Goal: Task Accomplishment & Management: Manage account settings

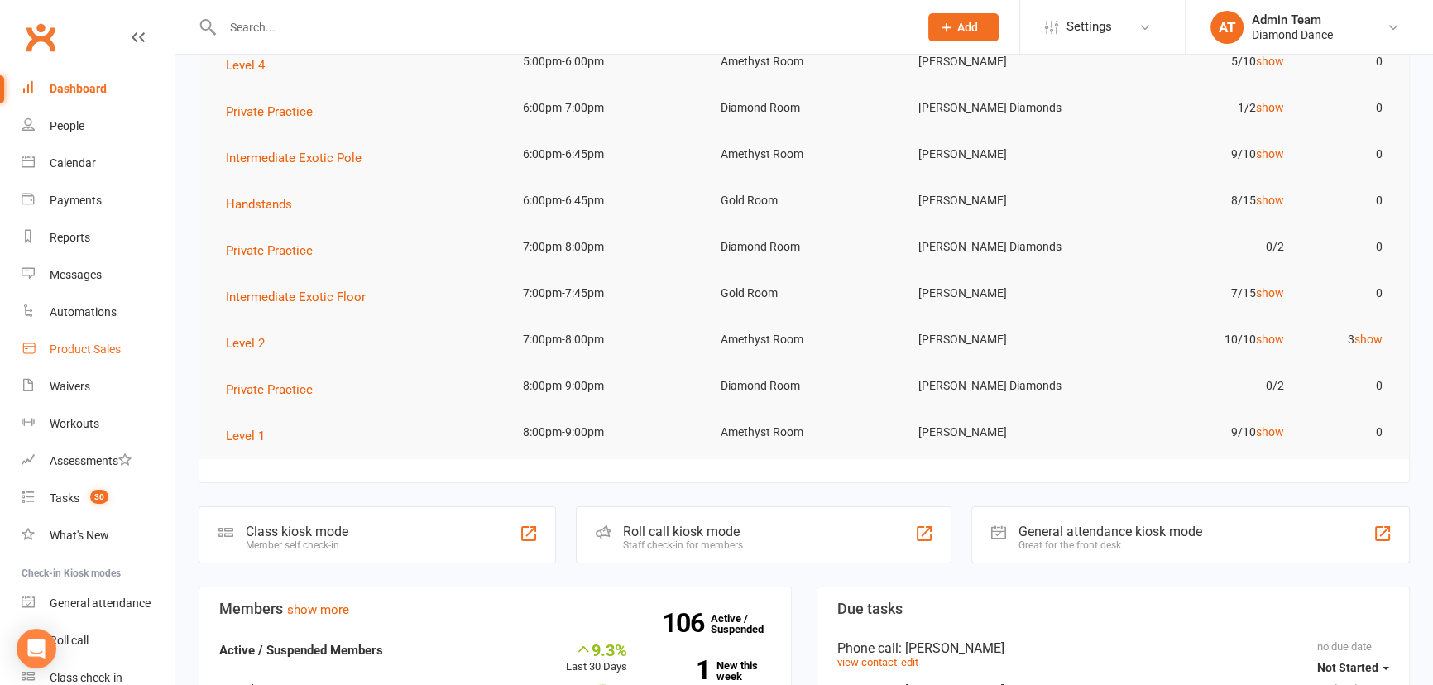
click at [69, 343] on div "Product Sales" at bounding box center [85, 349] width 71 height 13
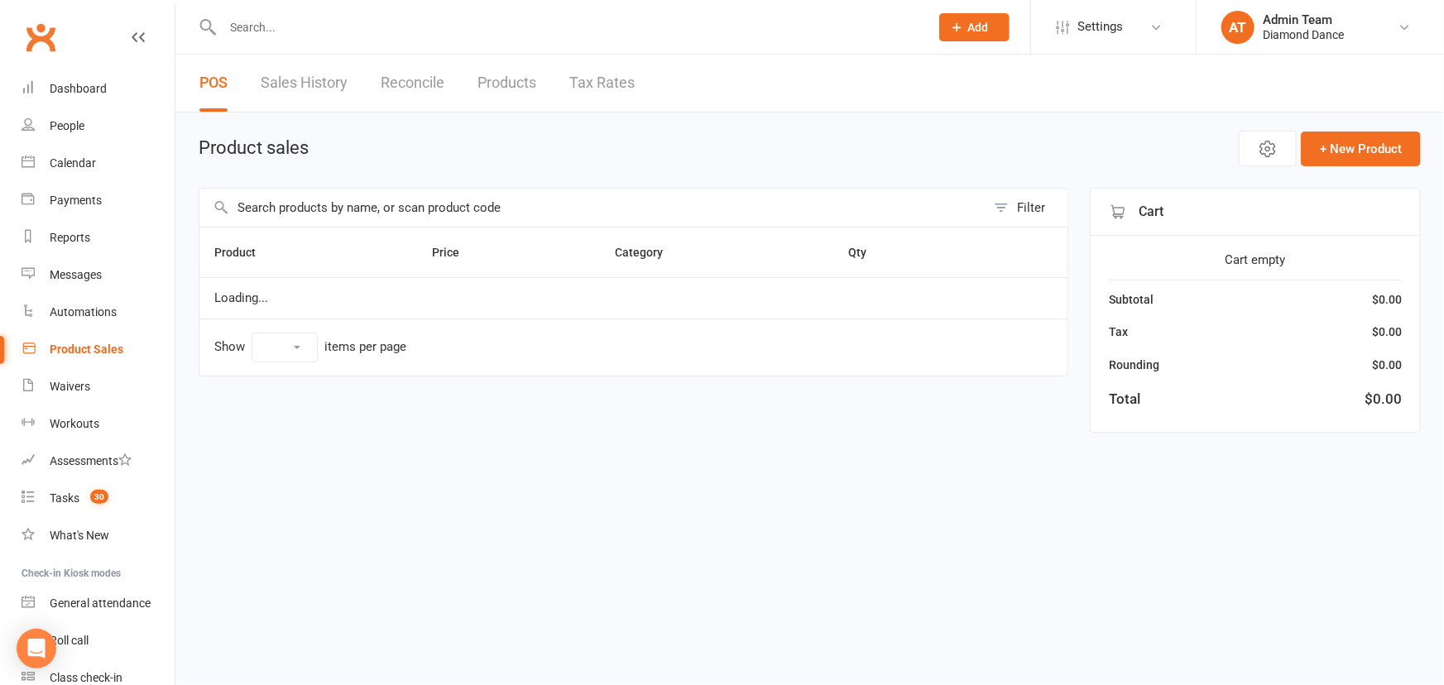
select select "100"
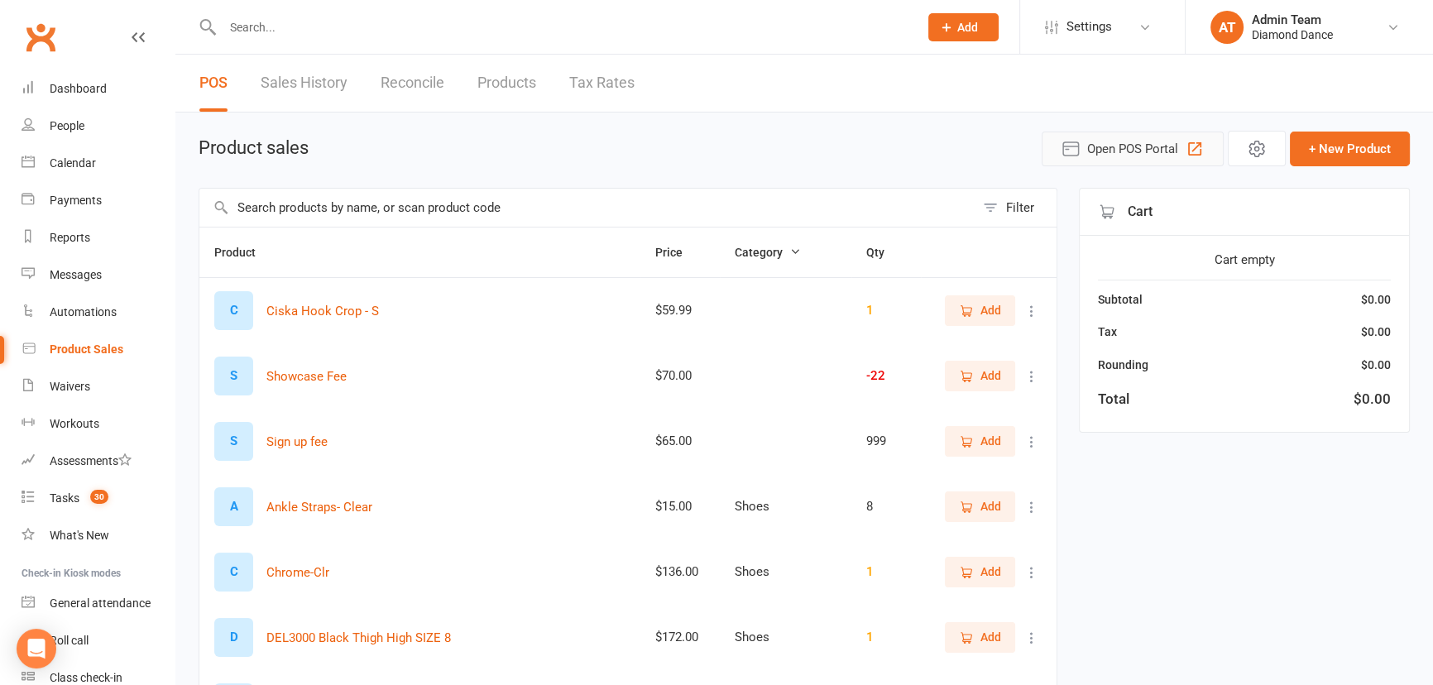
click at [1114, 140] on span "Open POS Portal" at bounding box center [1132, 149] width 91 height 20
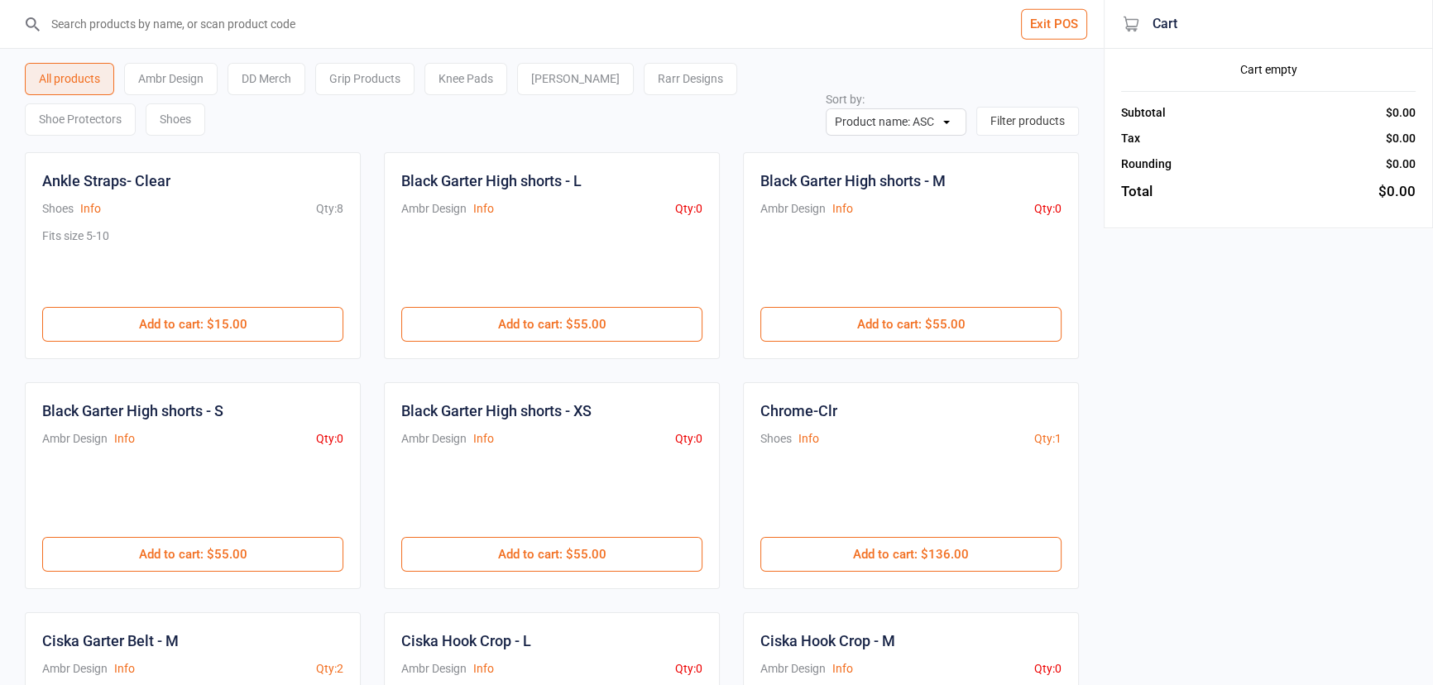
click at [1072, 28] on button "Exit POS" at bounding box center [1054, 24] width 66 height 31
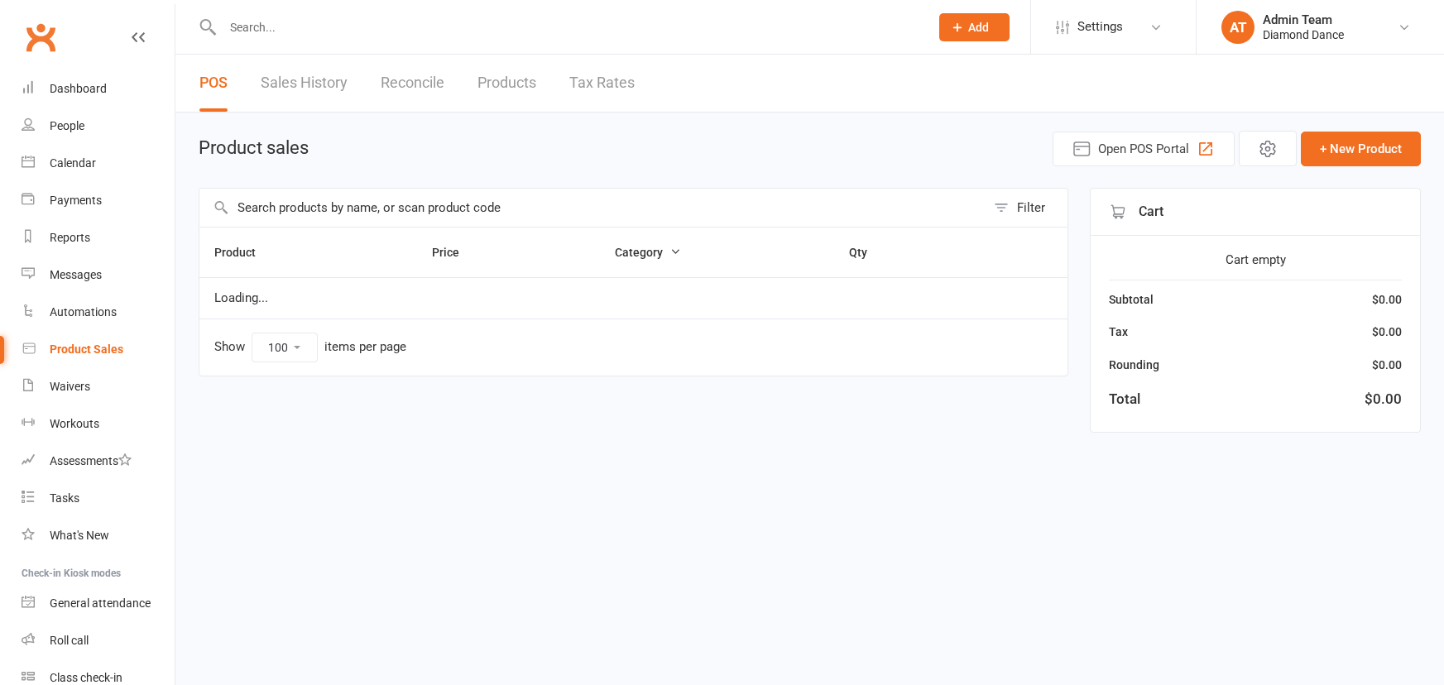
select select "100"
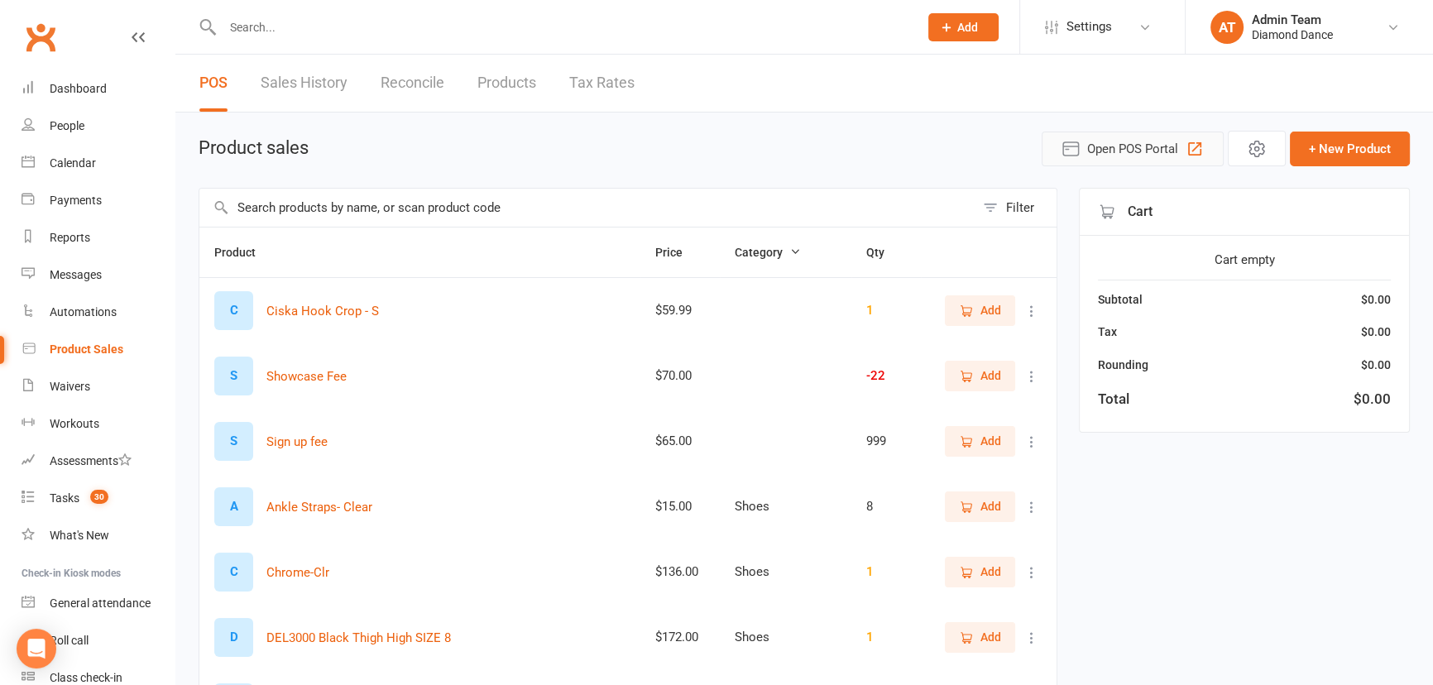
click at [1127, 146] on span "Open POS Portal" at bounding box center [1132, 149] width 91 height 20
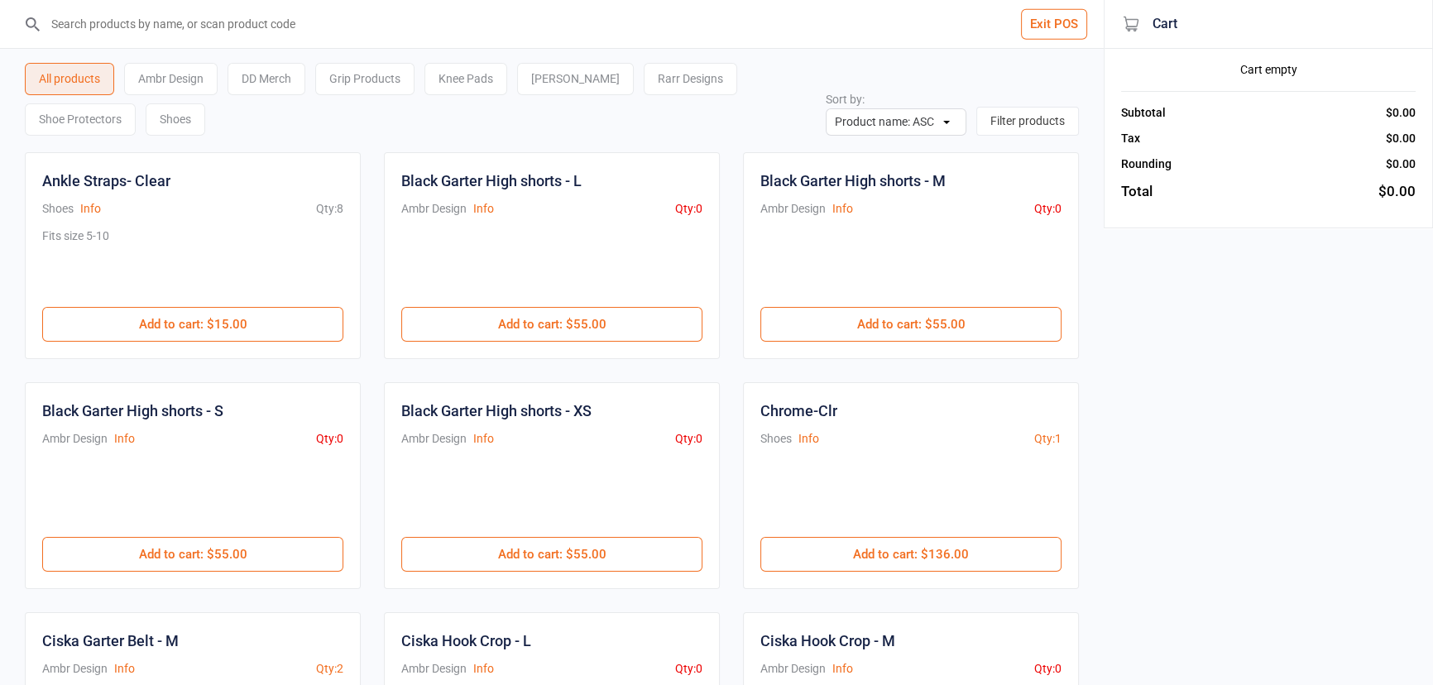
click at [370, 76] on div "Grip Products" at bounding box center [364, 79] width 99 height 32
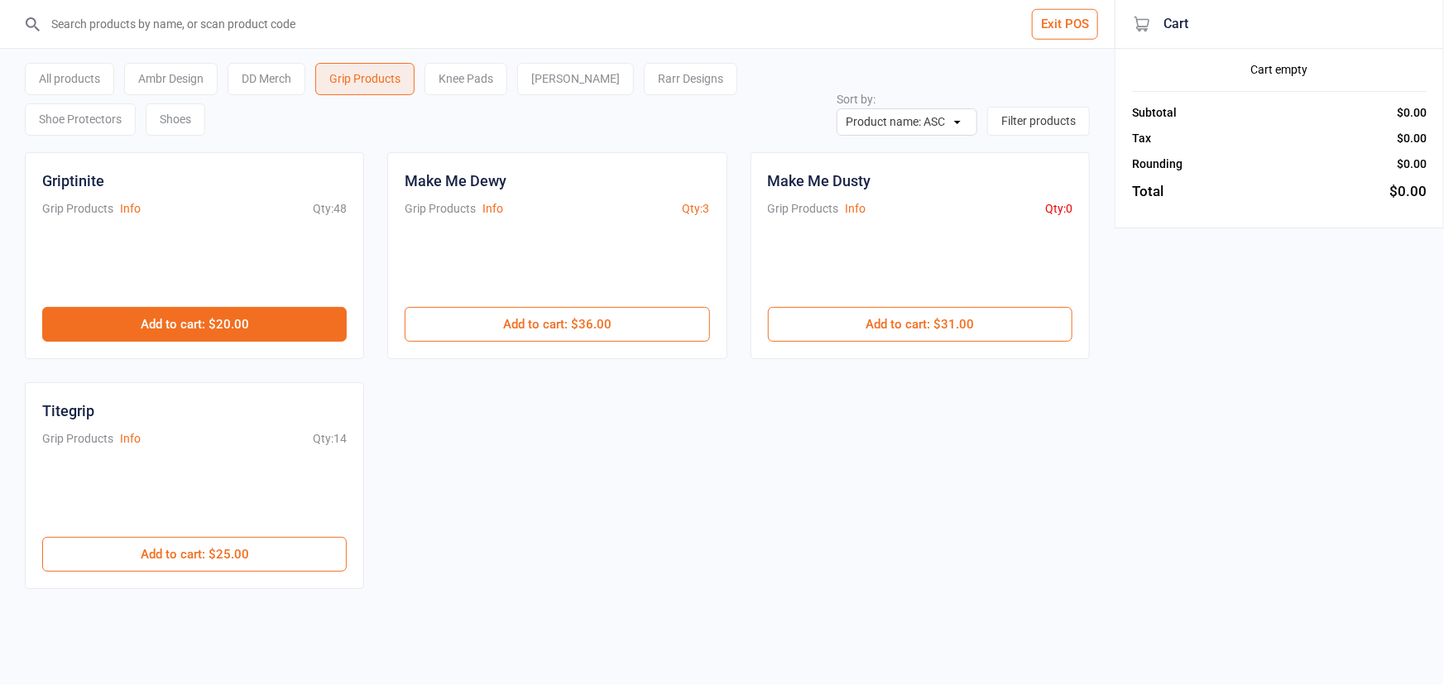
click at [257, 319] on button "Add to cart : $20.00" at bounding box center [194, 324] width 304 height 35
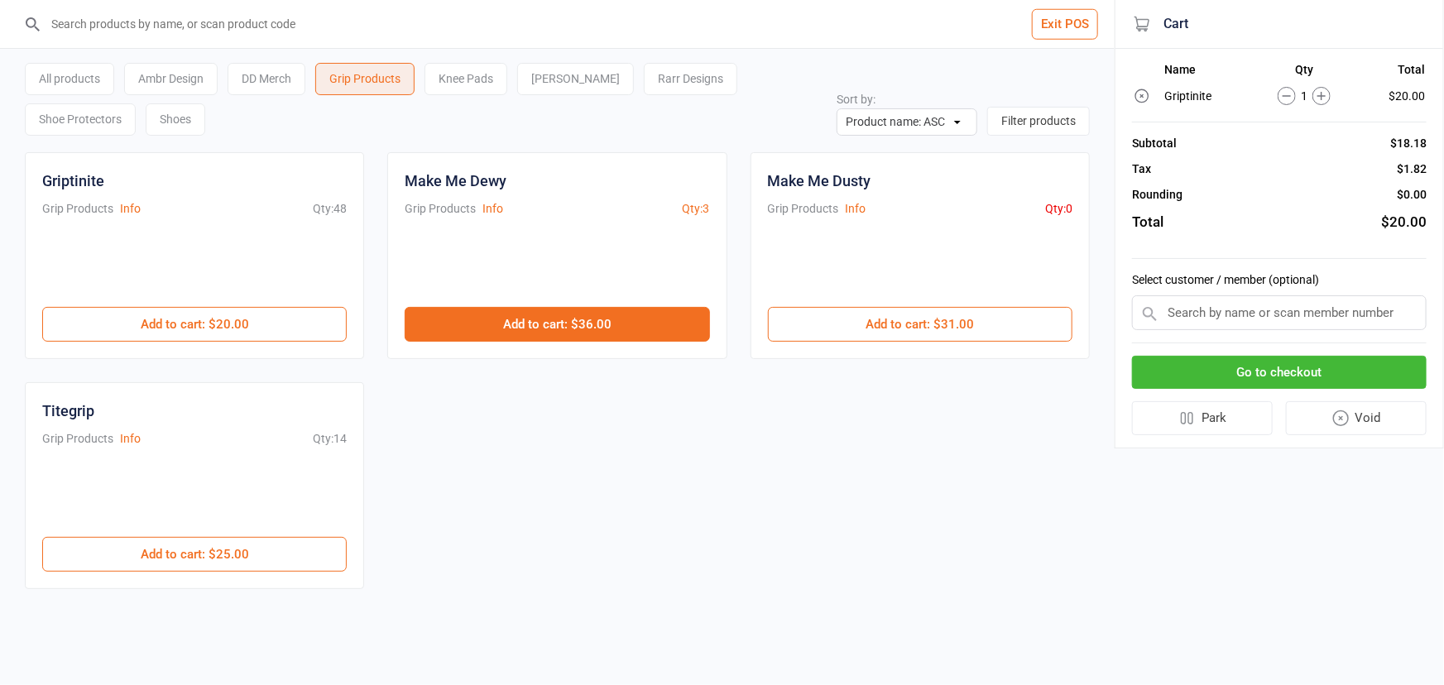
click at [612, 320] on button "Add to cart : $36.00" at bounding box center [557, 324] width 304 height 35
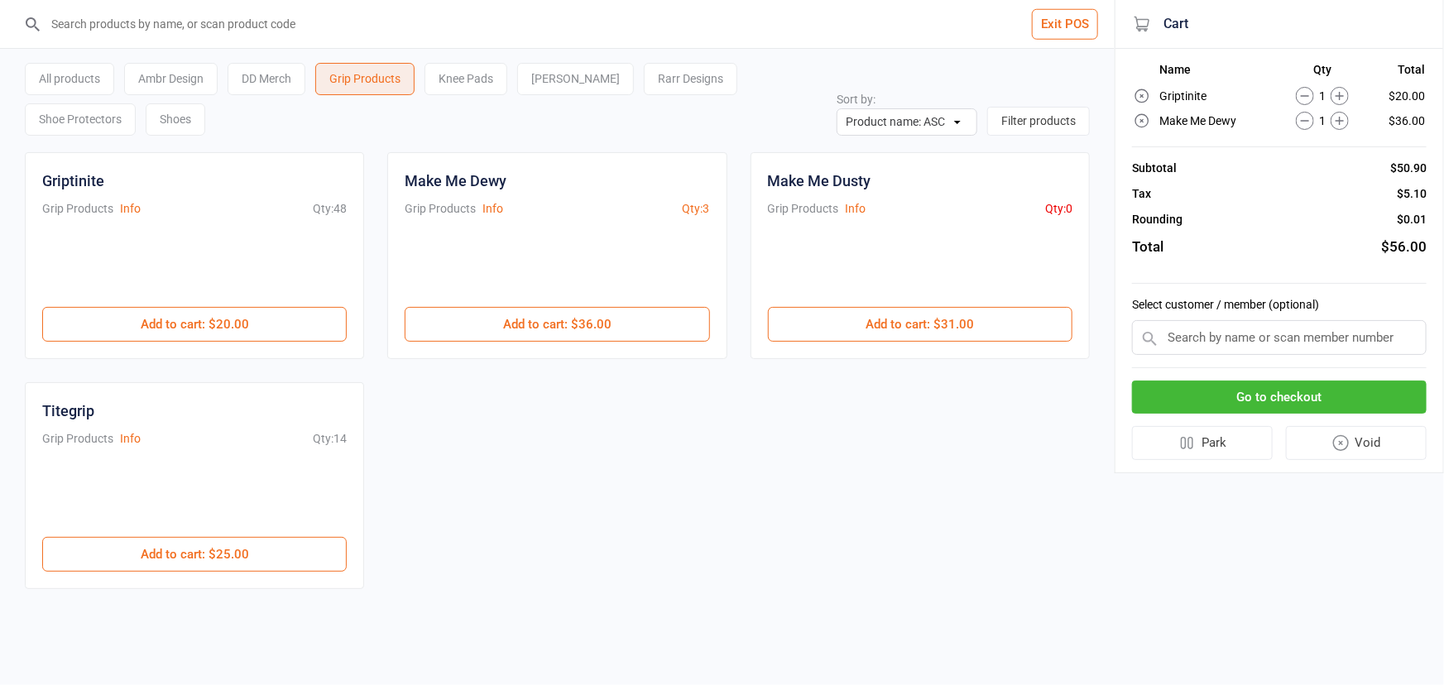
click at [1338, 401] on button "Go to checkout" at bounding box center [1279, 398] width 295 height 34
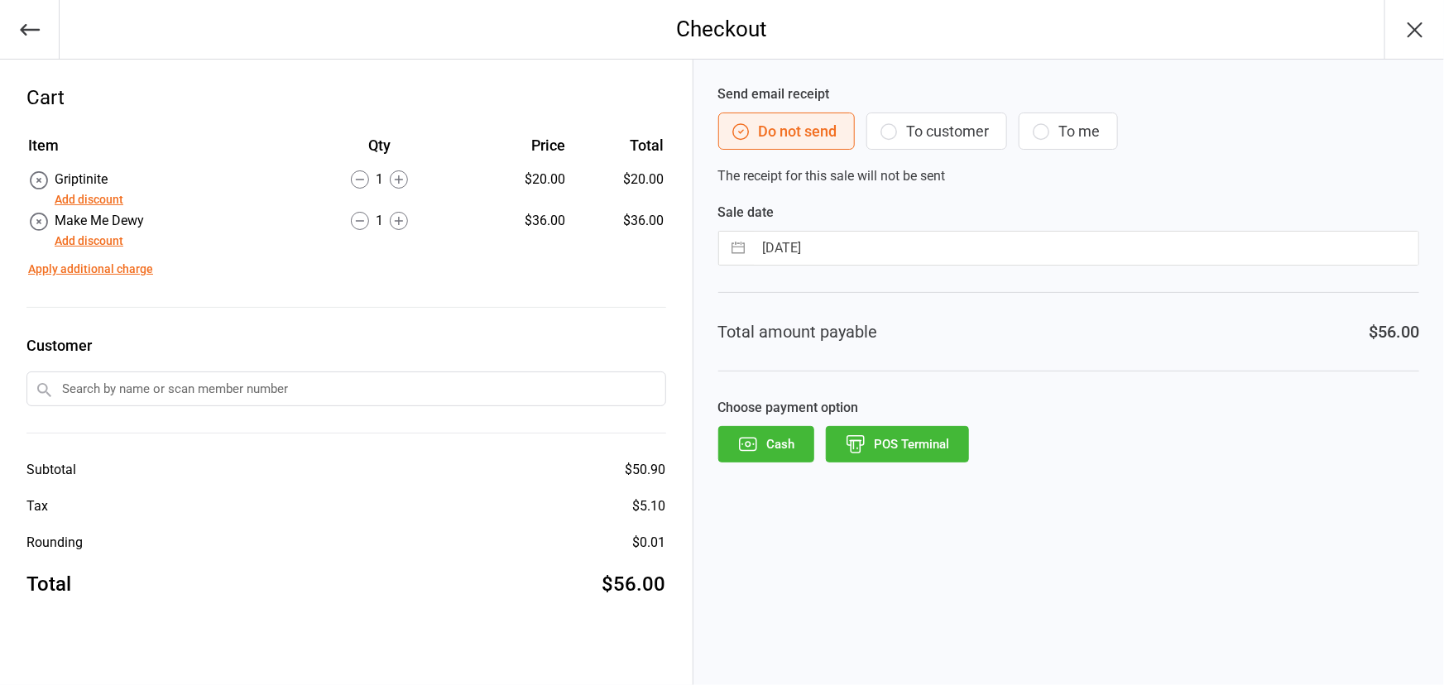
click at [948, 443] on button "POS Terminal" at bounding box center [897, 444] width 143 height 36
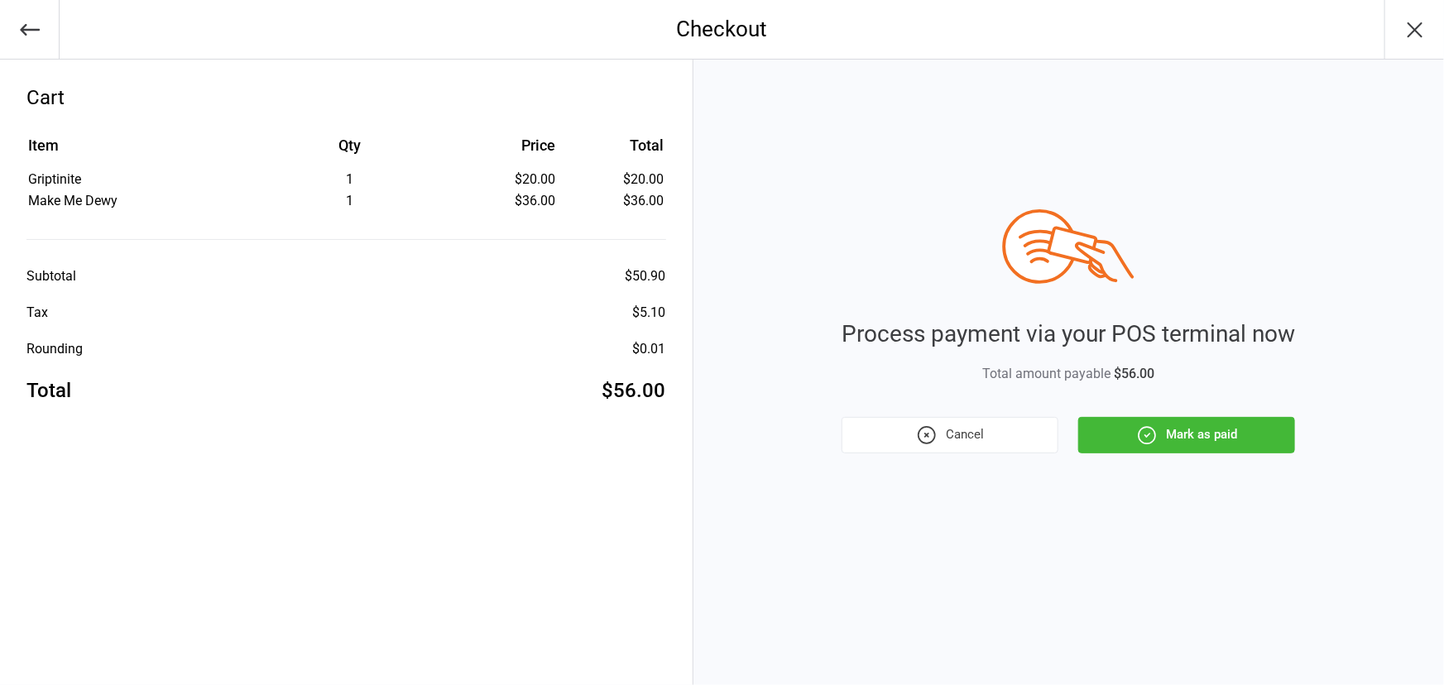
click at [1217, 429] on button "Mark as paid" at bounding box center [1186, 435] width 217 height 36
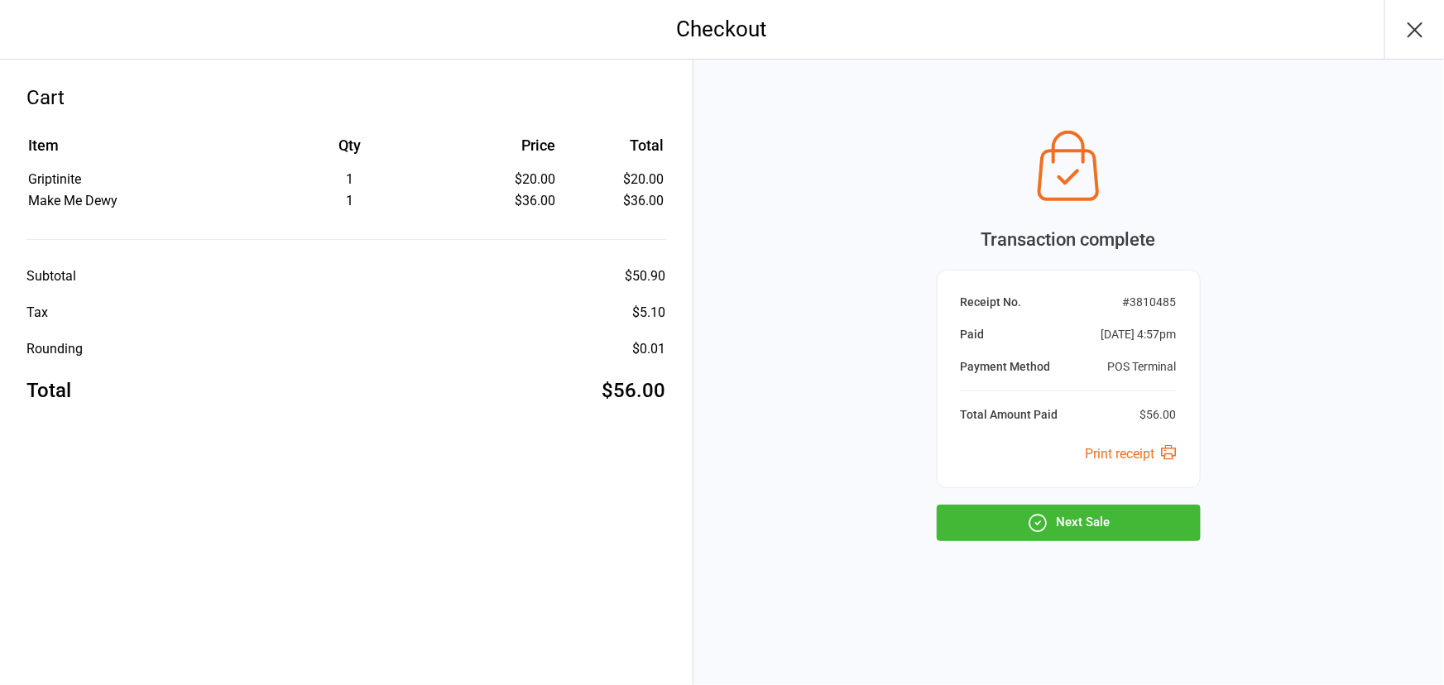
click at [1076, 525] on button "Next Sale" at bounding box center [1069, 523] width 264 height 36
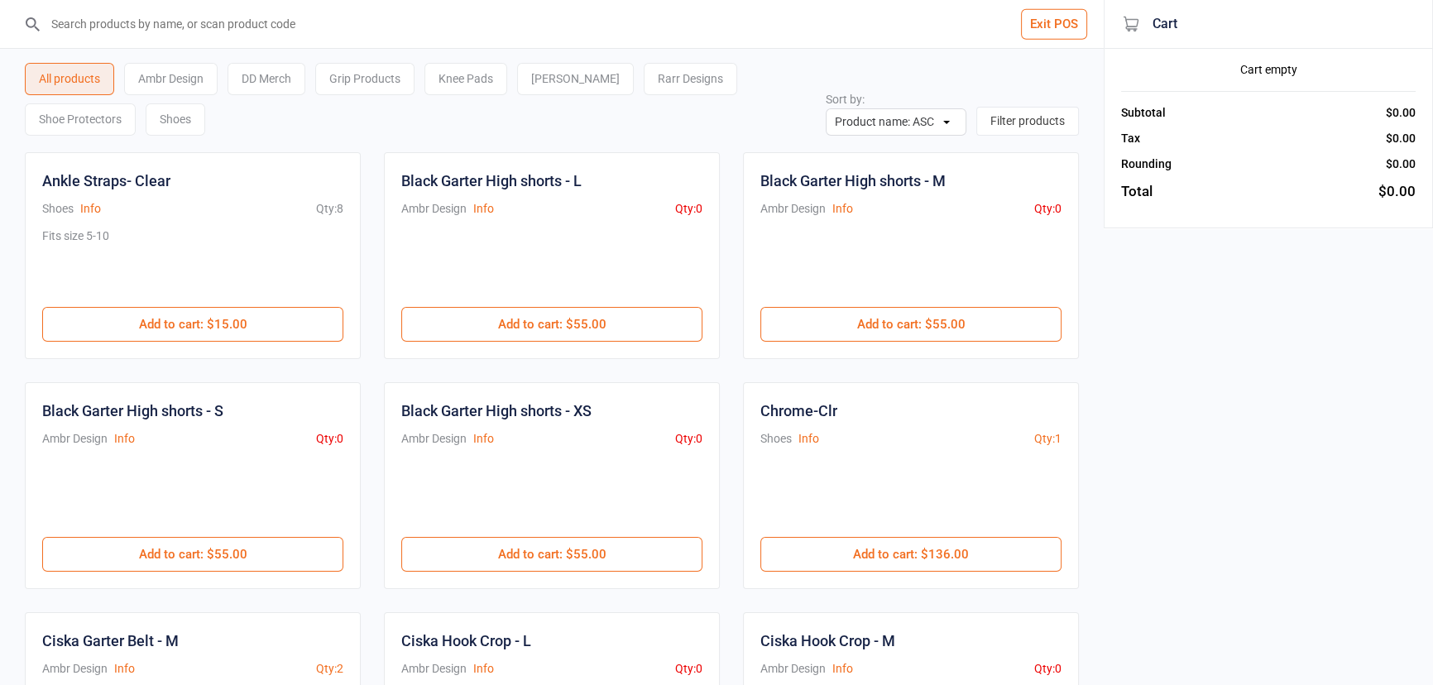
click at [1053, 13] on button "Exit POS" at bounding box center [1054, 24] width 66 height 31
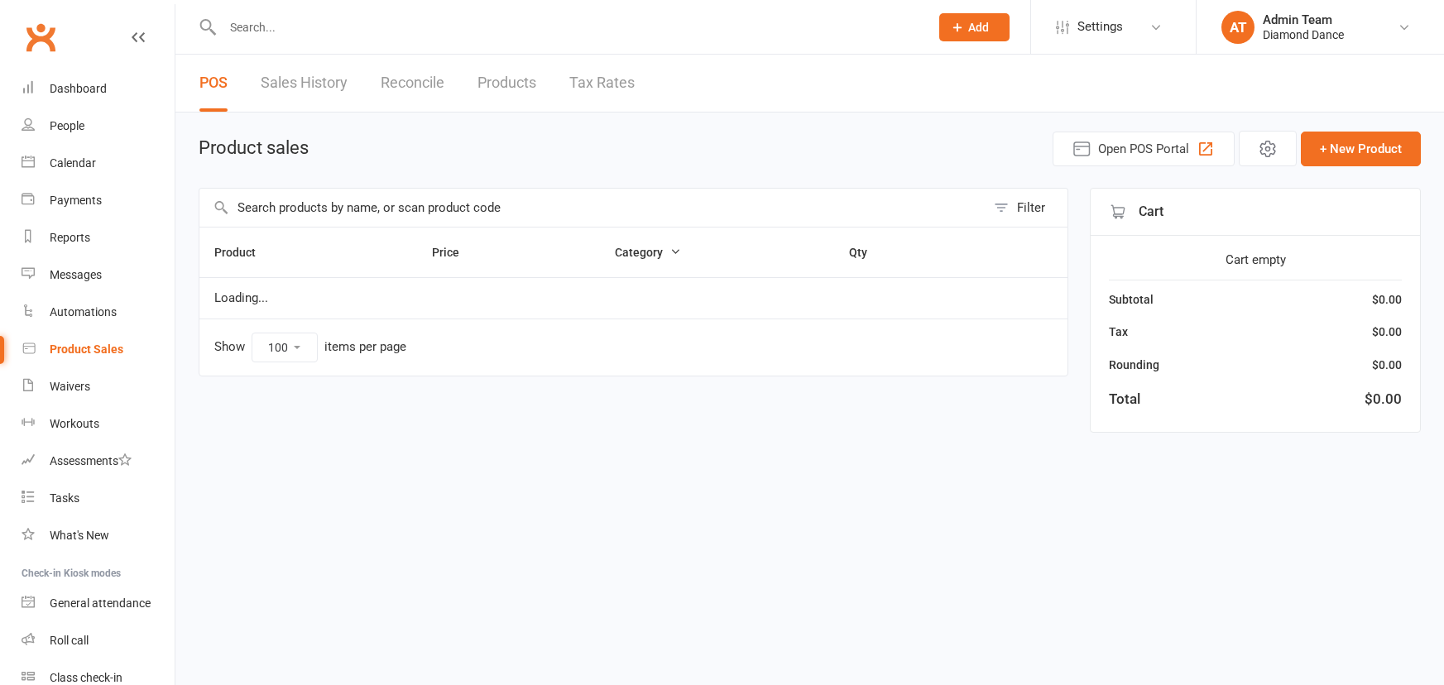
select select "100"
click at [74, 127] on div "People" at bounding box center [67, 125] width 35 height 13
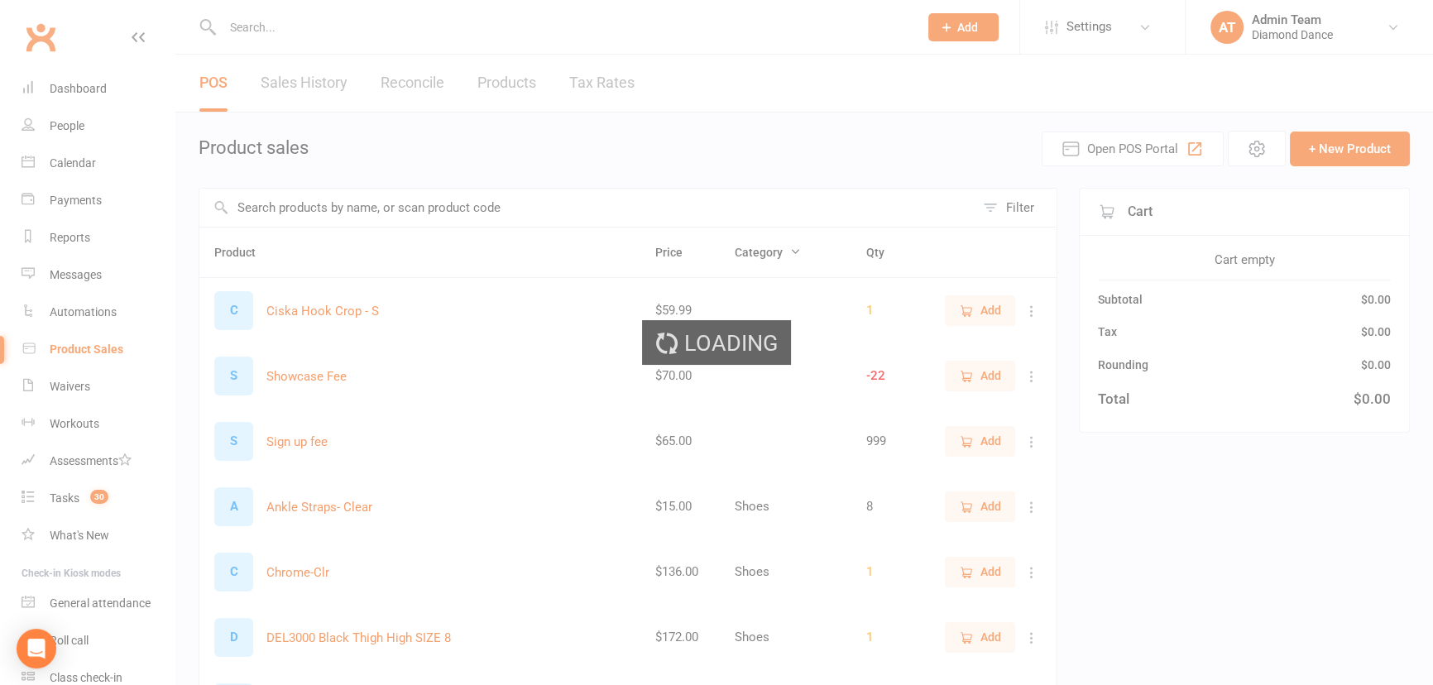
click at [70, 161] on div "Loading" at bounding box center [716, 342] width 1433 height 685
select select "100"
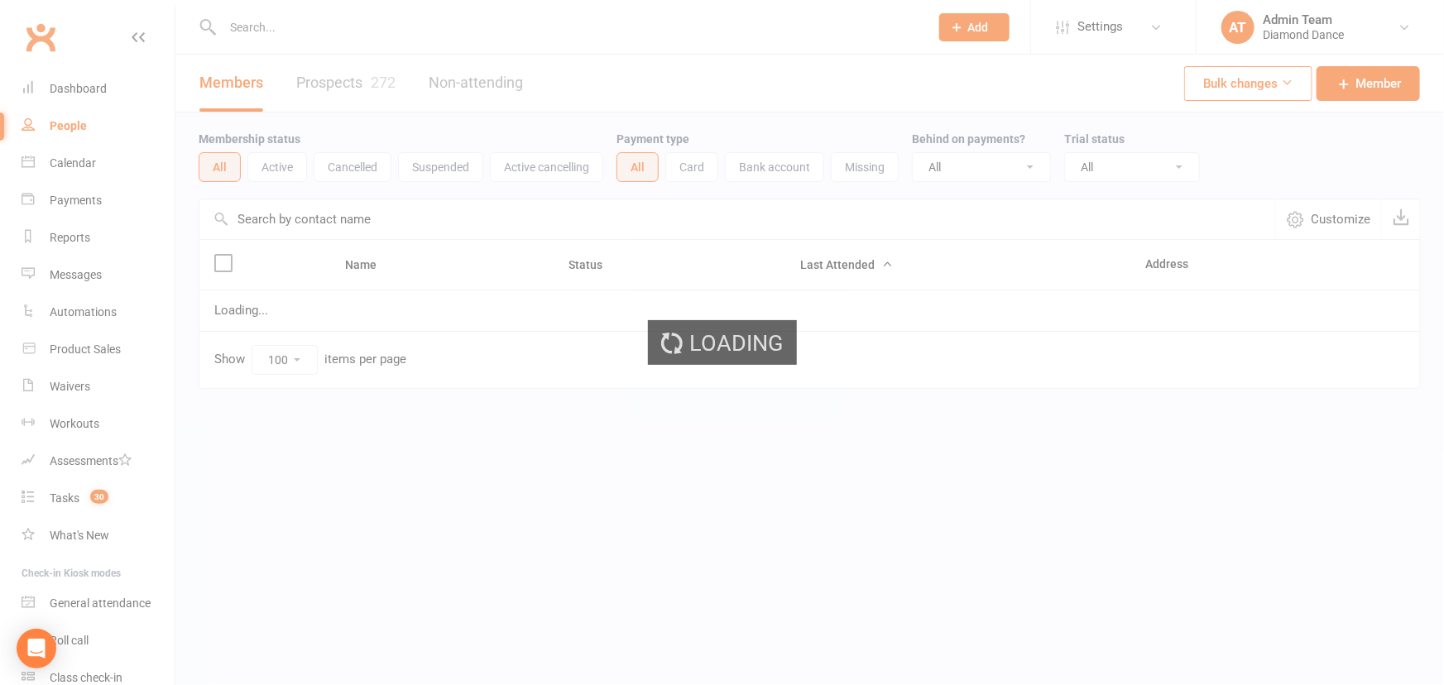
click at [70, 161] on div "Calendar" at bounding box center [73, 162] width 46 height 13
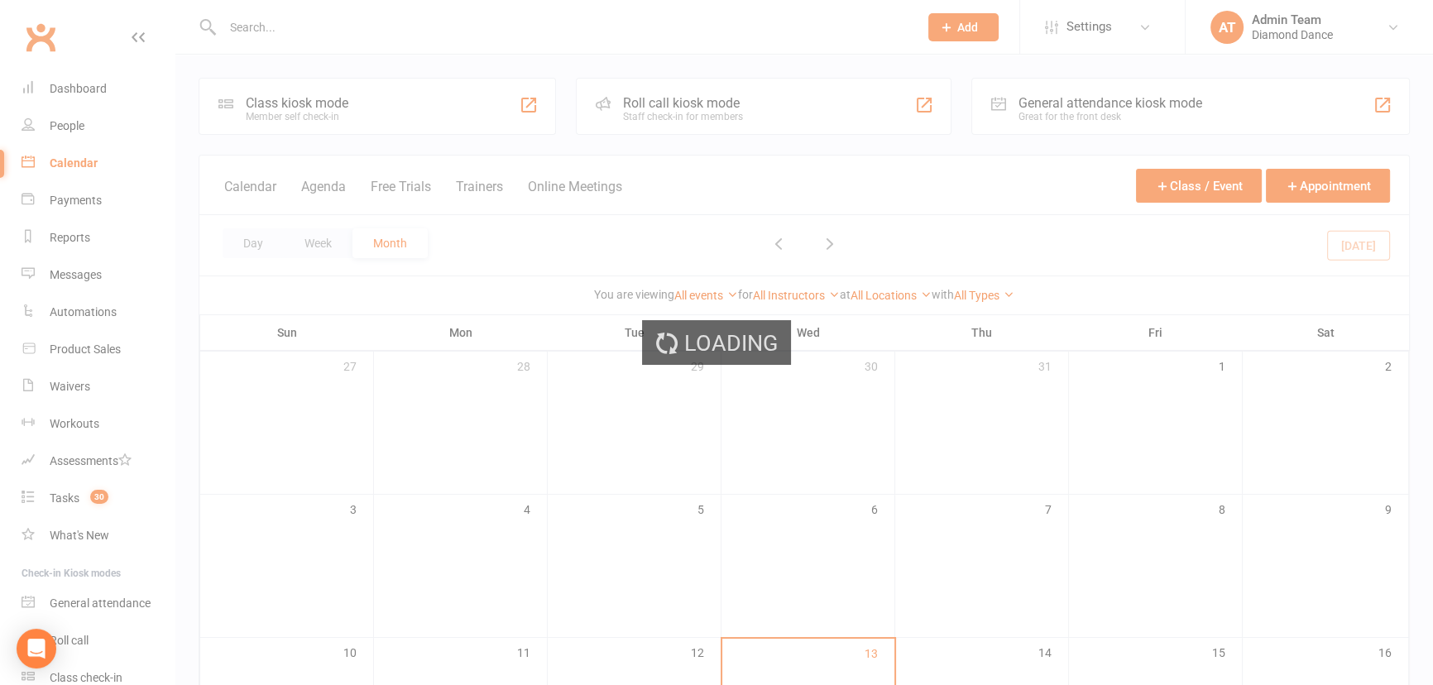
click at [64, 165] on div "Loading" at bounding box center [716, 342] width 1433 height 685
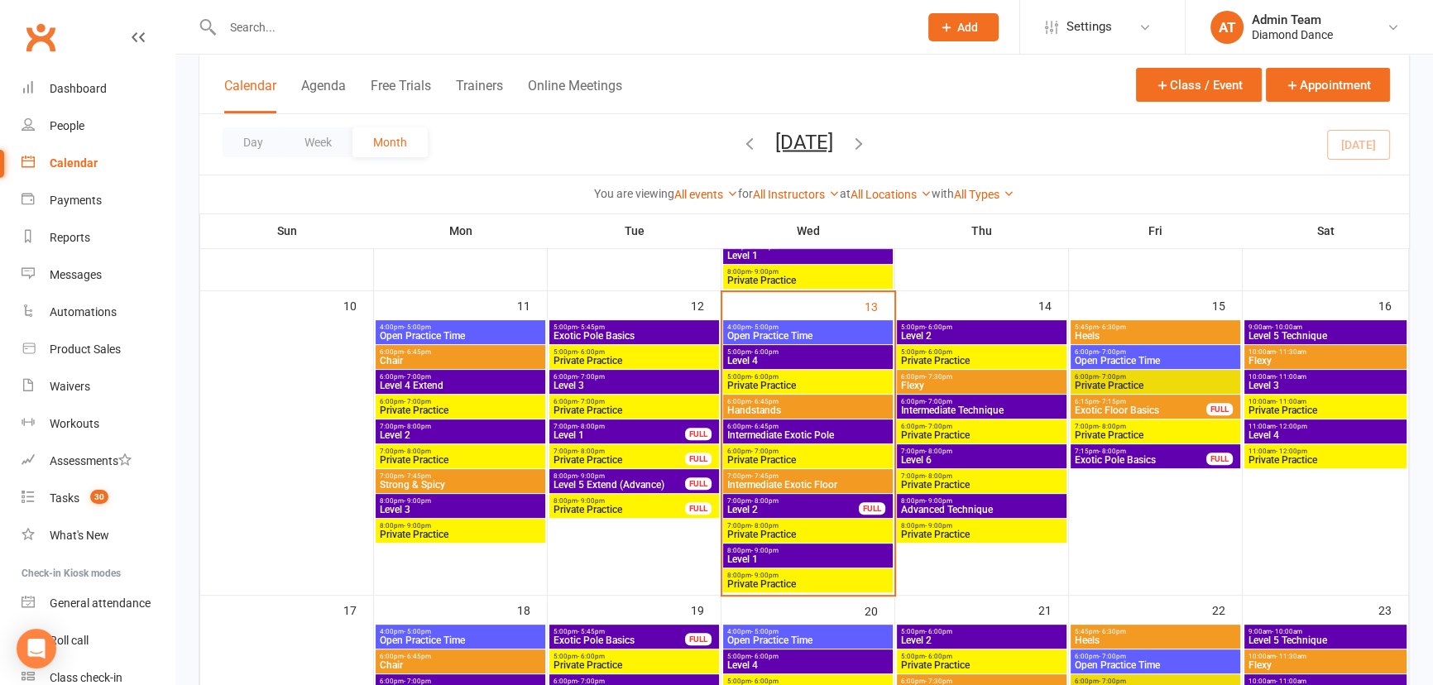
scroll to position [677, 0]
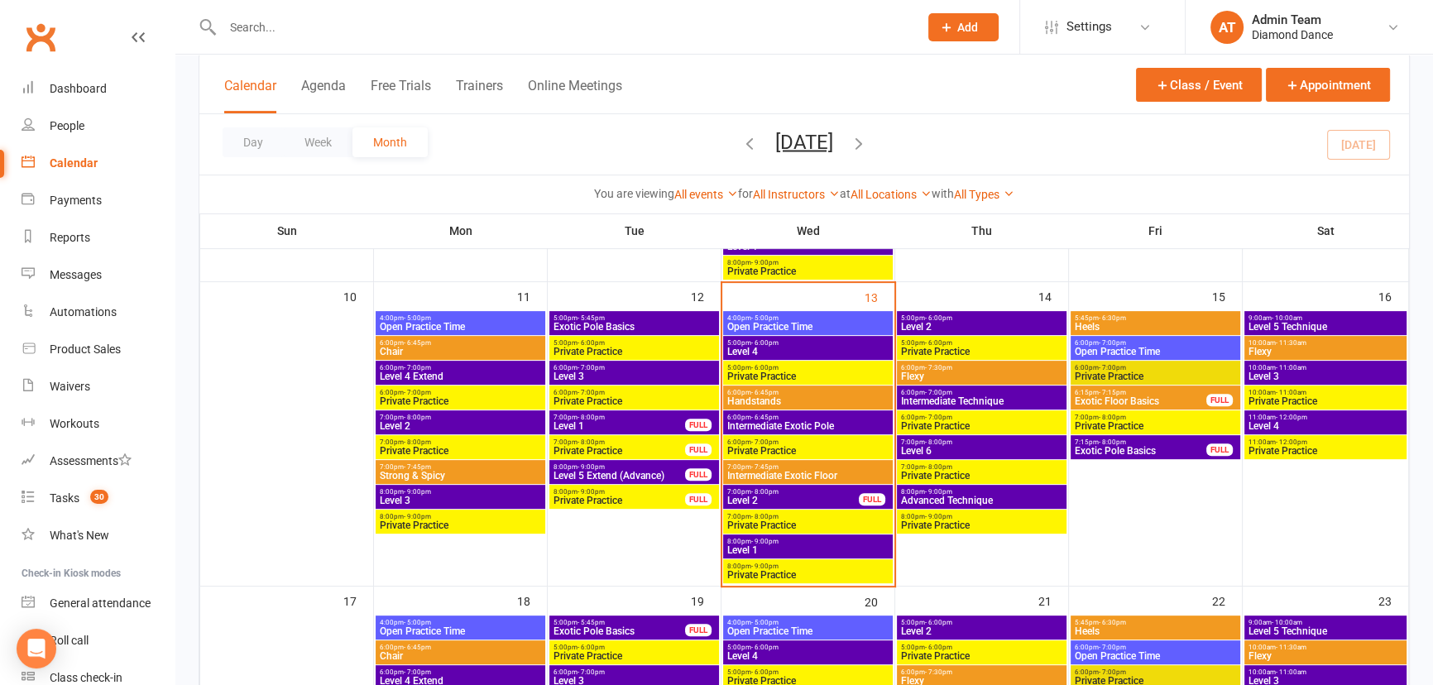
click at [833, 351] on span "Level 4" at bounding box center [807, 352] width 163 height 10
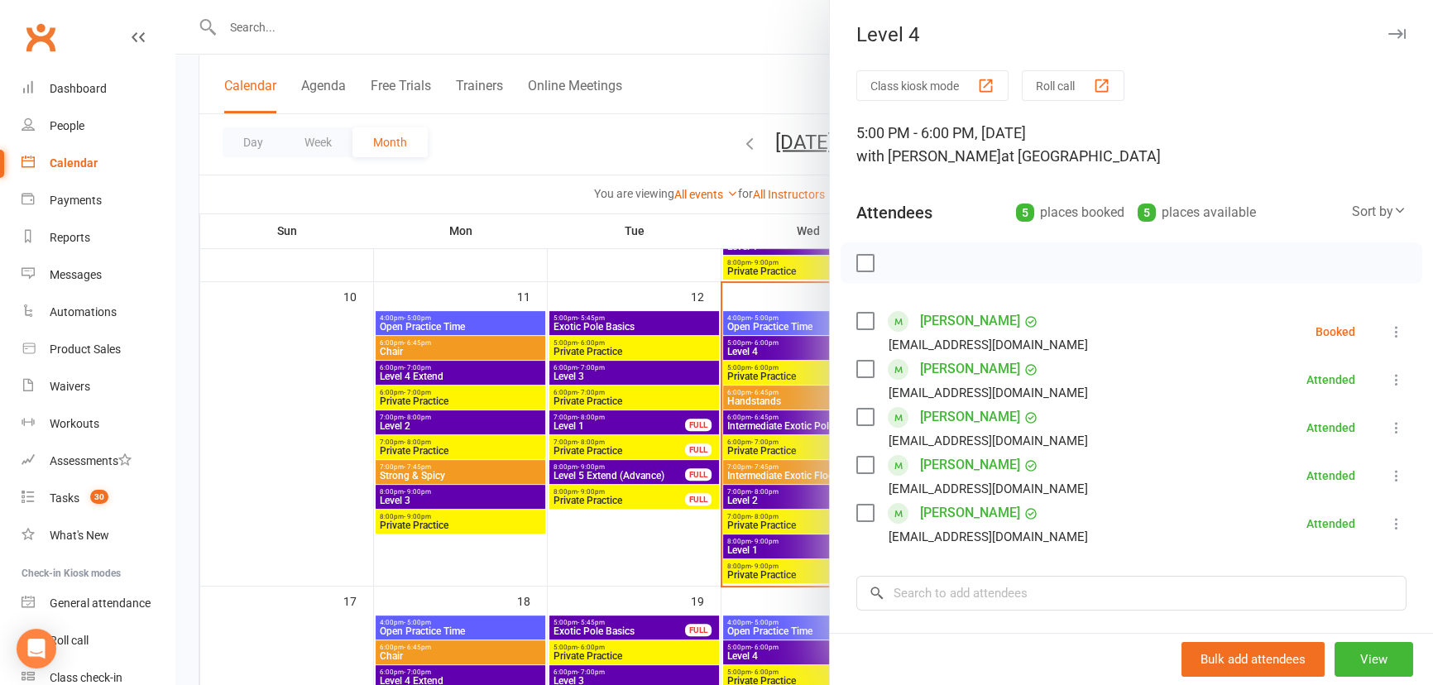
click at [764, 388] on div at bounding box center [804, 342] width 1258 height 685
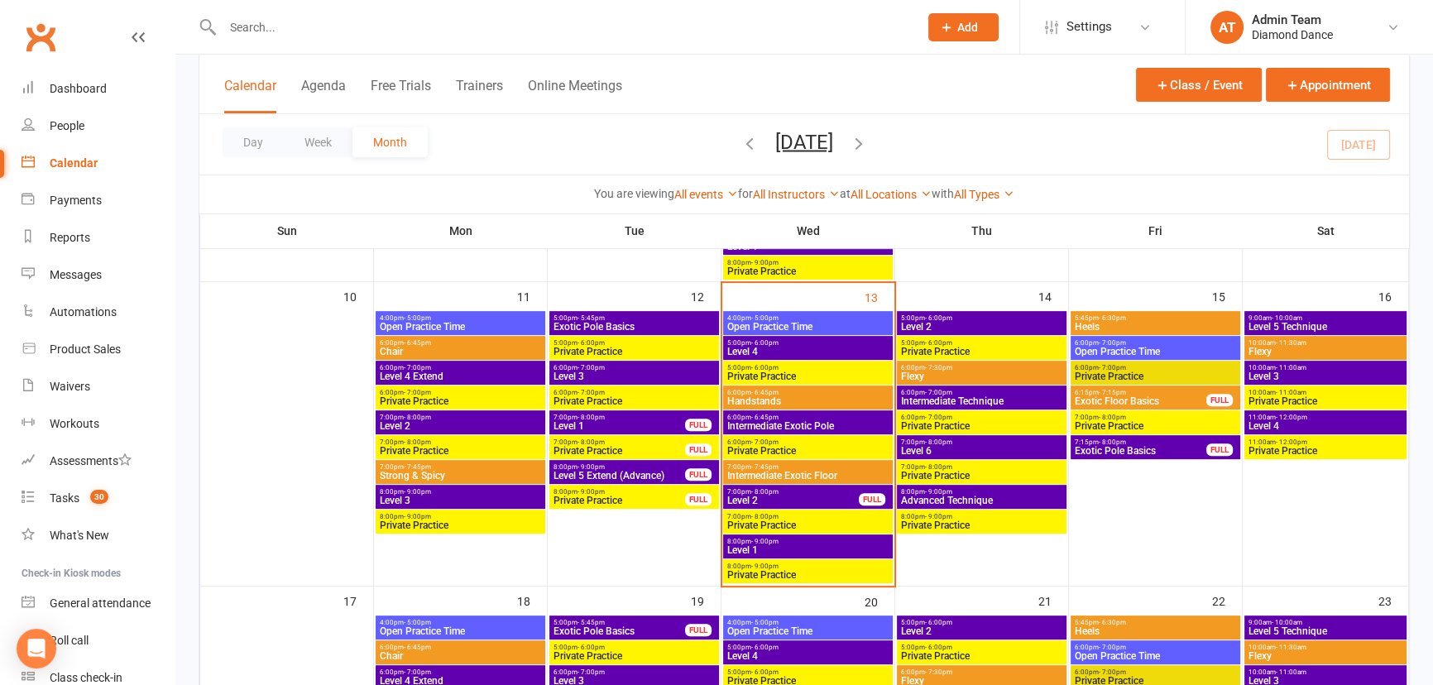
click at [779, 399] on span "Handstands" at bounding box center [807, 401] width 163 height 10
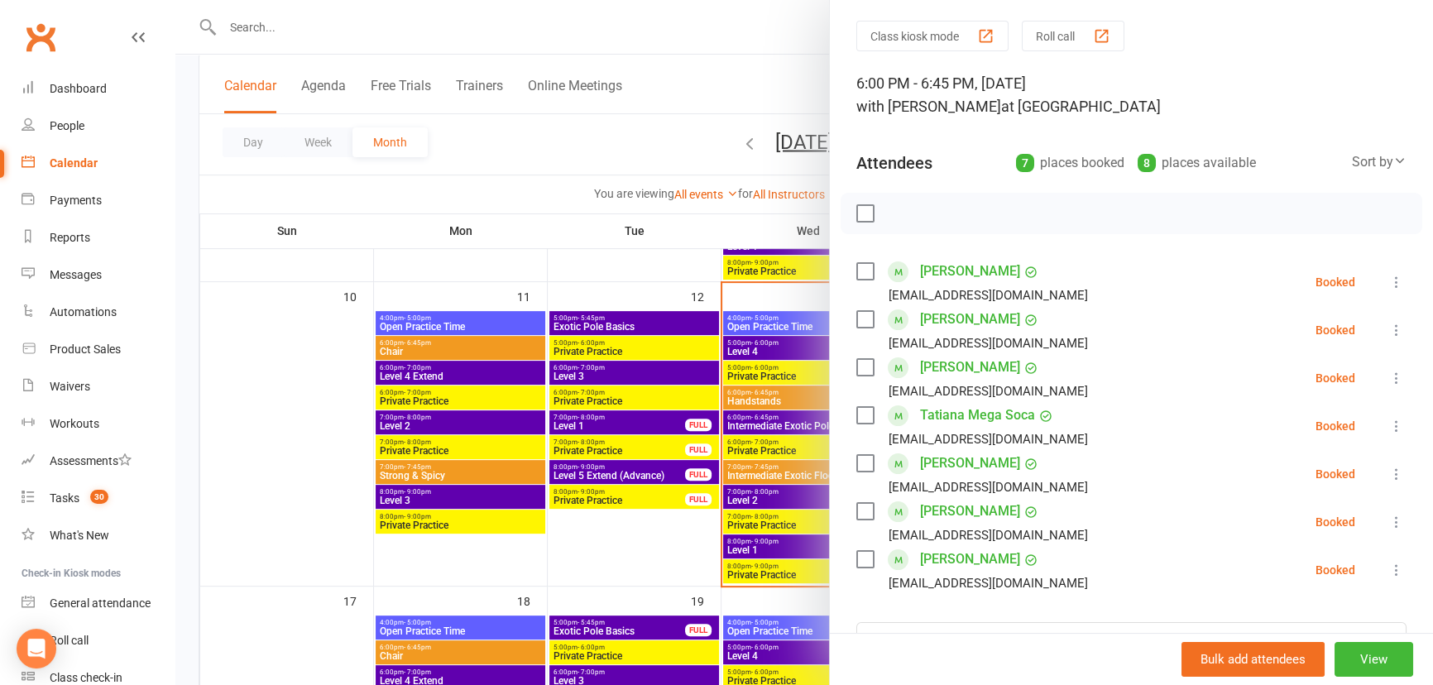
scroll to position [74, 0]
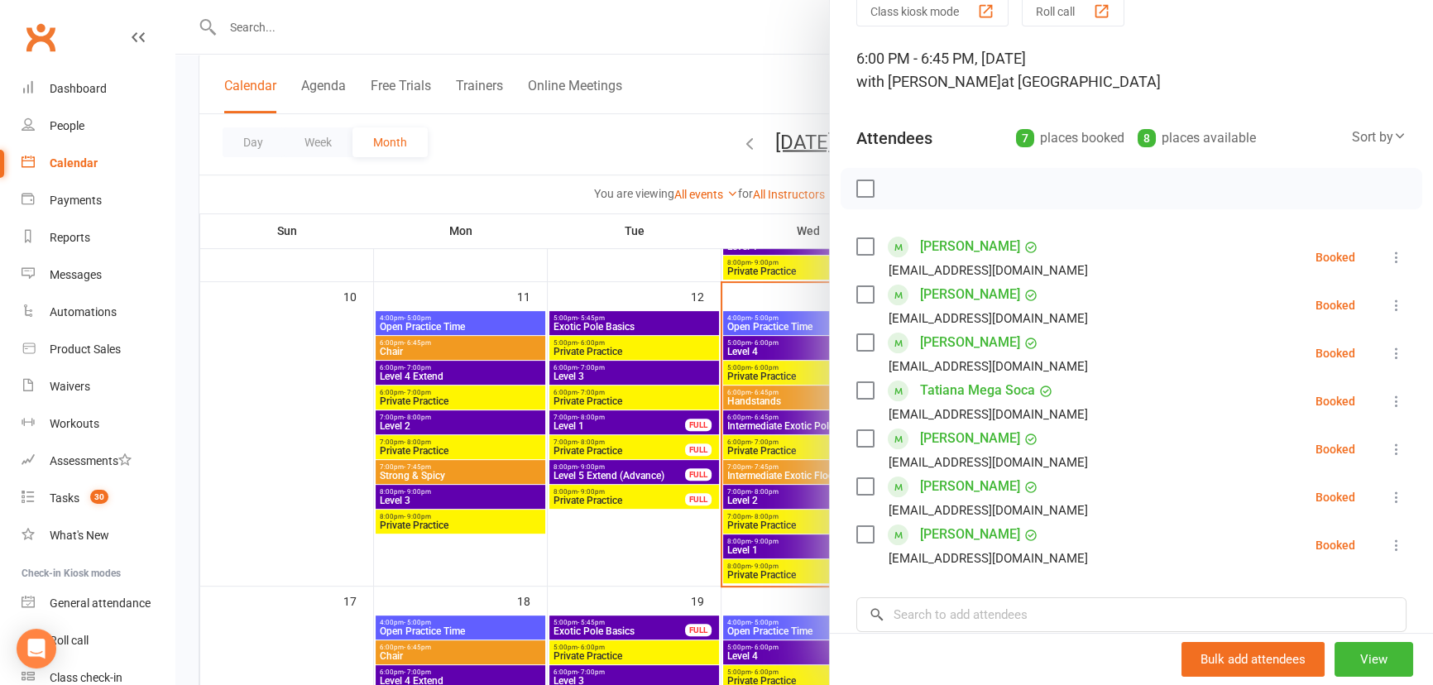
click at [428, 360] on div at bounding box center [804, 342] width 1258 height 685
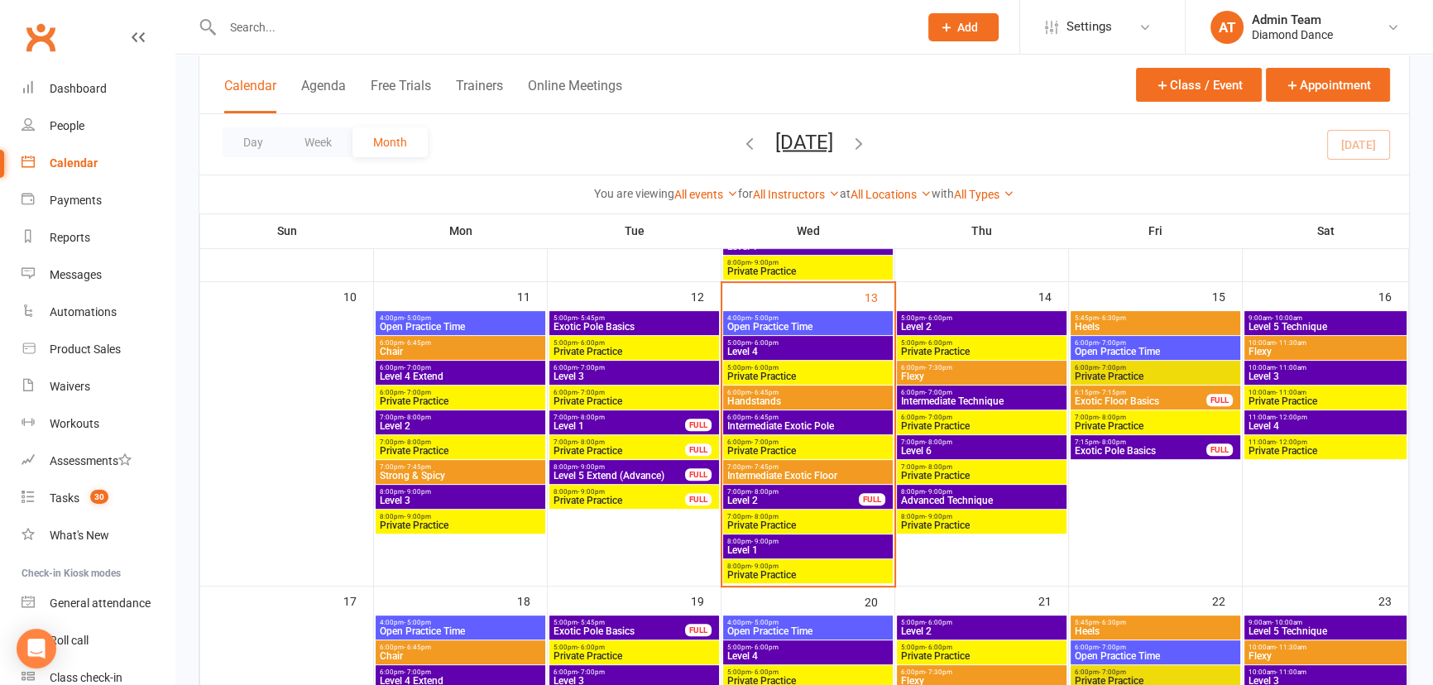
click at [601, 421] on span "Level 1" at bounding box center [619, 426] width 133 height 10
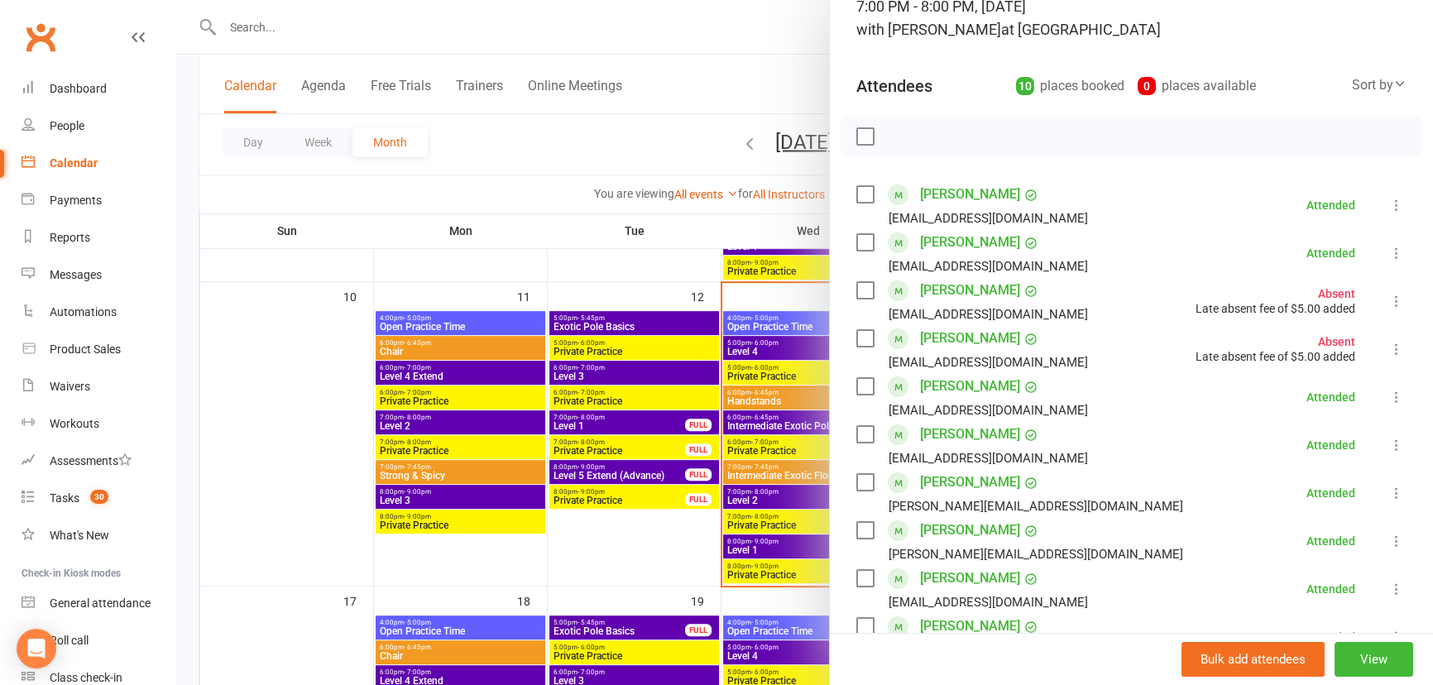
scroll to position [150, 0]
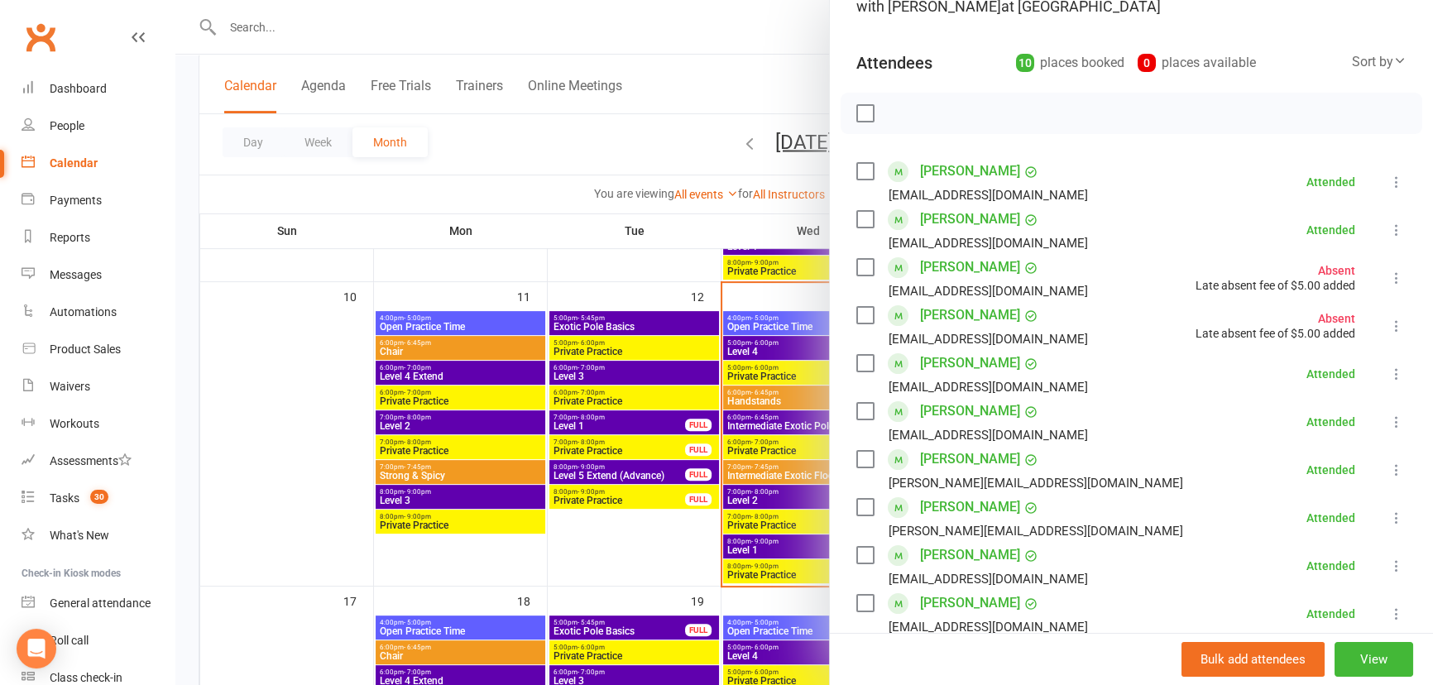
click at [641, 274] on div at bounding box center [804, 342] width 1258 height 685
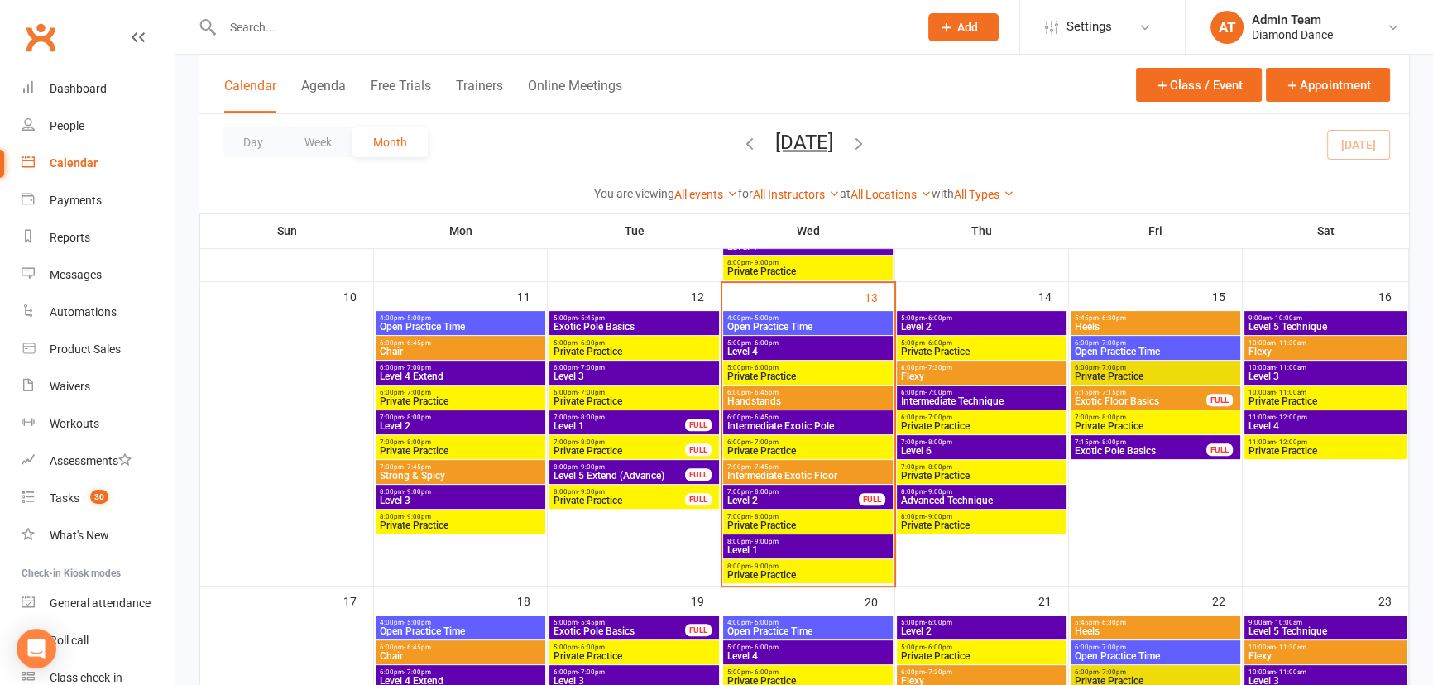
click at [1297, 323] on span "Level 5 Technique" at bounding box center [1326, 327] width 156 height 10
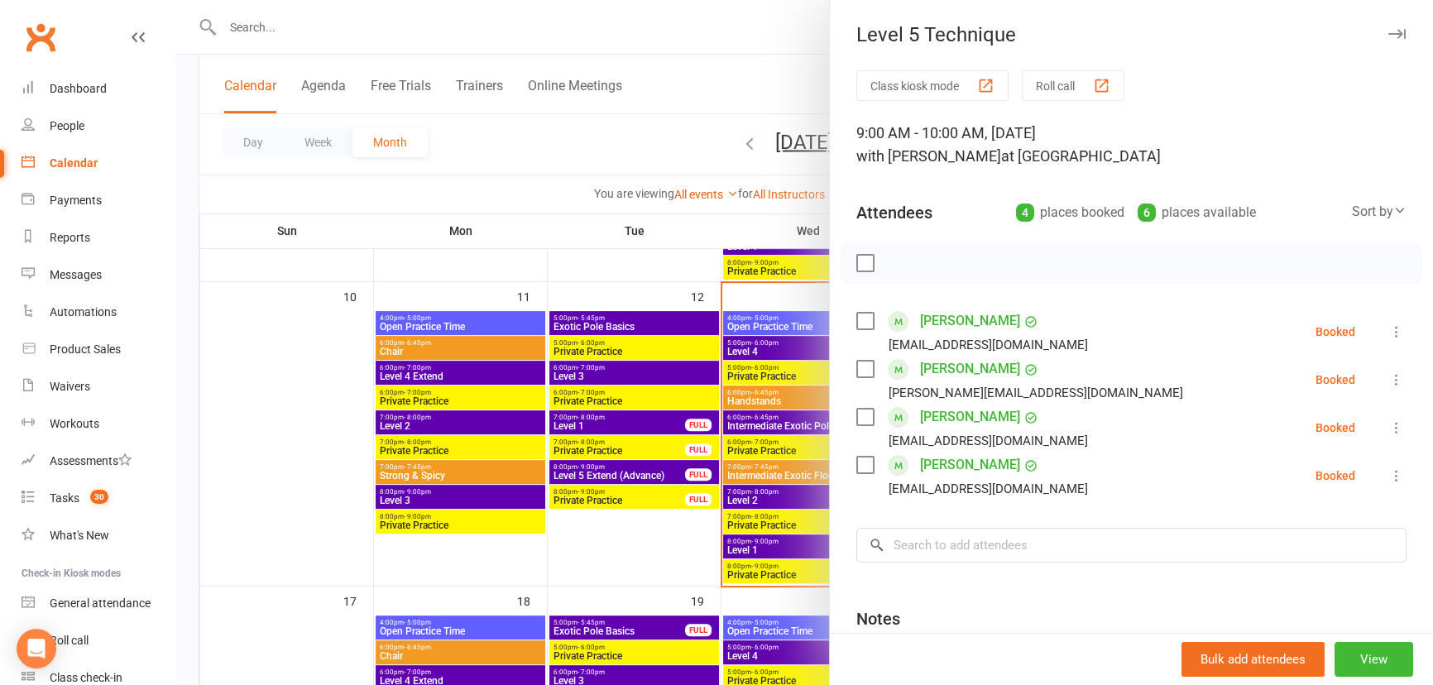
click at [687, 523] on div at bounding box center [804, 342] width 1258 height 685
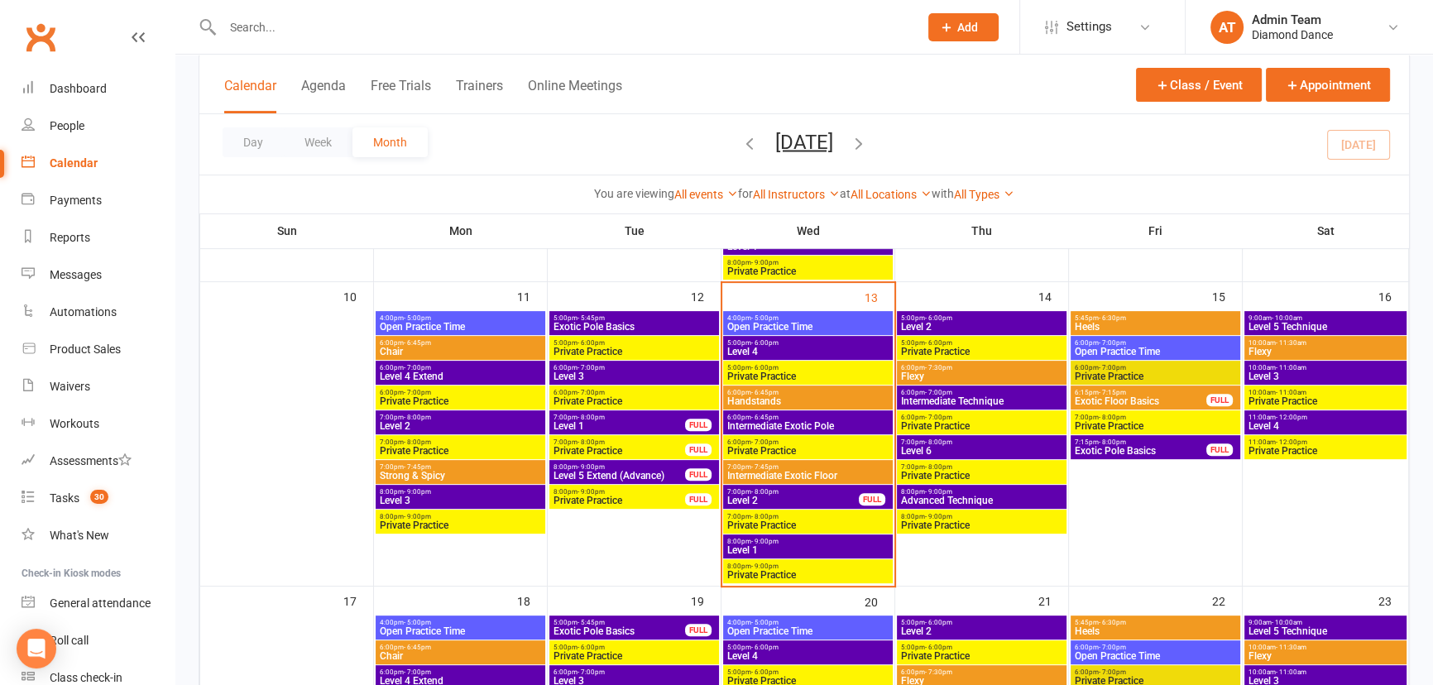
click at [803, 545] on span "Level 1" at bounding box center [807, 550] width 163 height 10
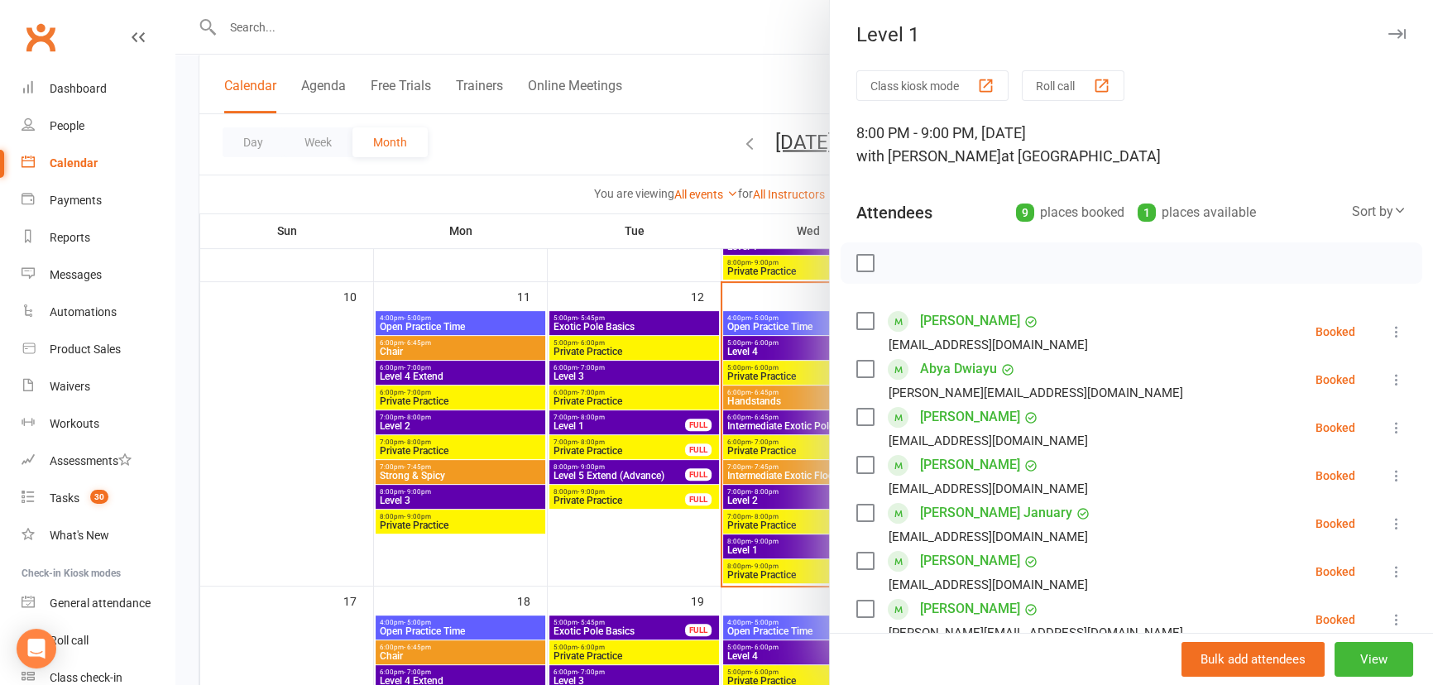
click at [324, 24] on div at bounding box center [804, 342] width 1258 height 685
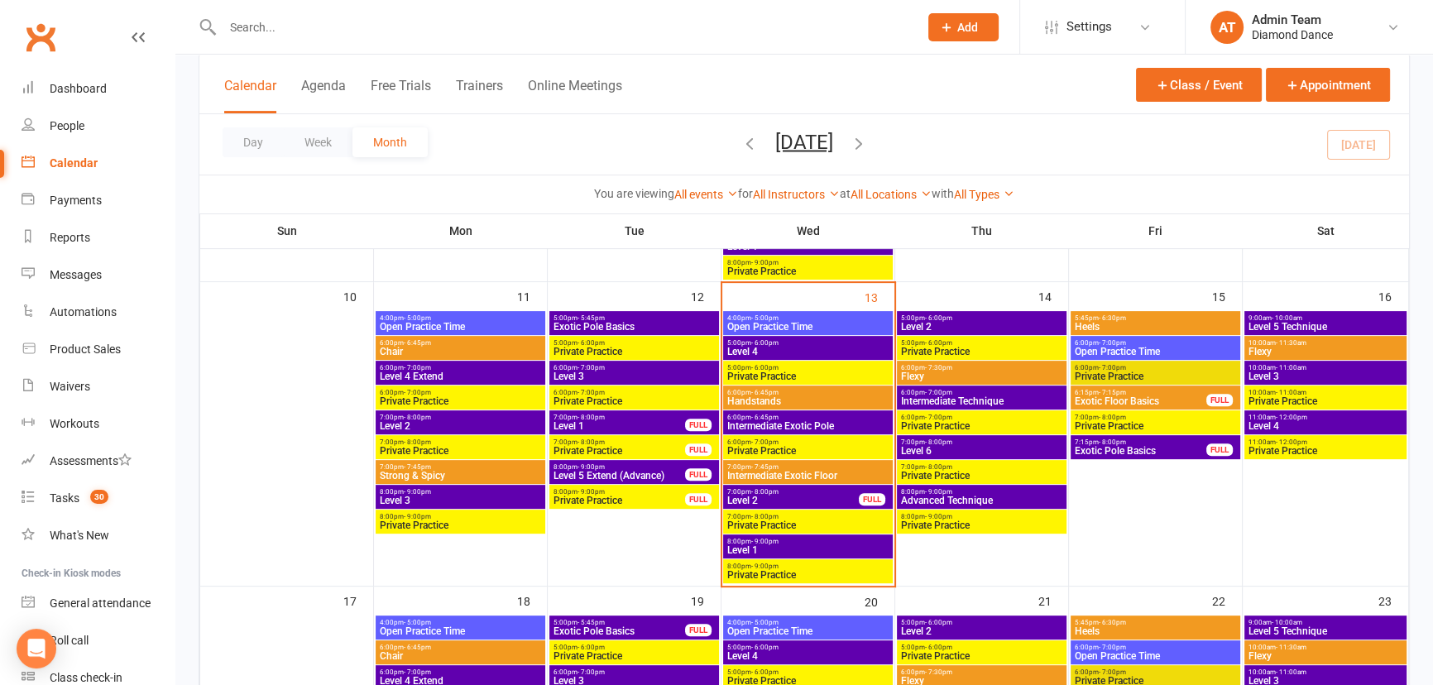
click at [284, 24] on input "text" at bounding box center [562, 27] width 689 height 23
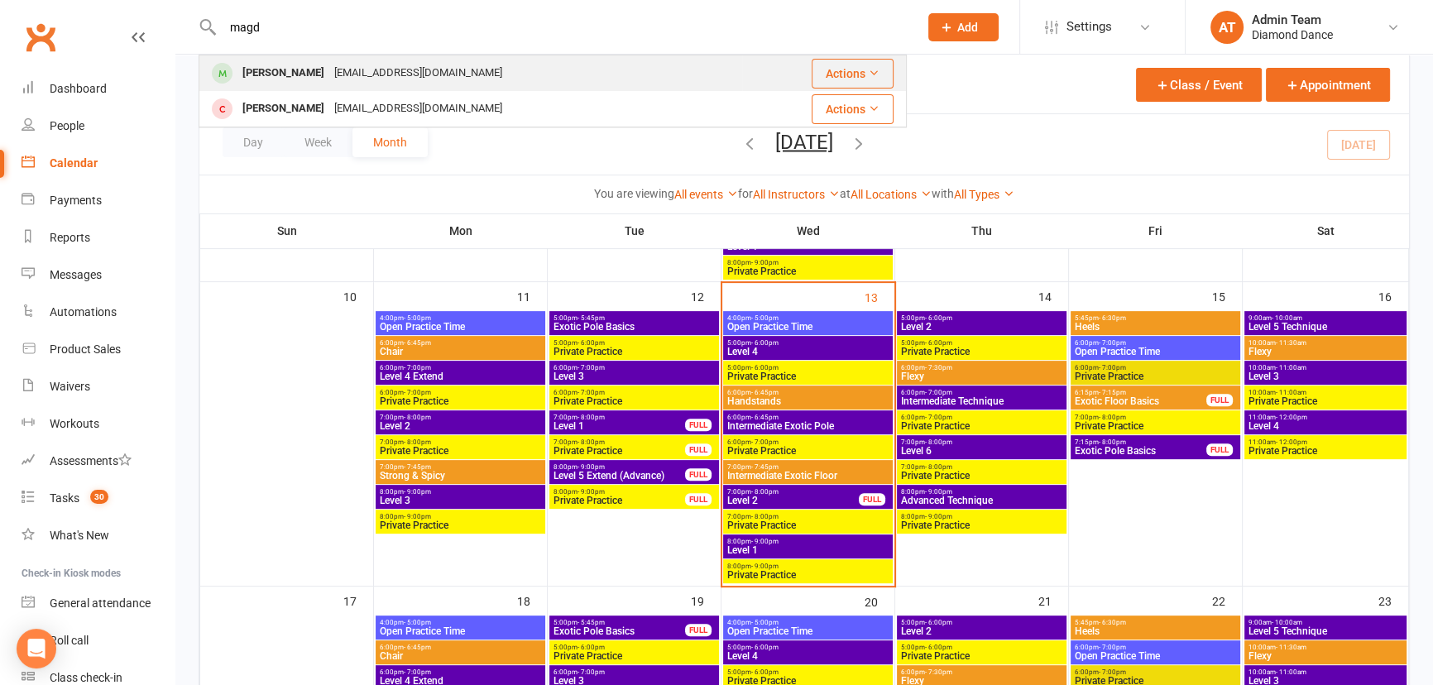
type input "magd"
click at [293, 78] on div "Magdalena Urban" at bounding box center [283, 73] width 92 height 24
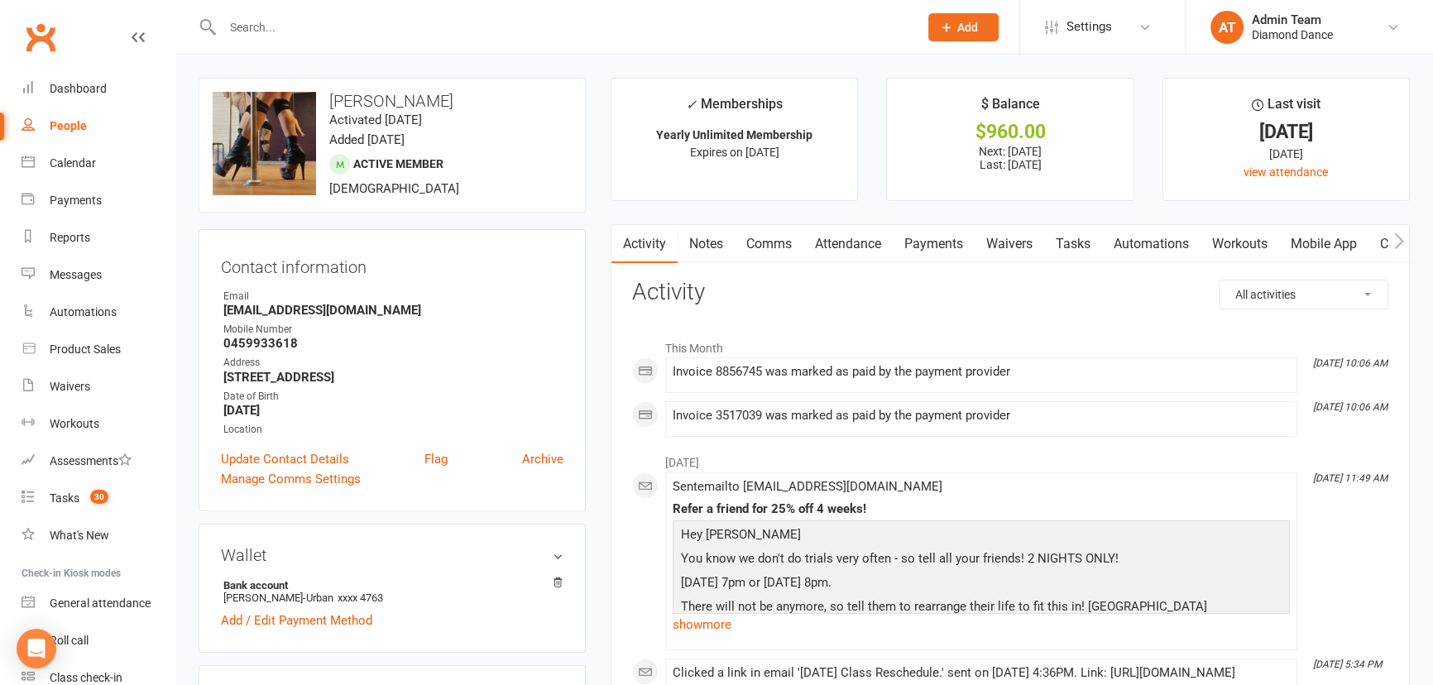
click at [953, 245] on link "Payments" at bounding box center [934, 244] width 82 height 38
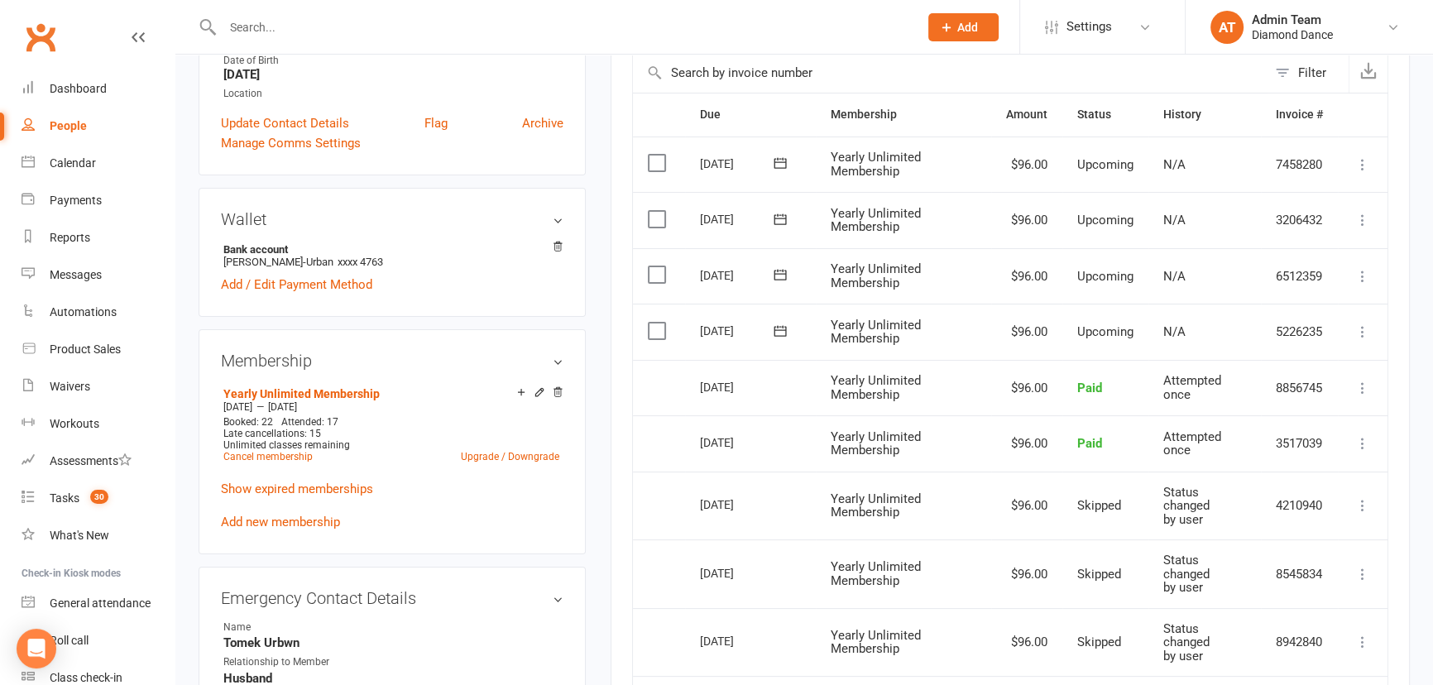
scroll to position [300, 0]
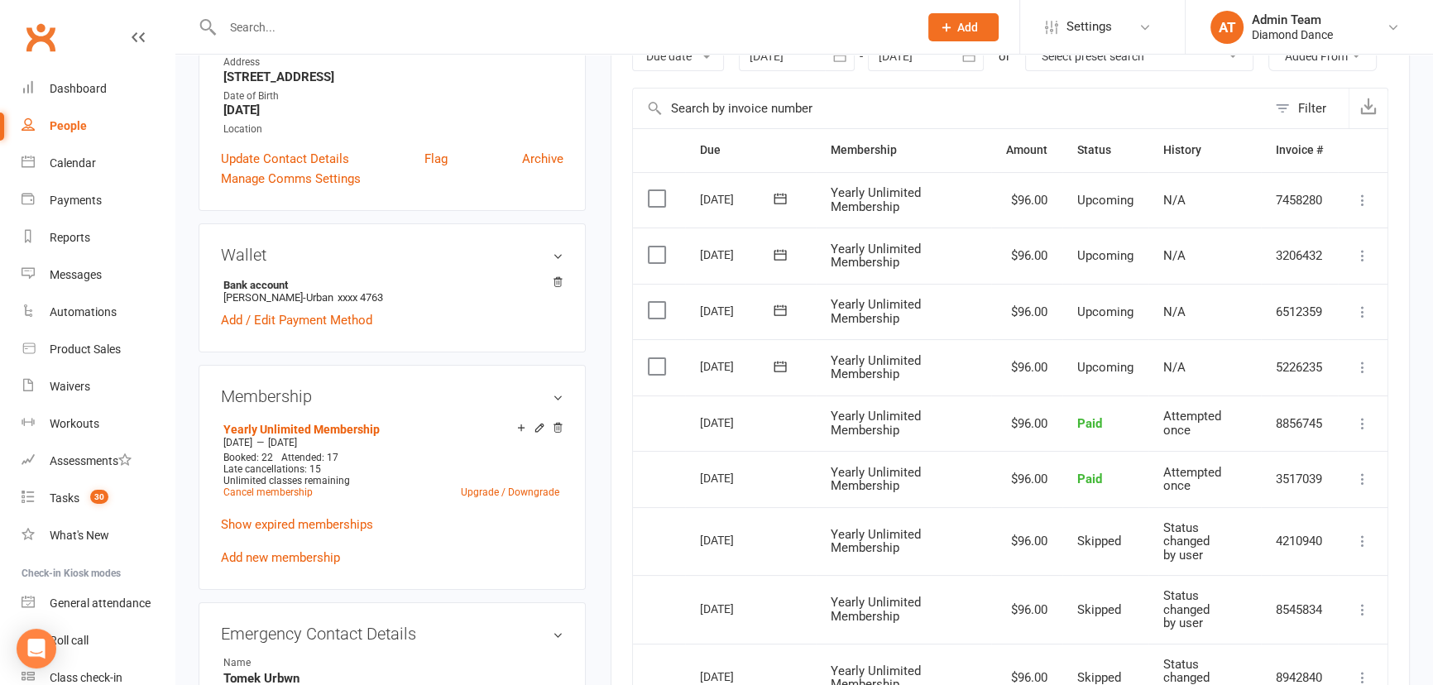
click at [1362, 373] on button at bounding box center [1363, 367] width 20 height 20
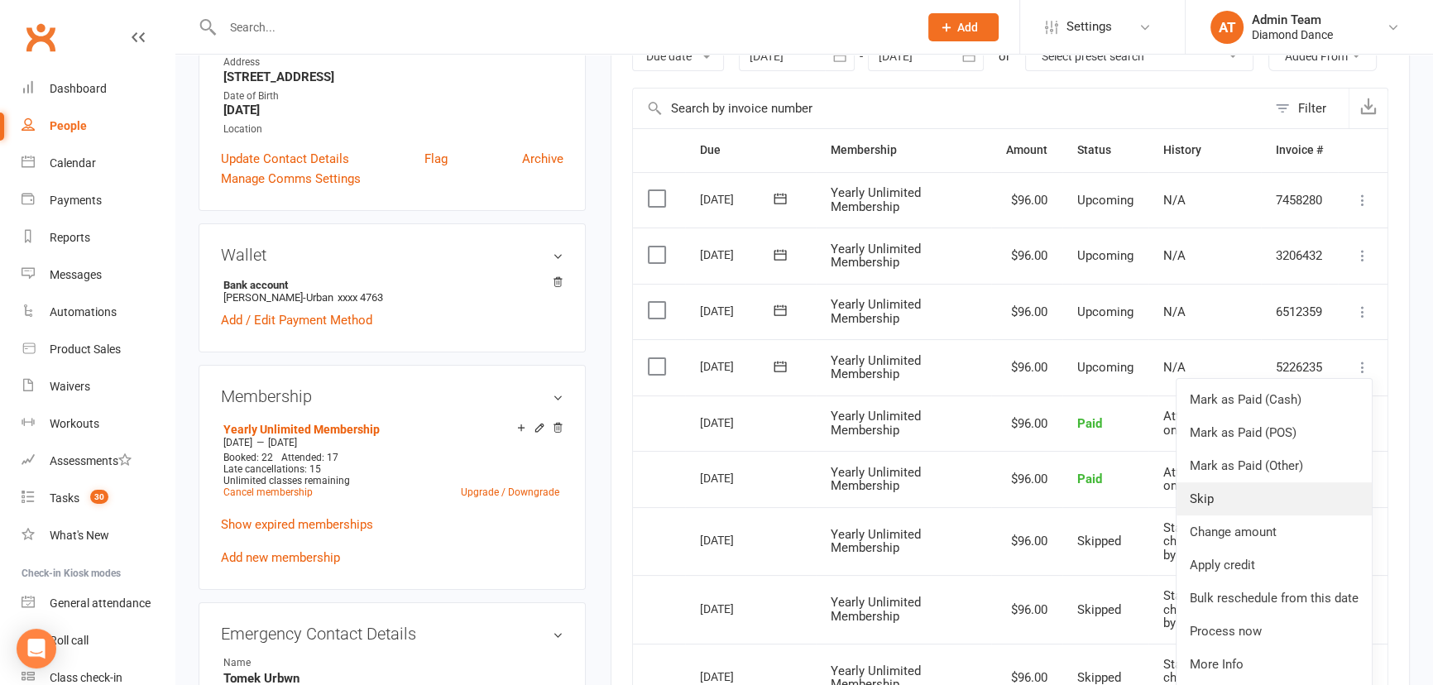
click at [1307, 498] on link "Skip" at bounding box center [1274, 498] width 195 height 33
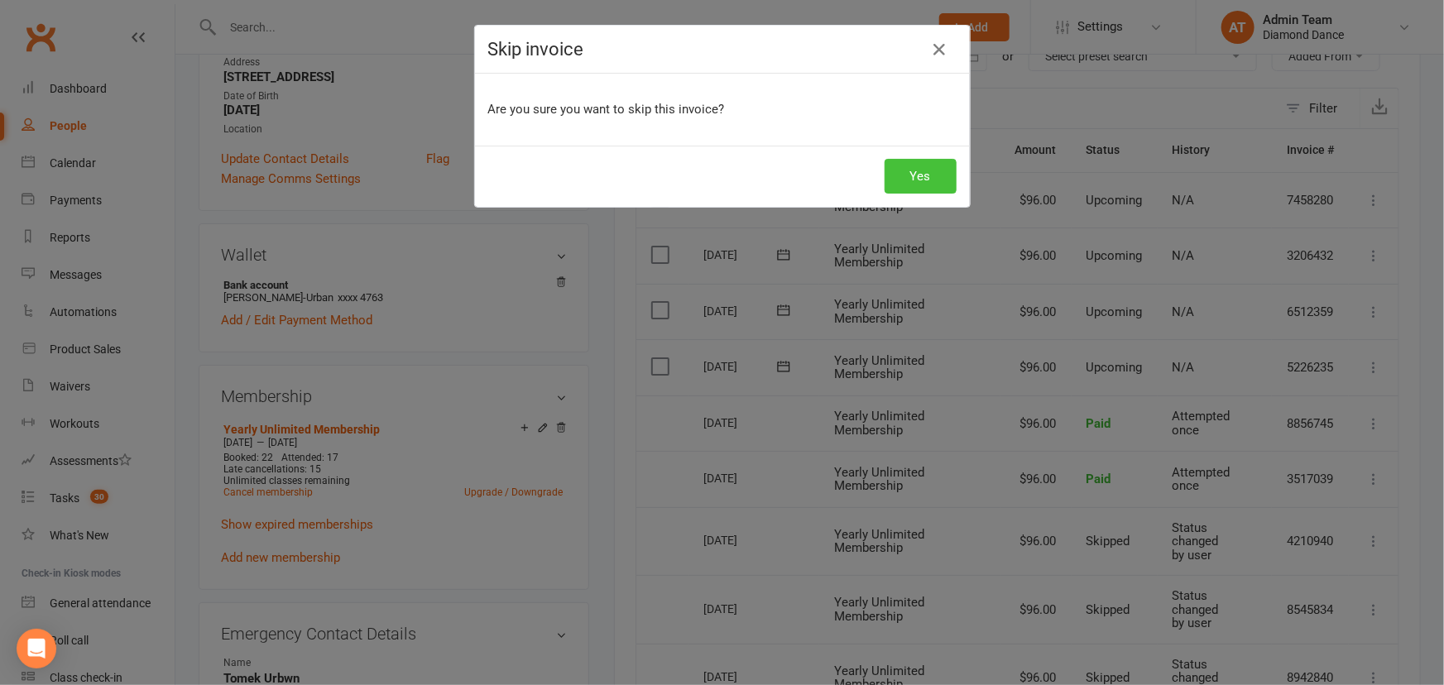
click at [918, 165] on button "Yes" at bounding box center [921, 176] width 72 height 35
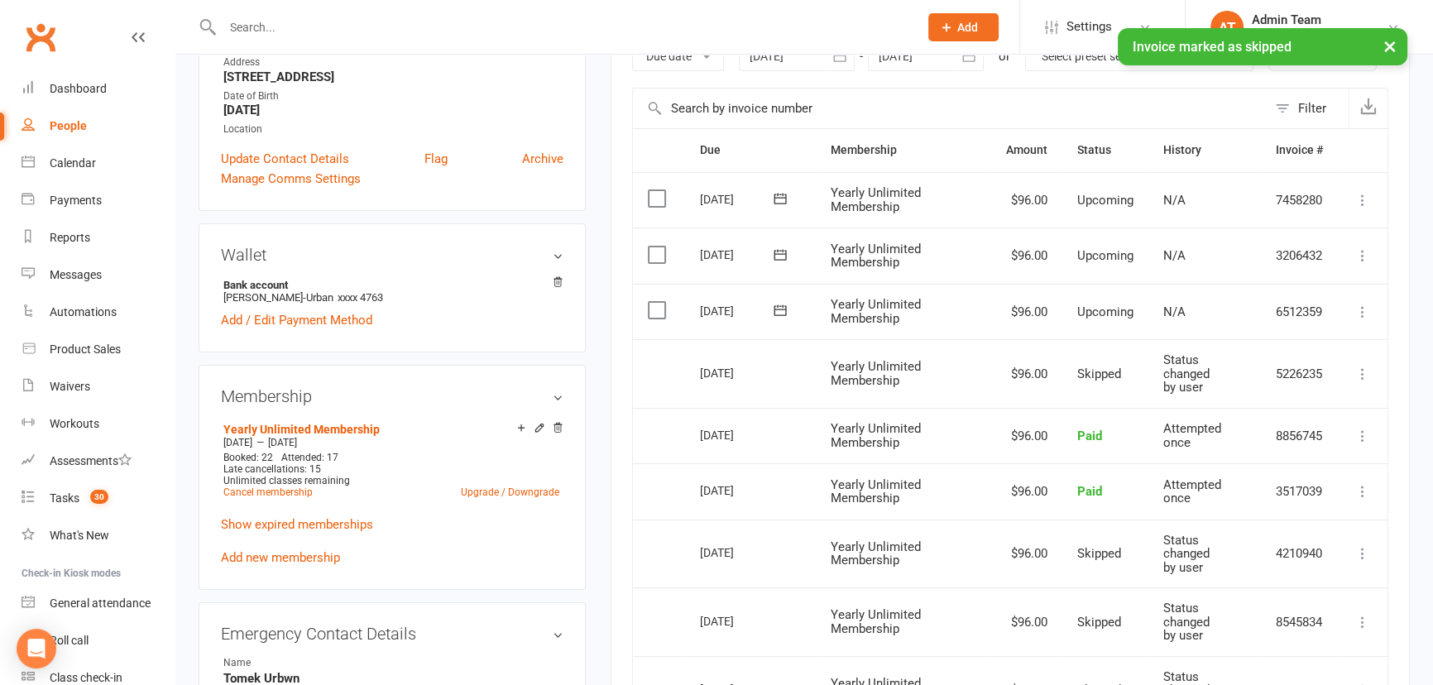
click at [1366, 370] on icon at bounding box center [1363, 374] width 17 height 17
click at [1331, 501] on link "Change to upcoming" at bounding box center [1290, 505] width 164 height 33
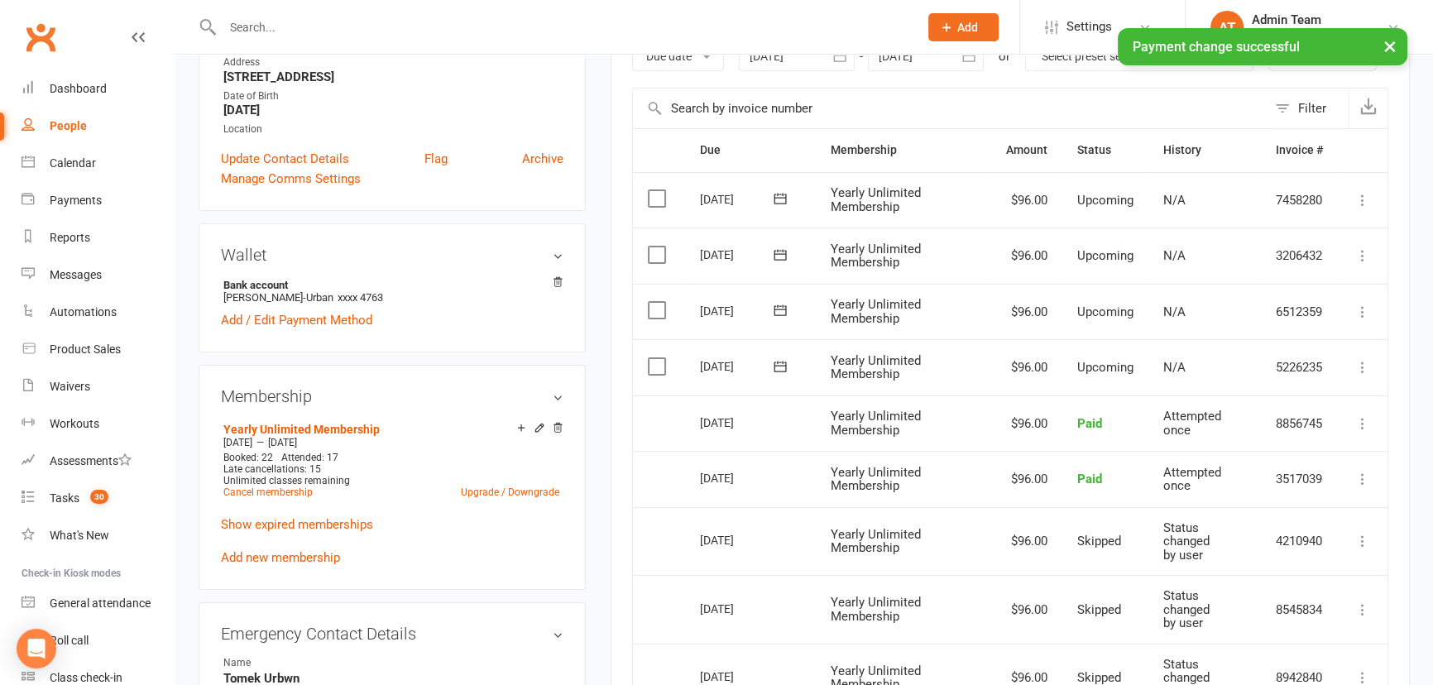
click at [1363, 362] on icon at bounding box center [1363, 367] width 17 height 17
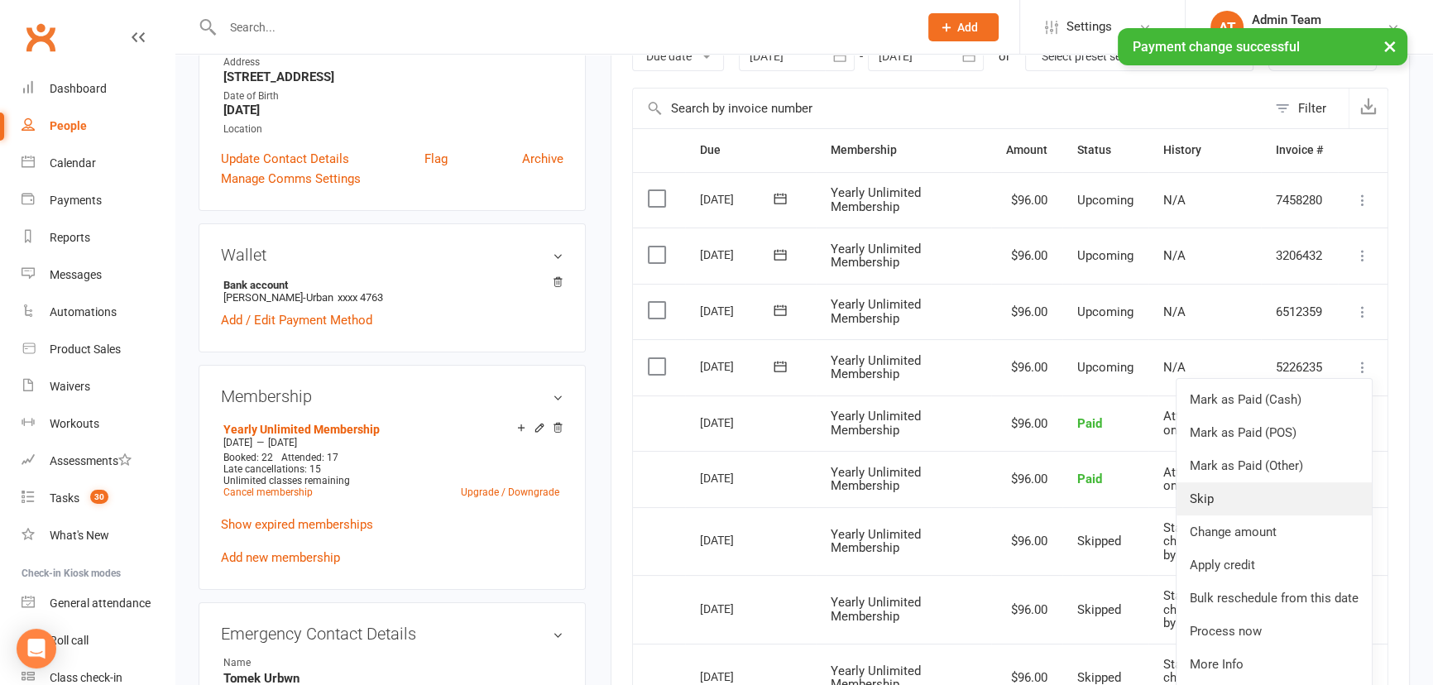
click at [1311, 495] on link "Skip" at bounding box center [1274, 498] width 195 height 33
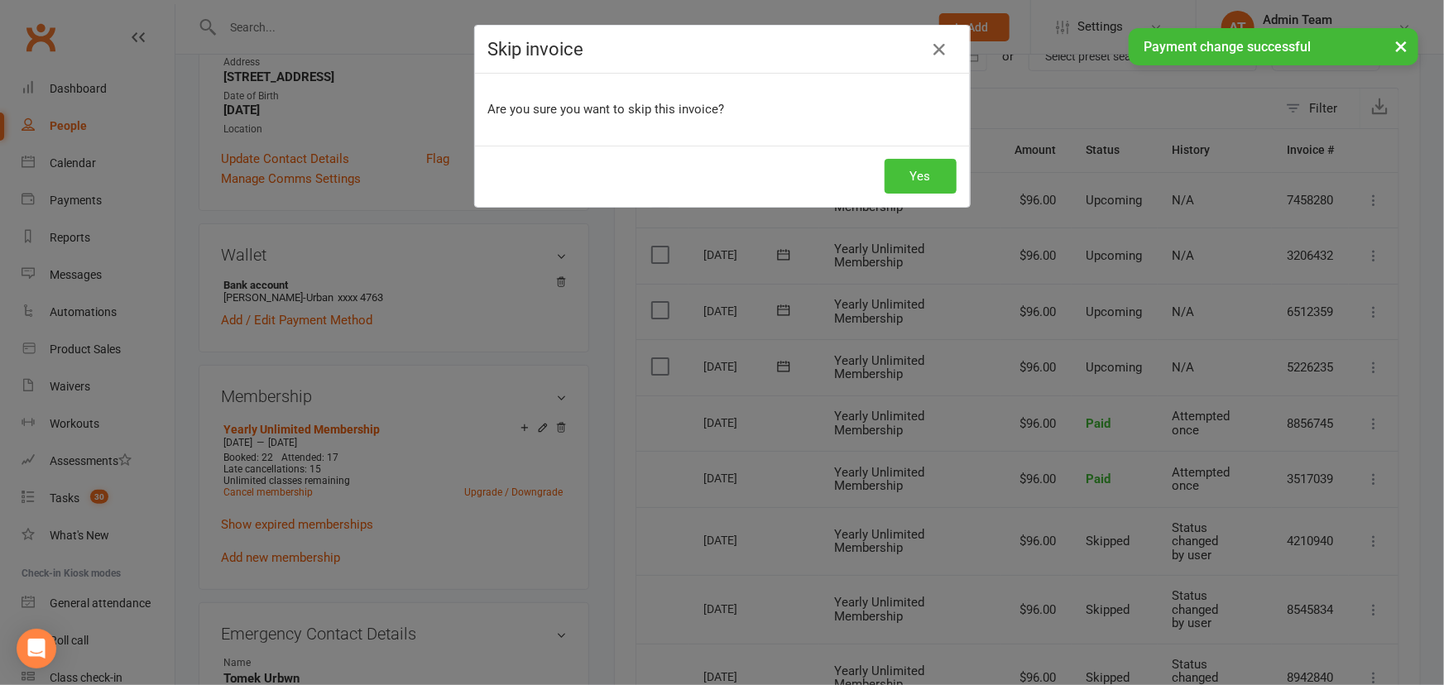
click at [942, 168] on button "Yes" at bounding box center [921, 176] width 72 height 35
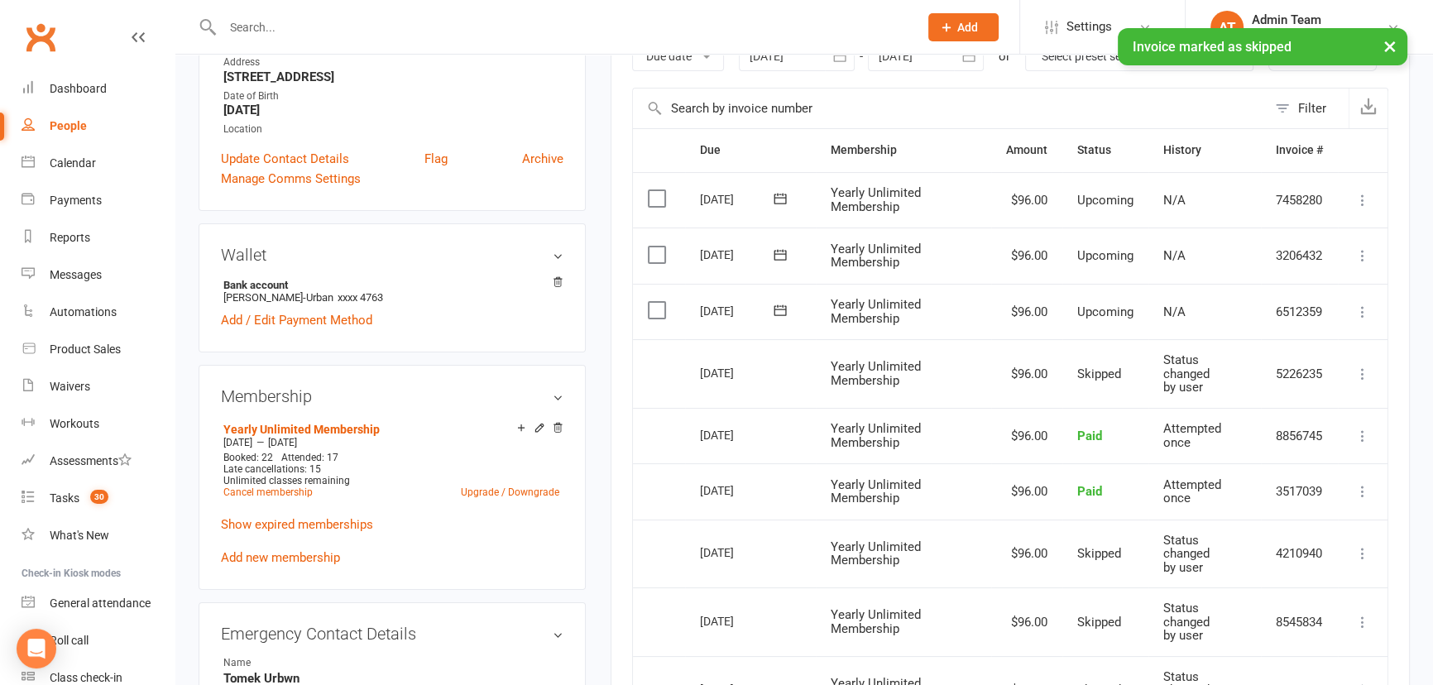
click at [1369, 307] on icon at bounding box center [1363, 312] width 17 height 17
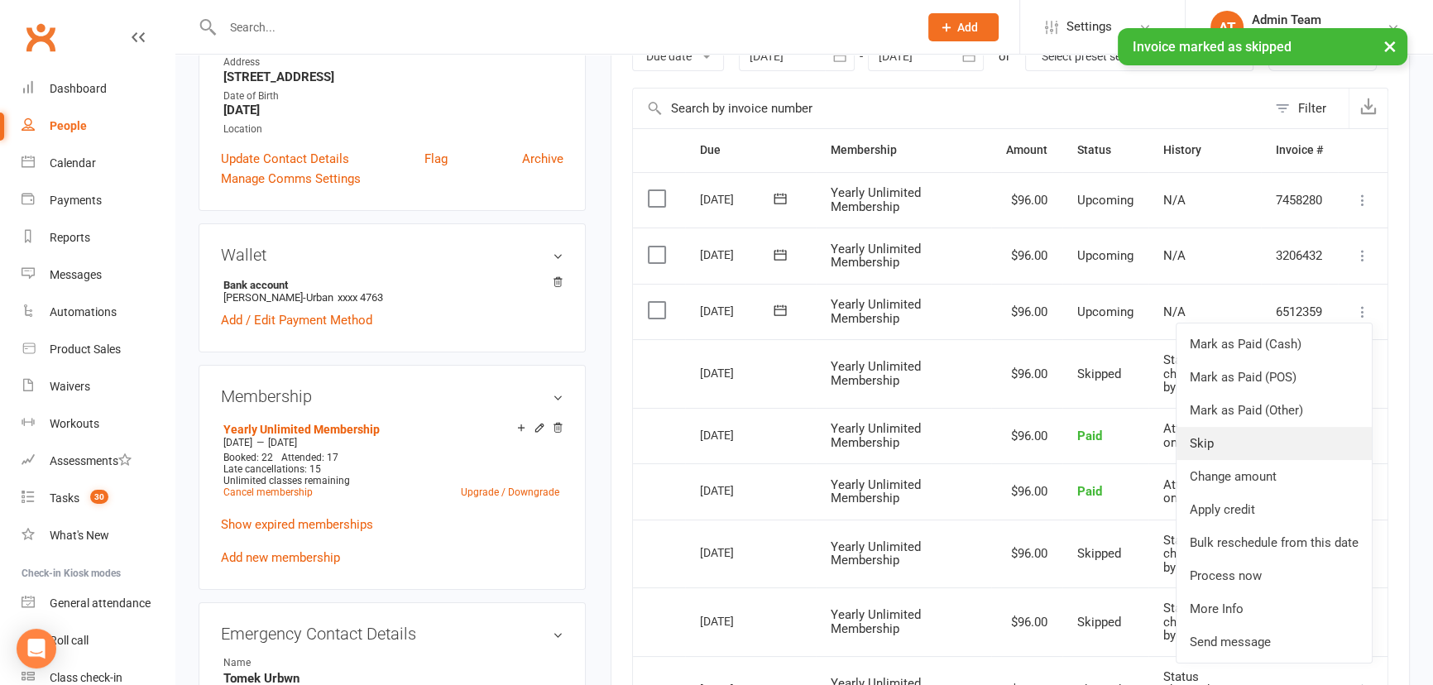
click at [1313, 429] on link "Skip" at bounding box center [1274, 443] width 195 height 33
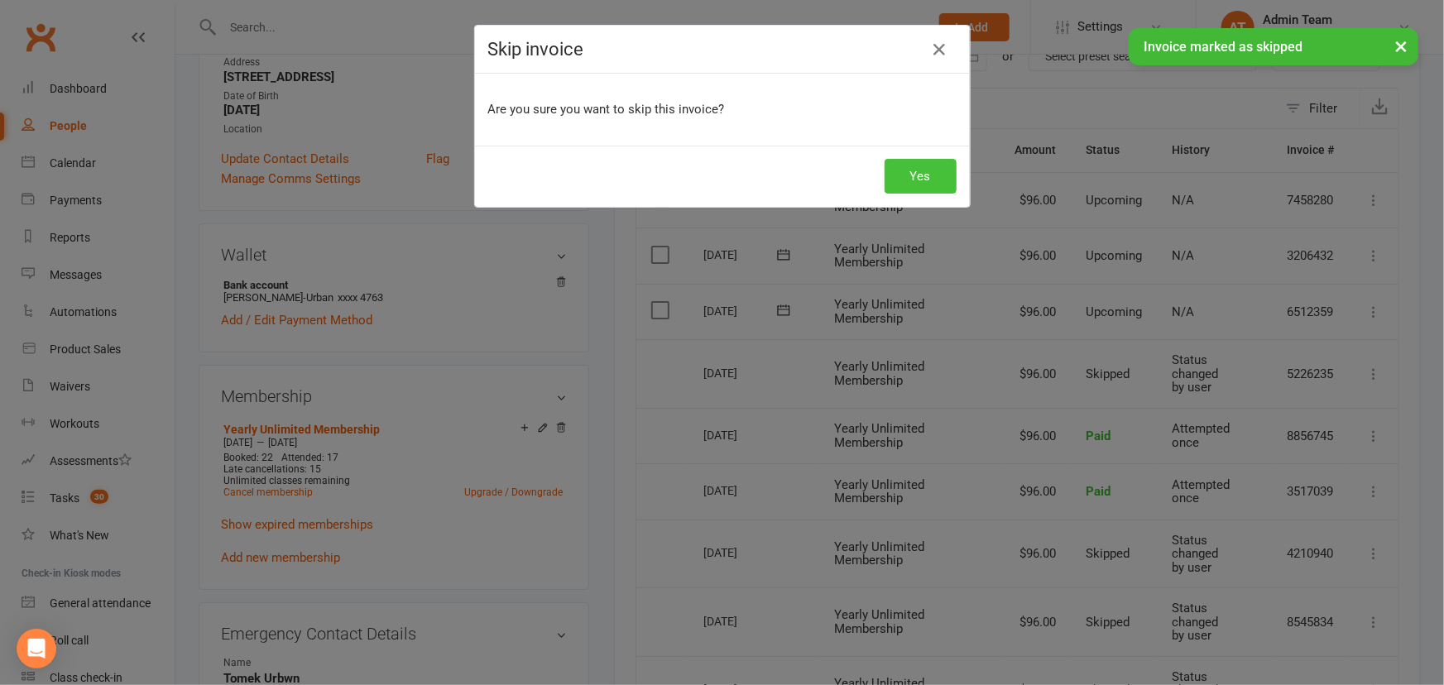
click at [939, 172] on button "Yes" at bounding box center [921, 176] width 72 height 35
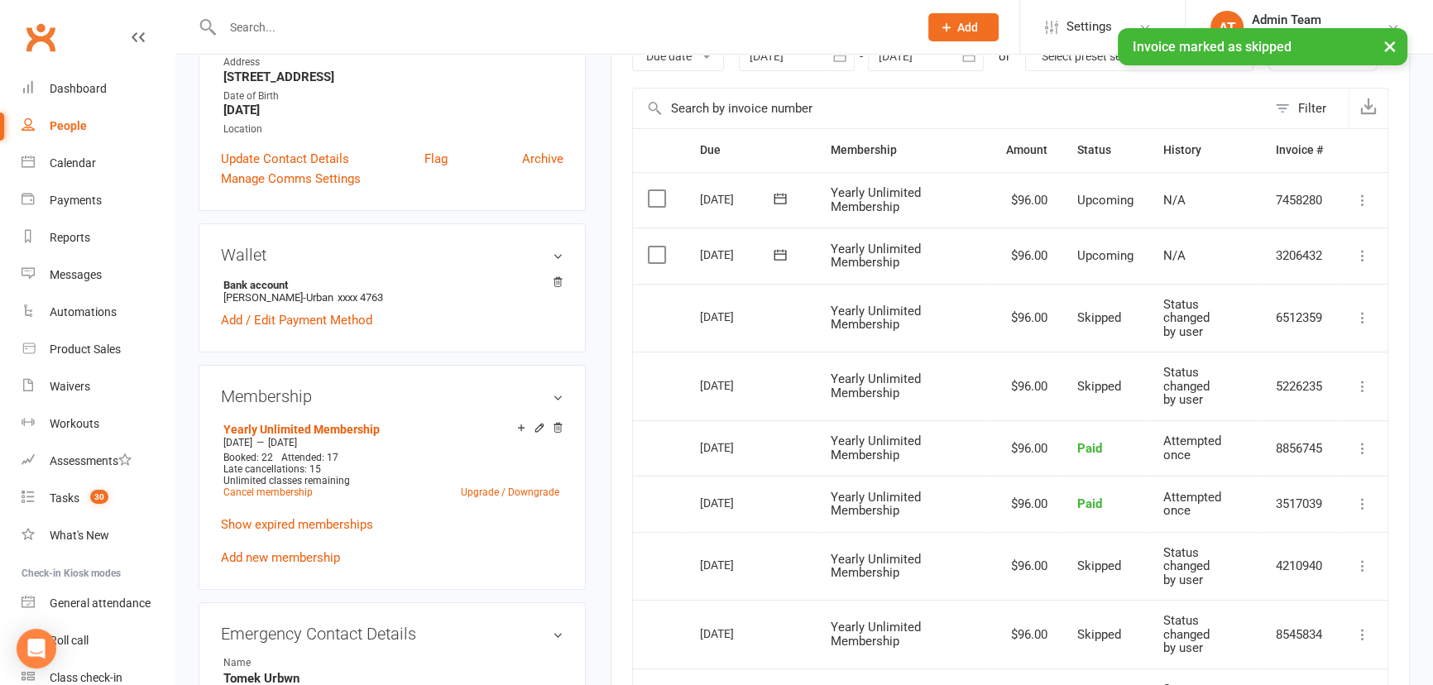
click at [1358, 251] on icon at bounding box center [1363, 255] width 17 height 17
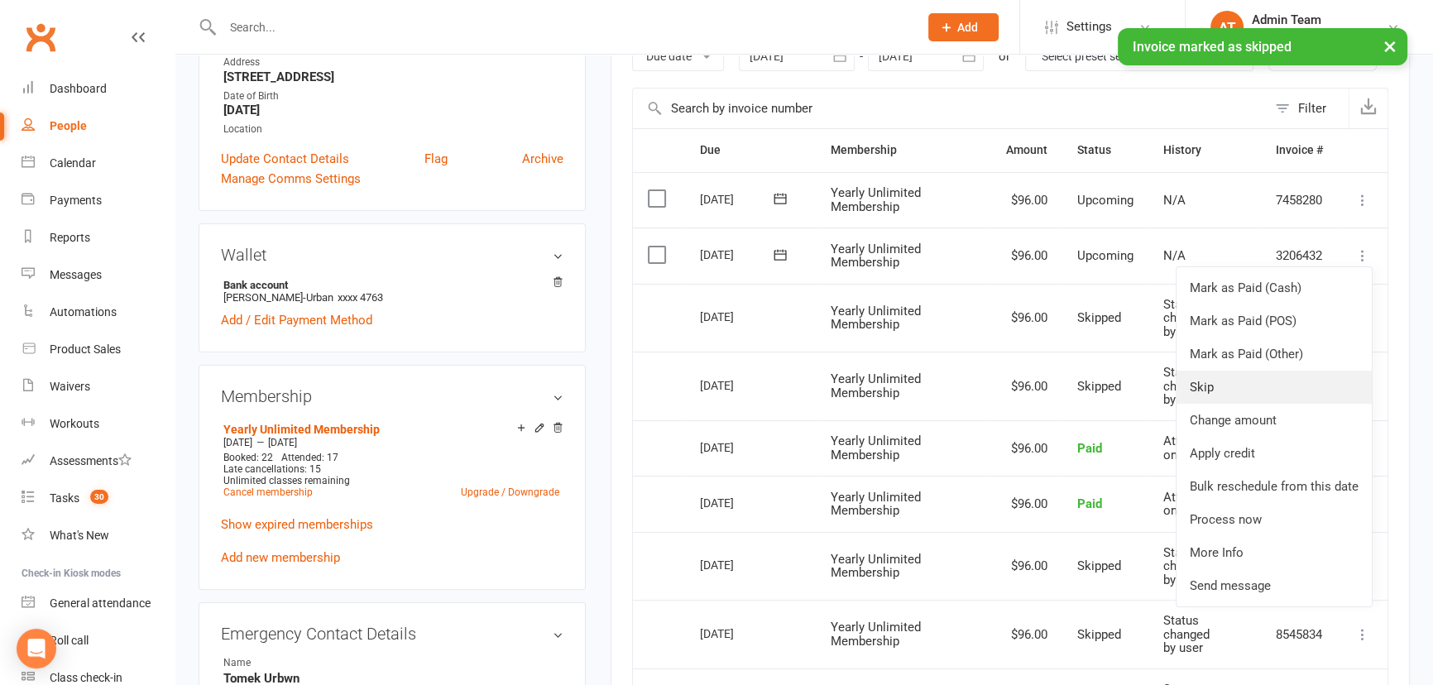
click at [1313, 380] on link "Skip" at bounding box center [1274, 387] width 195 height 33
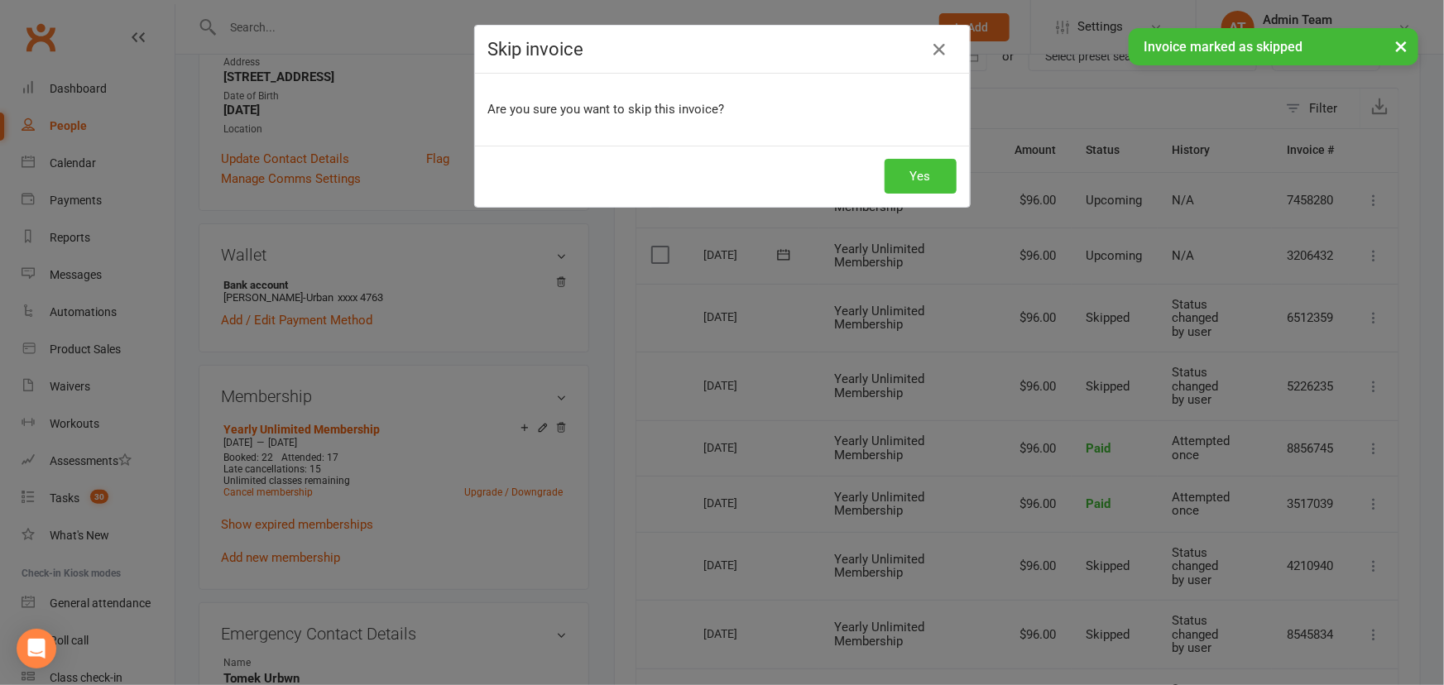
click at [894, 164] on button "Yes" at bounding box center [921, 176] width 72 height 35
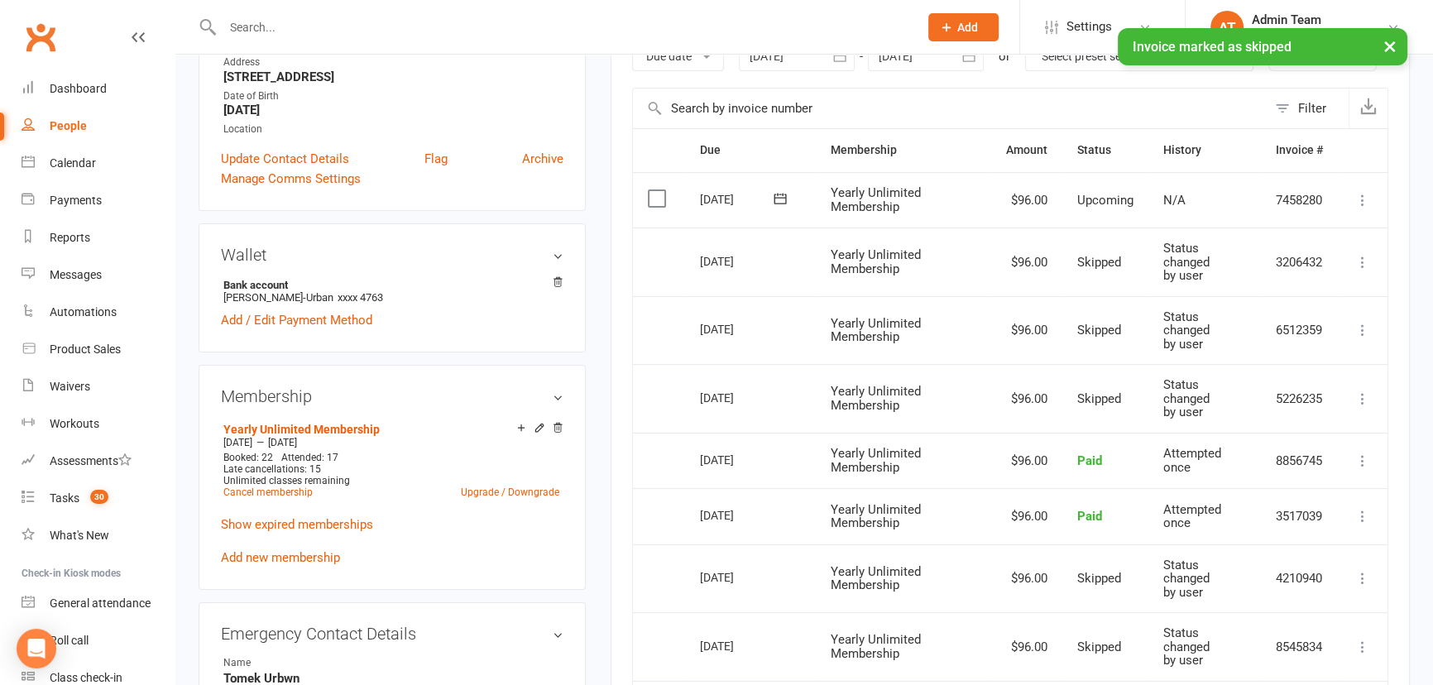
click at [1363, 190] on button at bounding box center [1363, 200] width 20 height 20
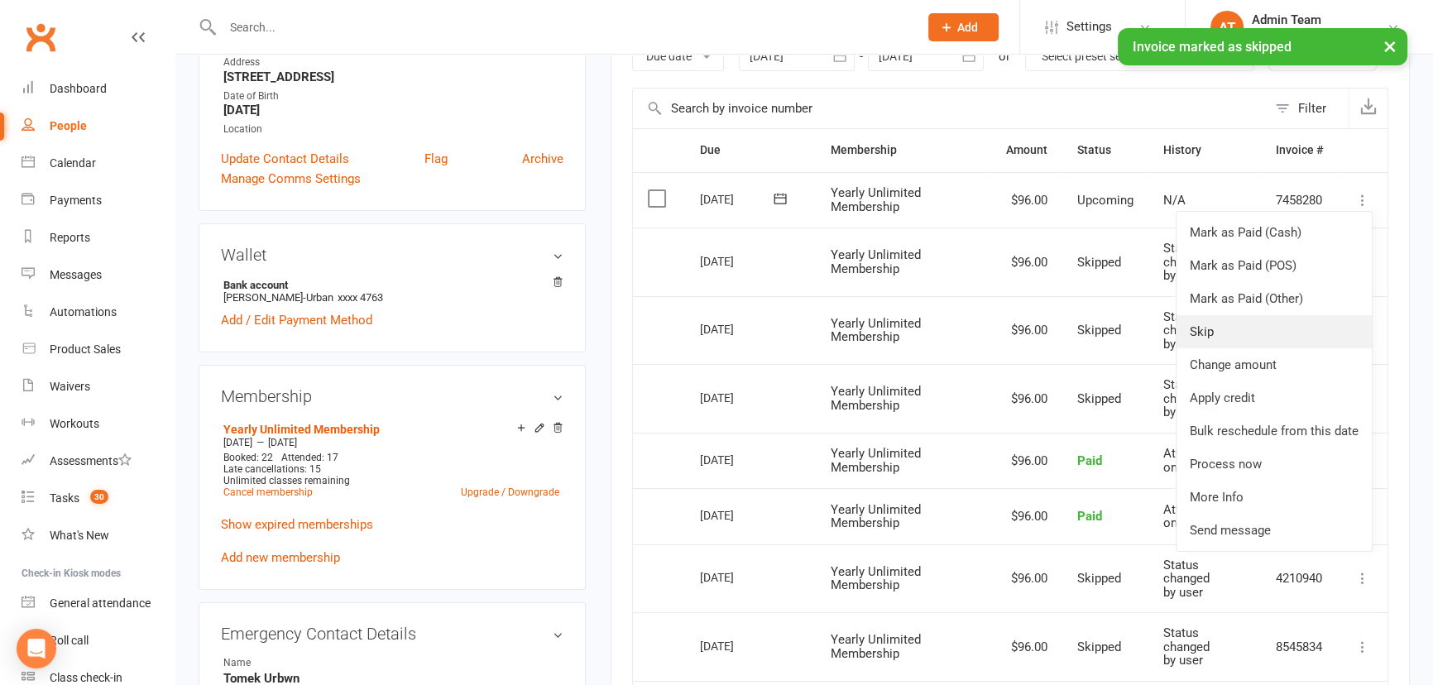
click at [1343, 330] on link "Skip" at bounding box center [1274, 331] width 195 height 33
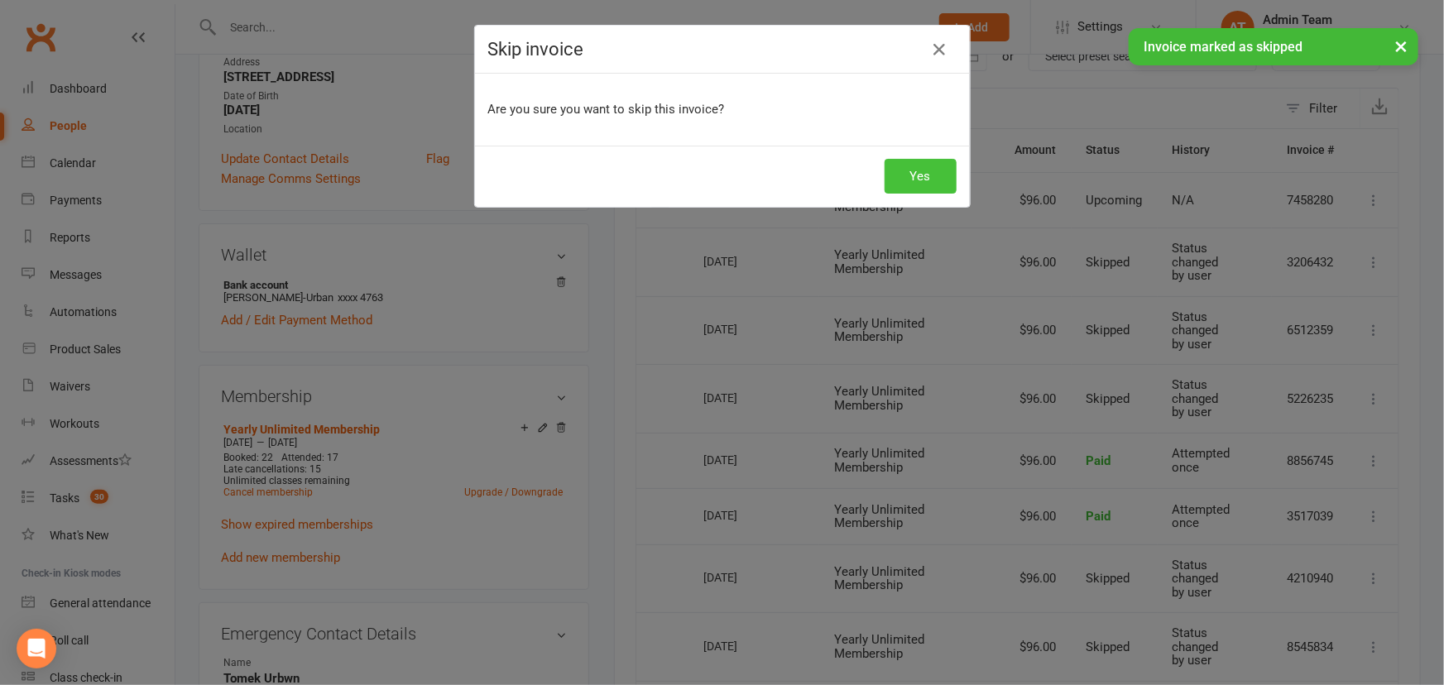
click at [933, 174] on button "Yes" at bounding box center [921, 176] width 72 height 35
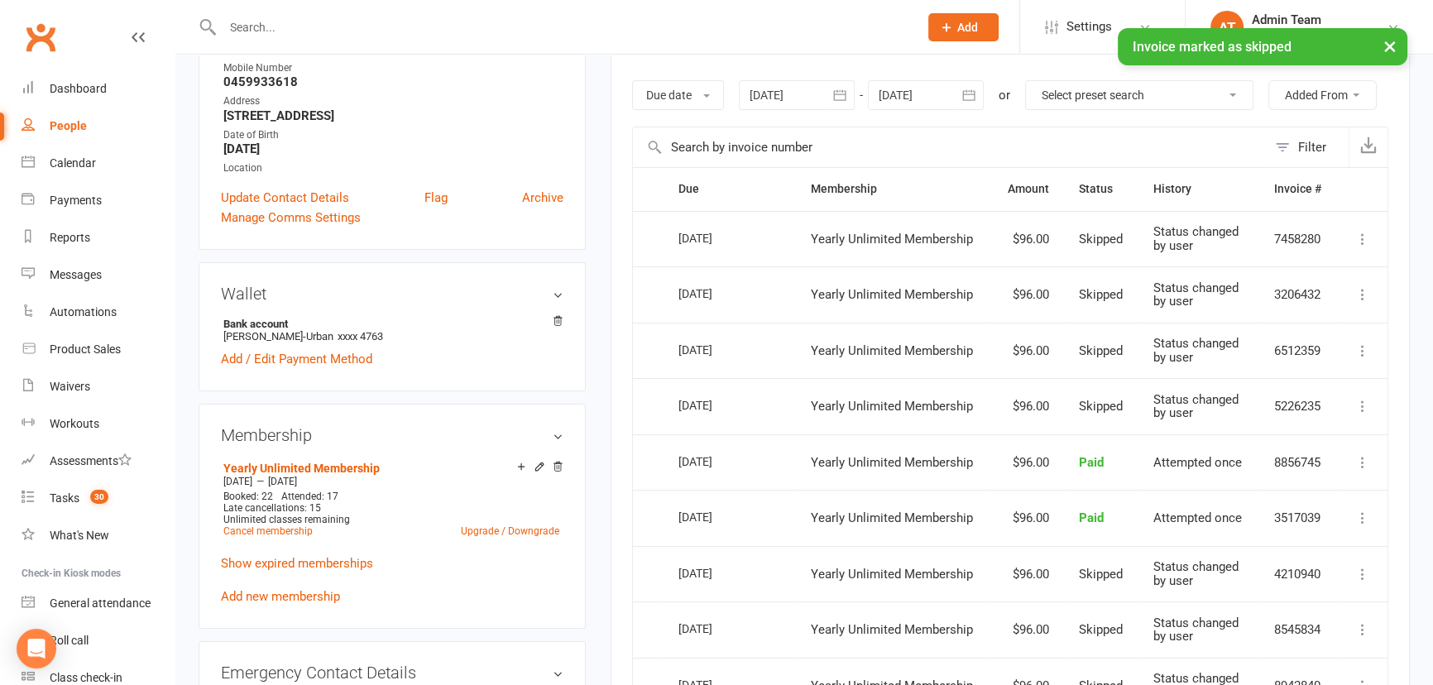
scroll to position [225, 0]
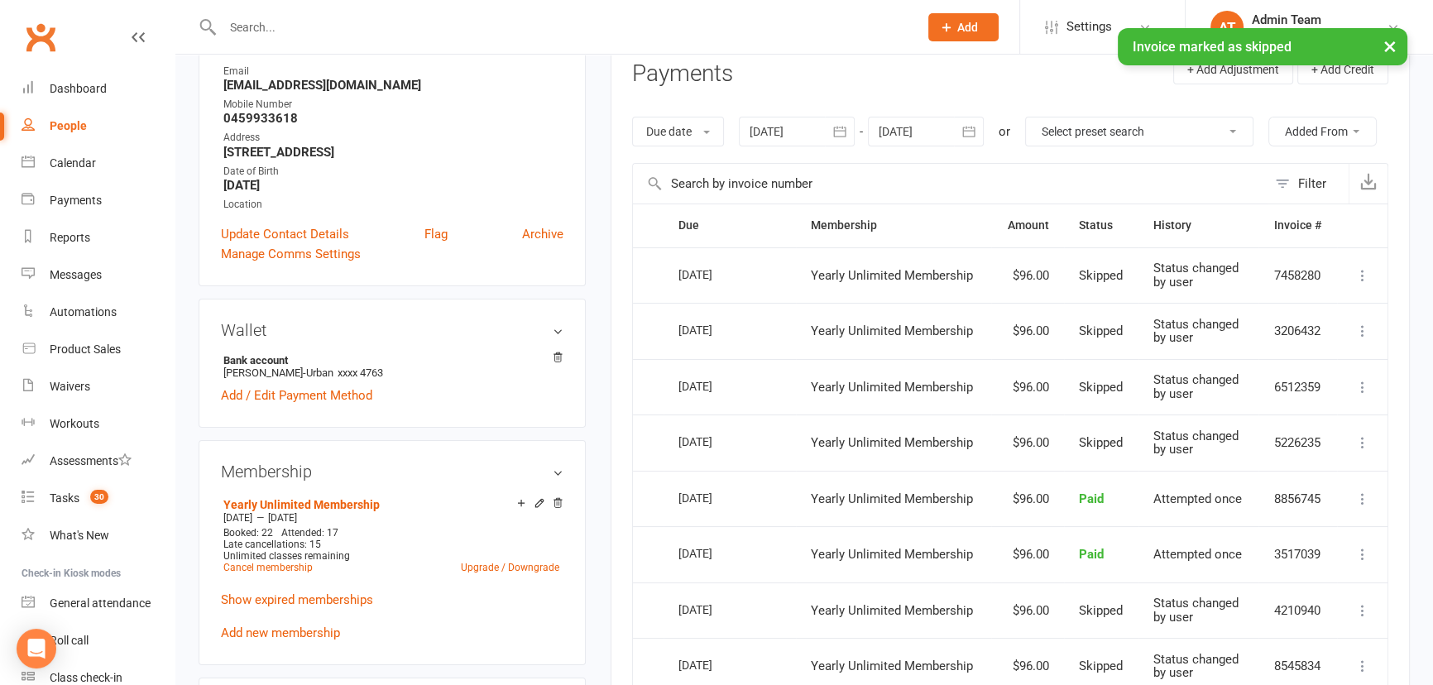
click at [968, 138] on icon "button" at bounding box center [969, 131] width 17 height 17
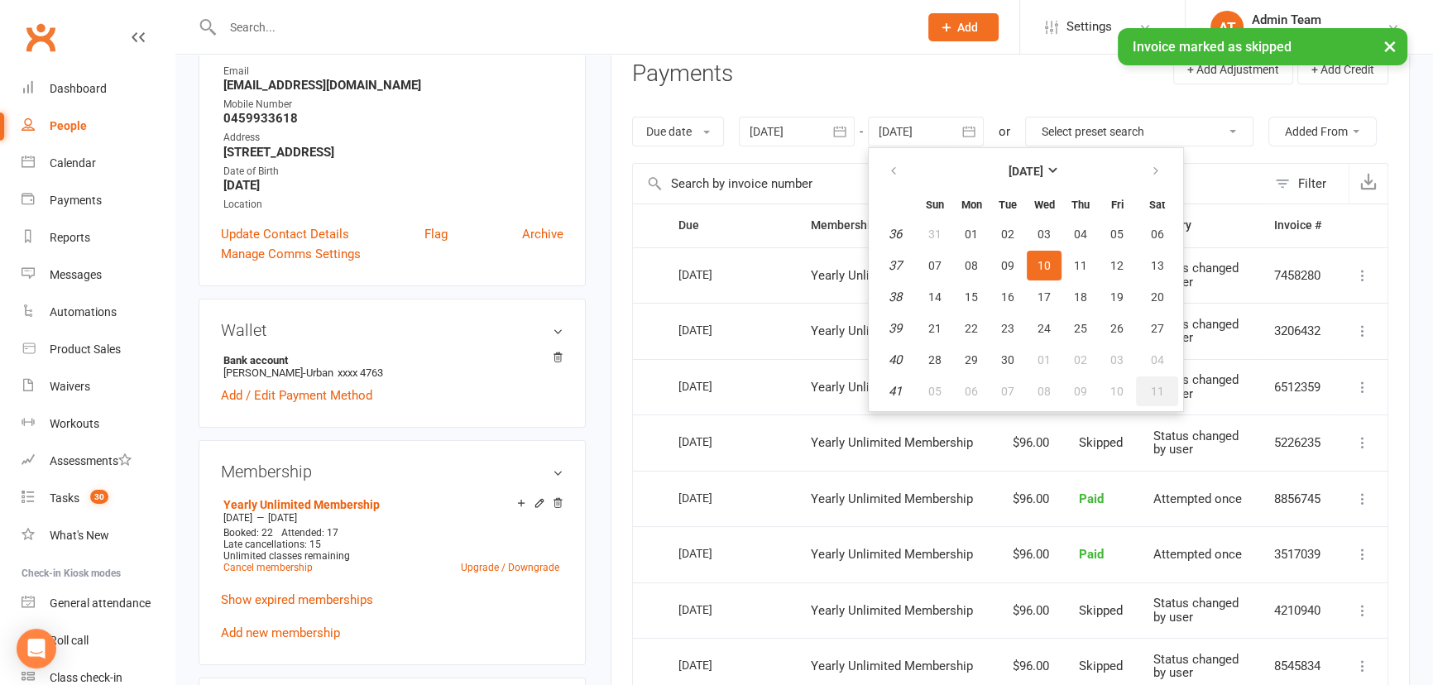
click at [1170, 391] on button "11" at bounding box center [1157, 391] width 42 height 30
type input "11 Oct 2025"
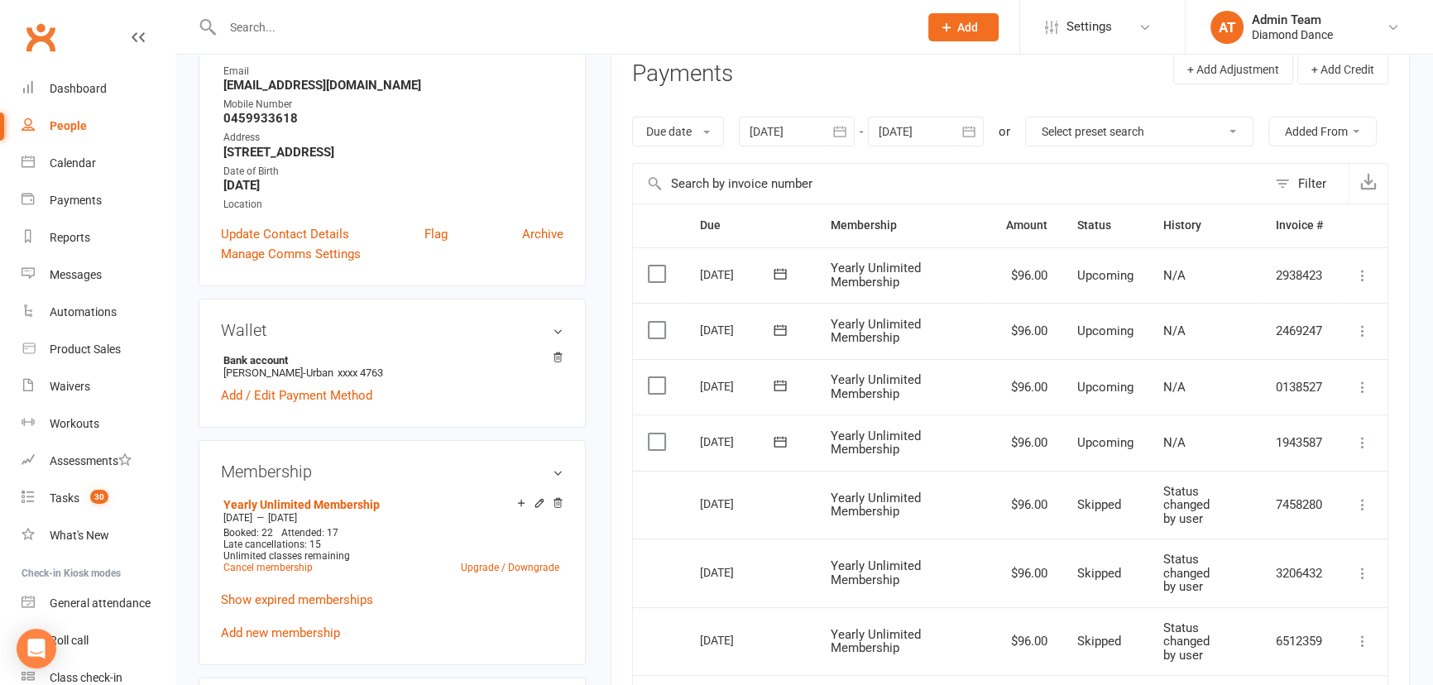
click at [1363, 440] on icon at bounding box center [1363, 442] width 17 height 17
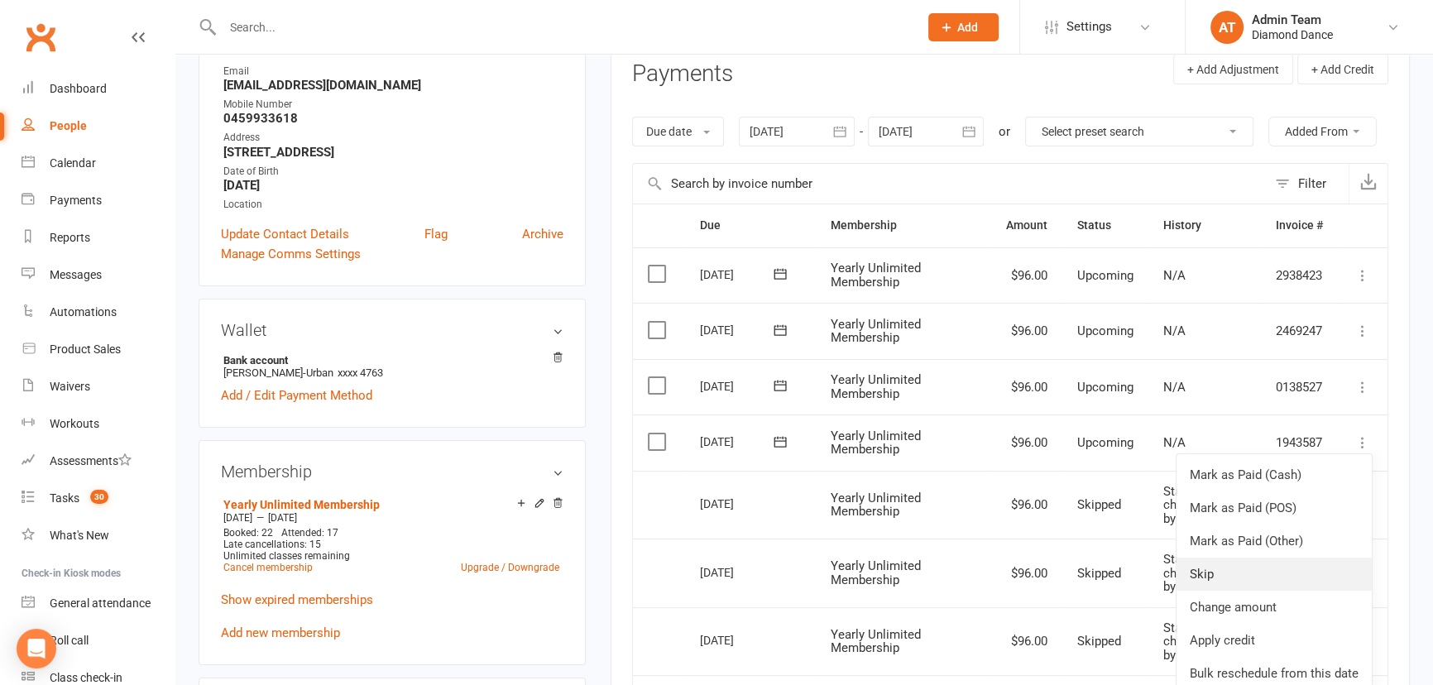
click at [1304, 568] on link "Skip" at bounding box center [1274, 574] width 195 height 33
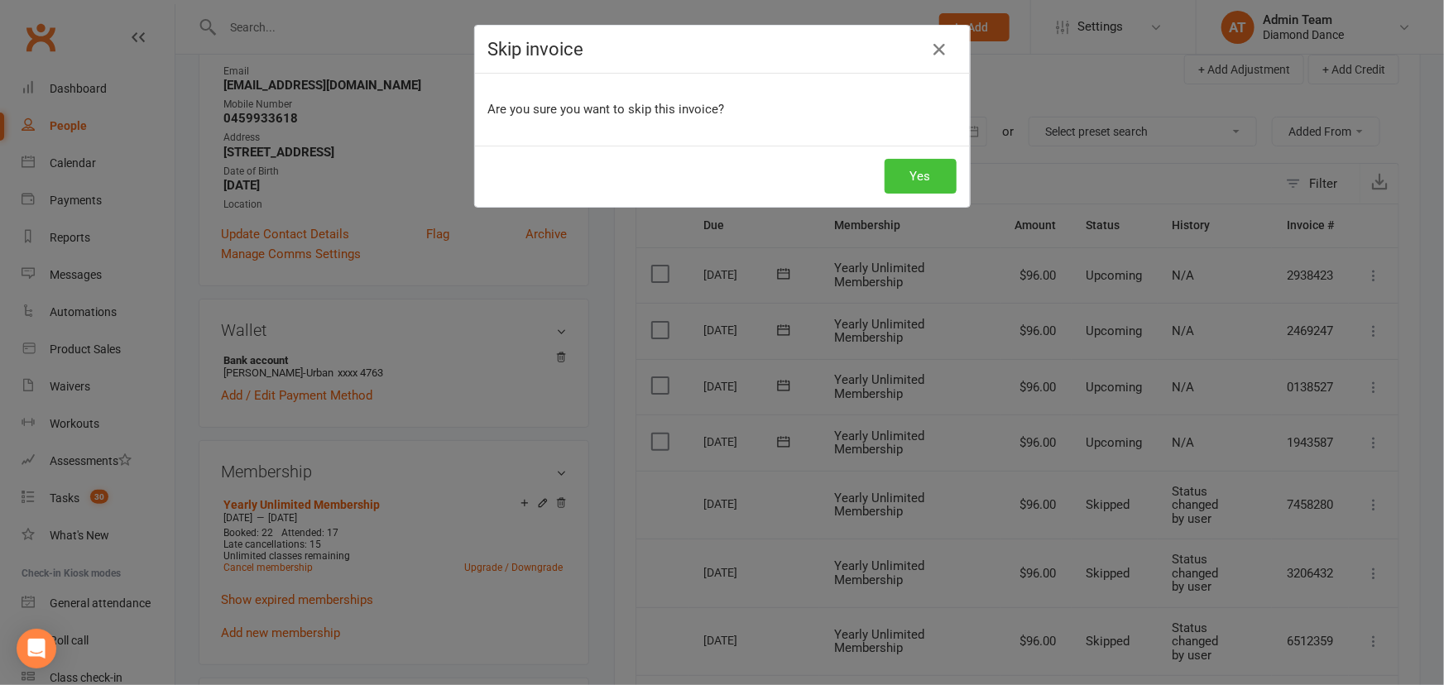
click at [926, 166] on button "Yes" at bounding box center [921, 176] width 72 height 35
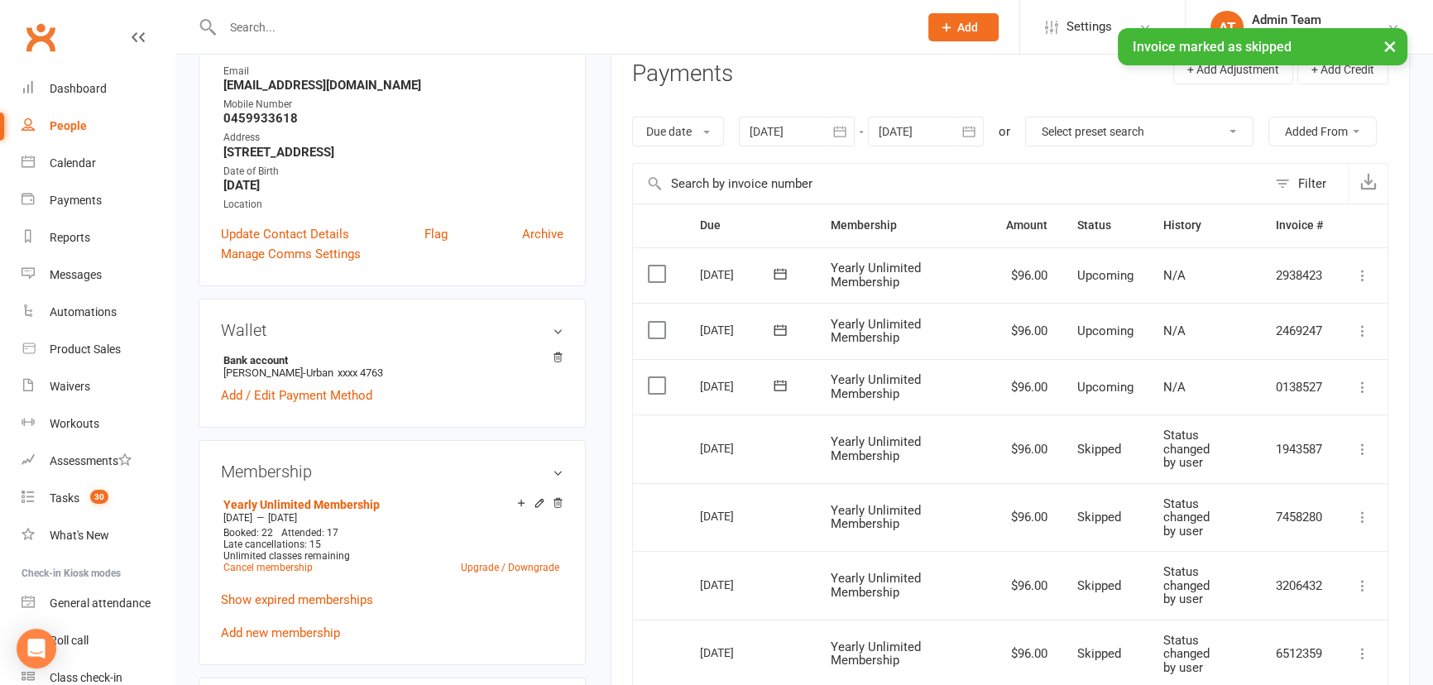
click at [1359, 380] on icon at bounding box center [1363, 387] width 17 height 17
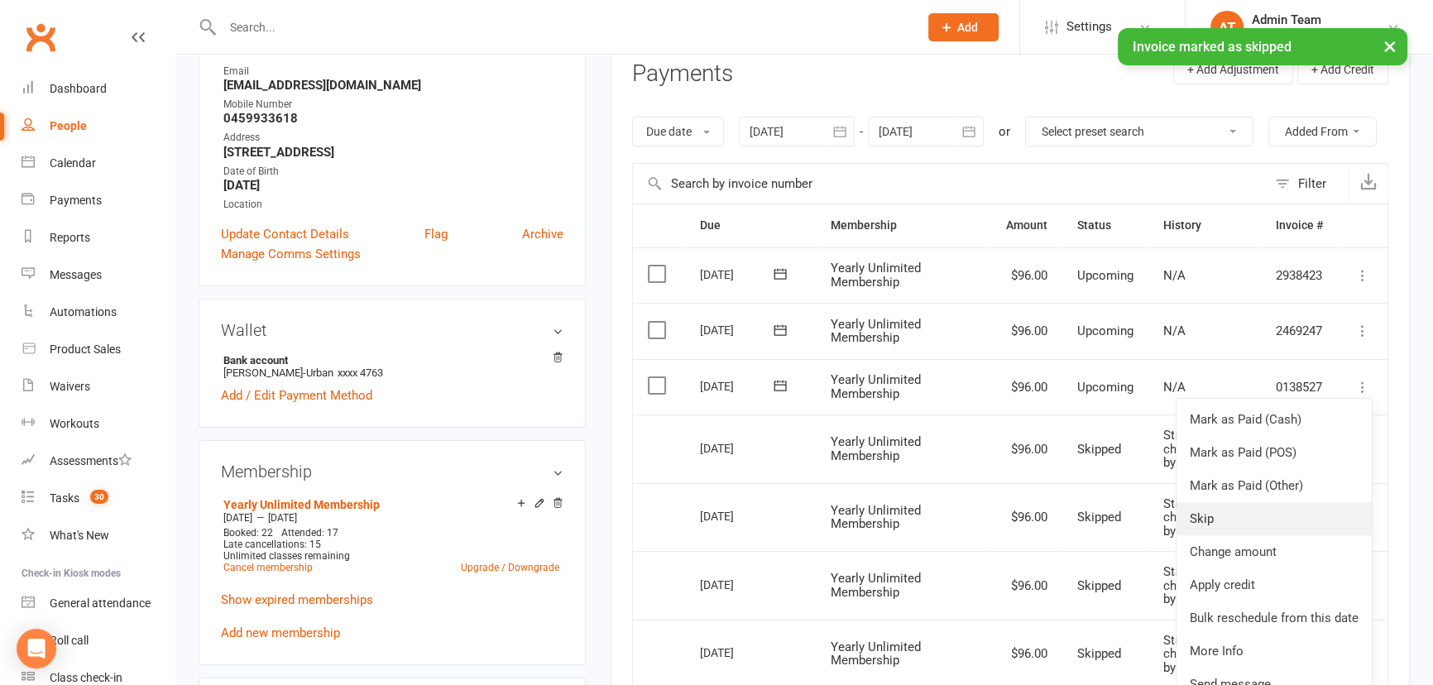
click at [1316, 510] on link "Skip" at bounding box center [1274, 518] width 195 height 33
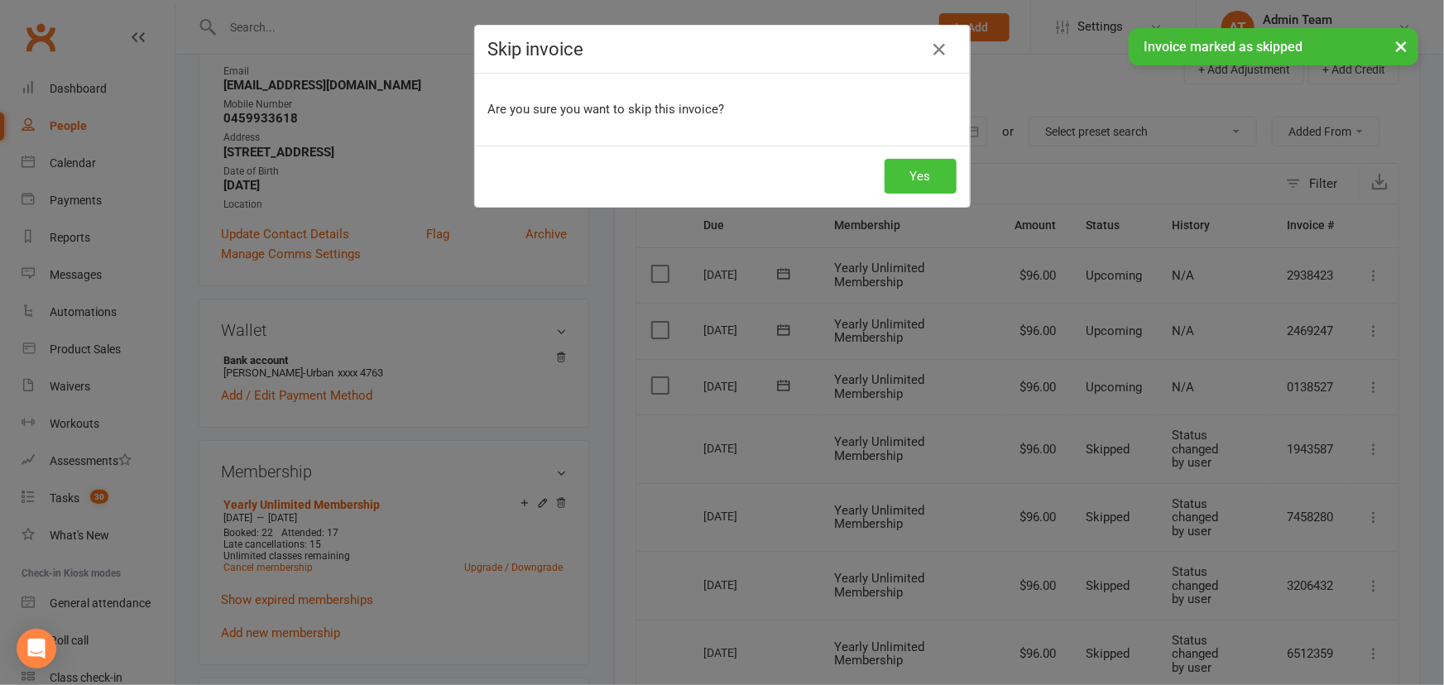
click at [927, 174] on button "Yes" at bounding box center [921, 176] width 72 height 35
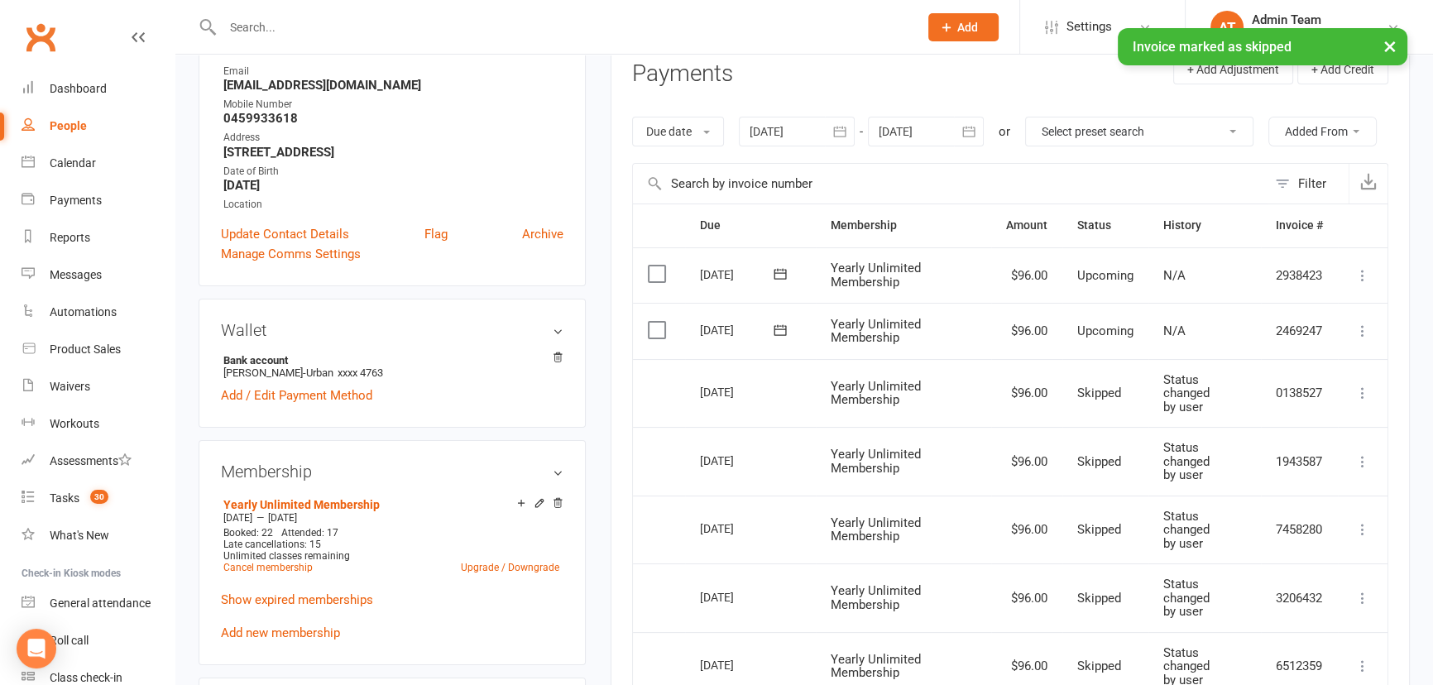
click at [1367, 331] on icon at bounding box center [1363, 331] width 17 height 17
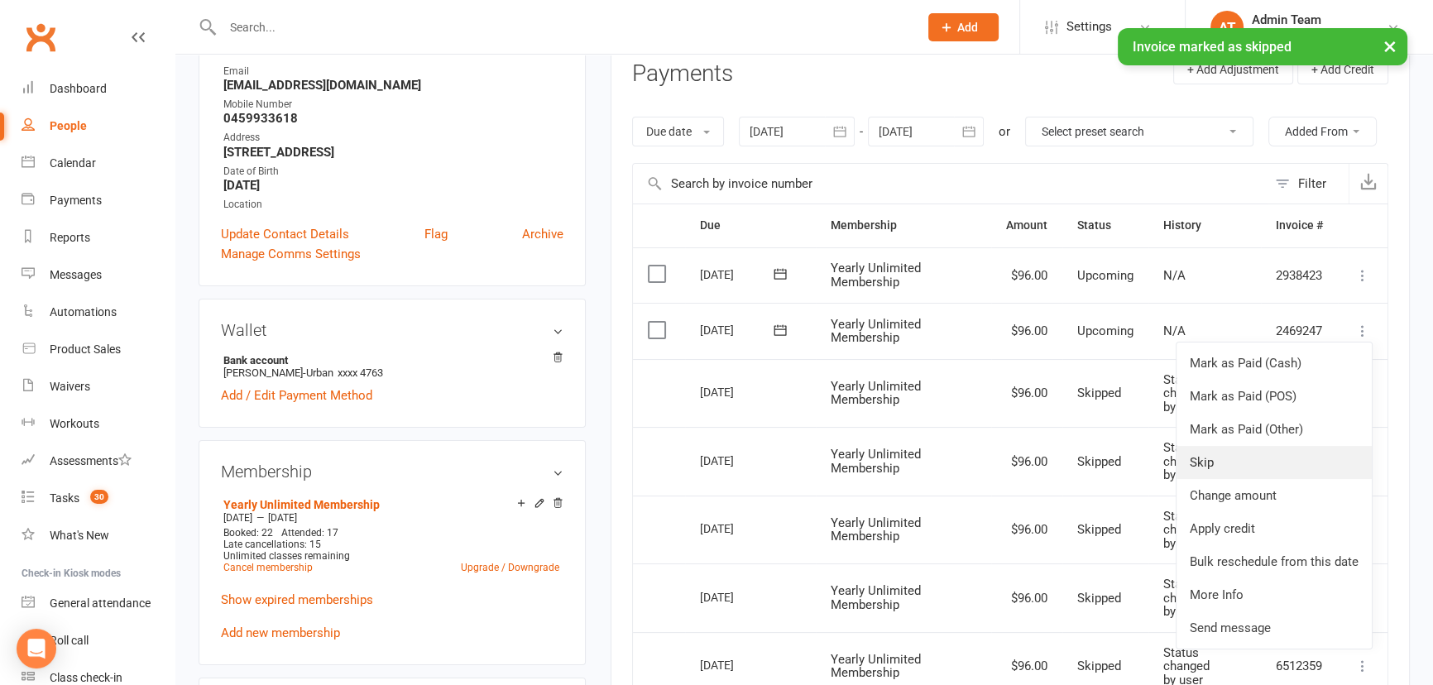
click at [1305, 455] on link "Skip" at bounding box center [1274, 462] width 195 height 33
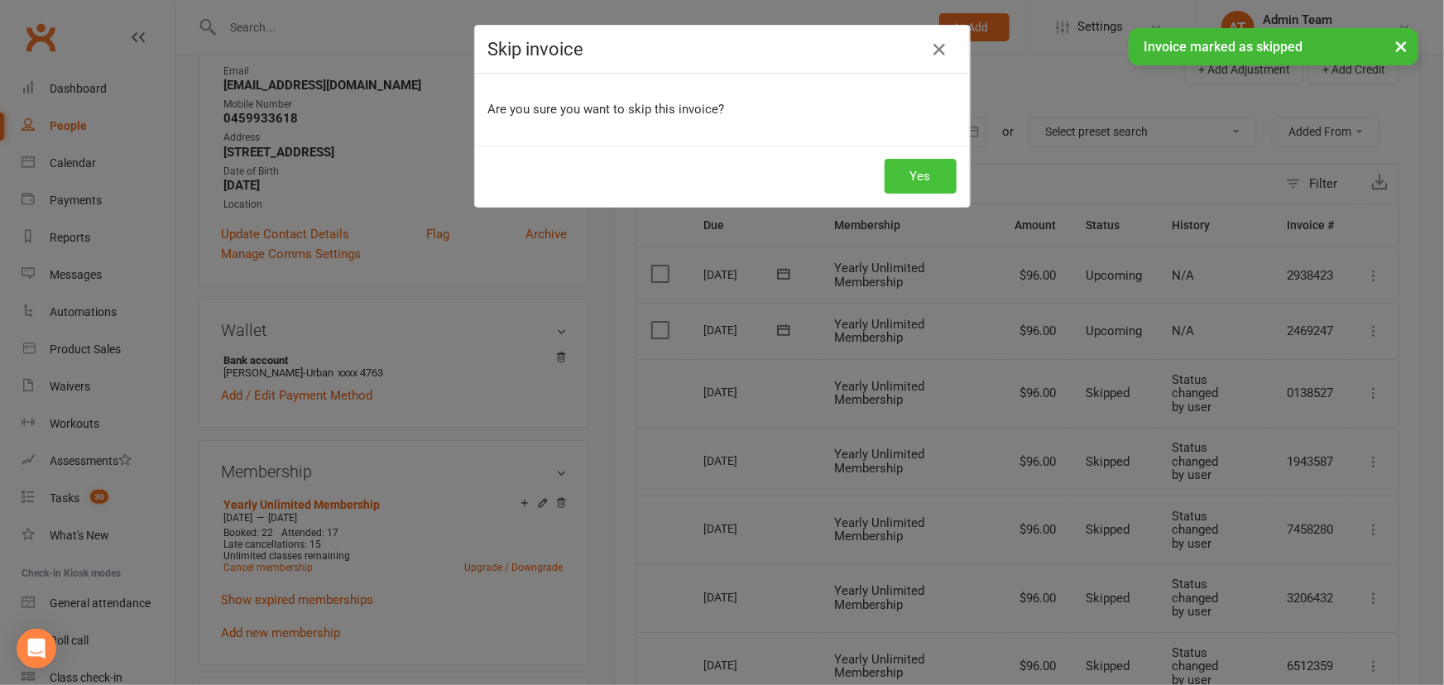
click at [899, 165] on button "Yes" at bounding box center [921, 176] width 72 height 35
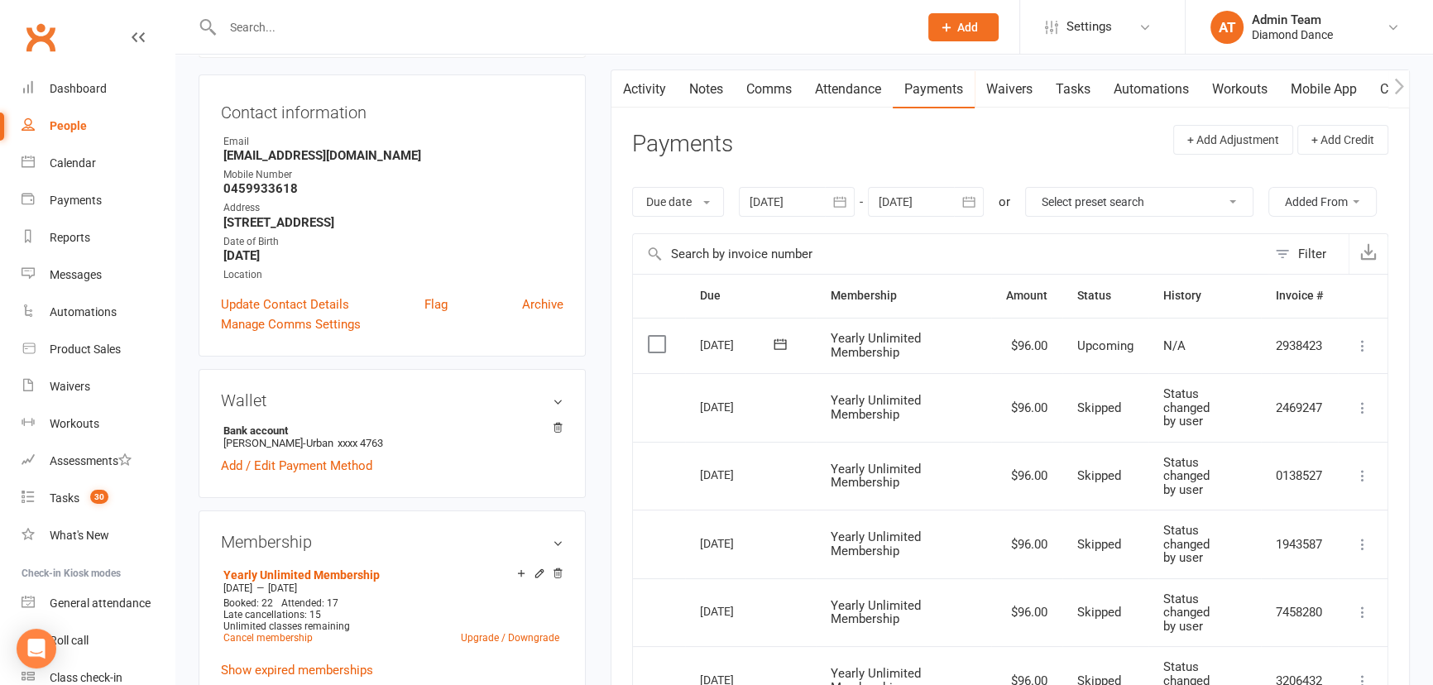
scroll to position [150, 0]
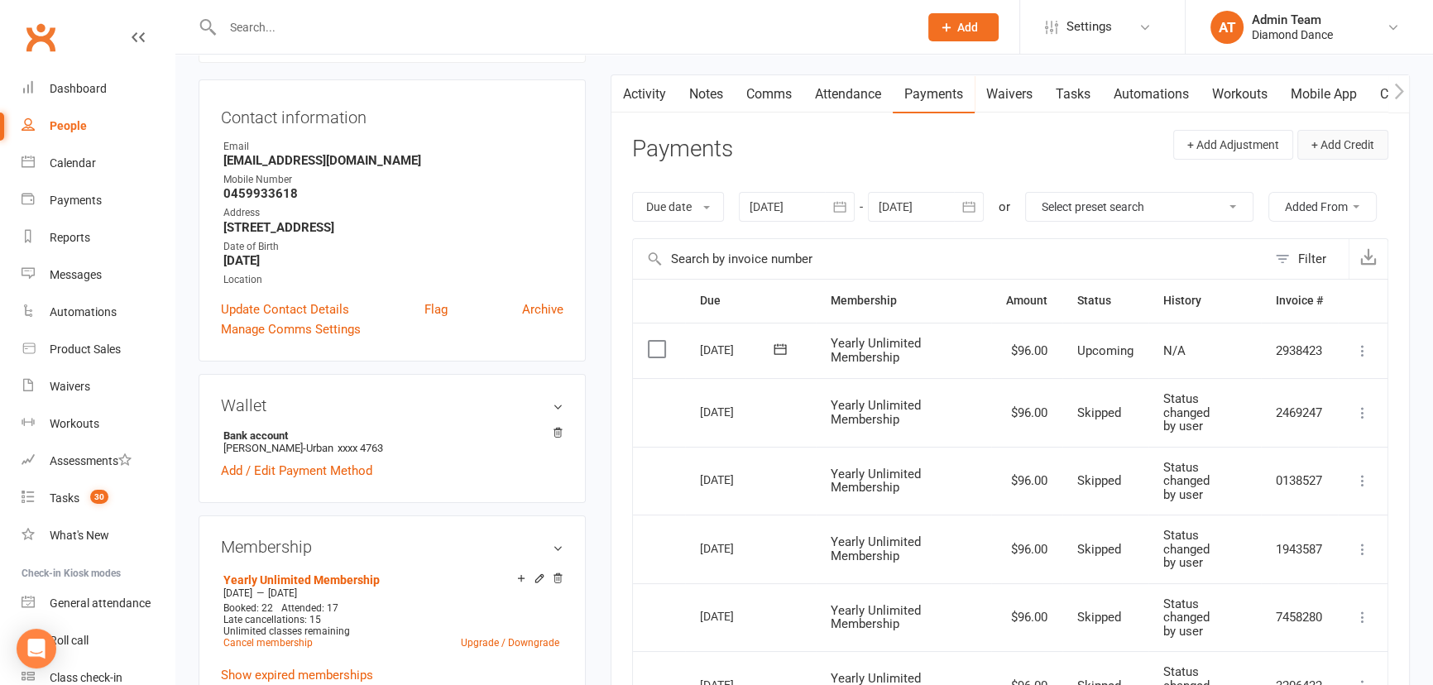
click at [1354, 139] on button "+ Add Credit" at bounding box center [1342, 145] width 91 height 30
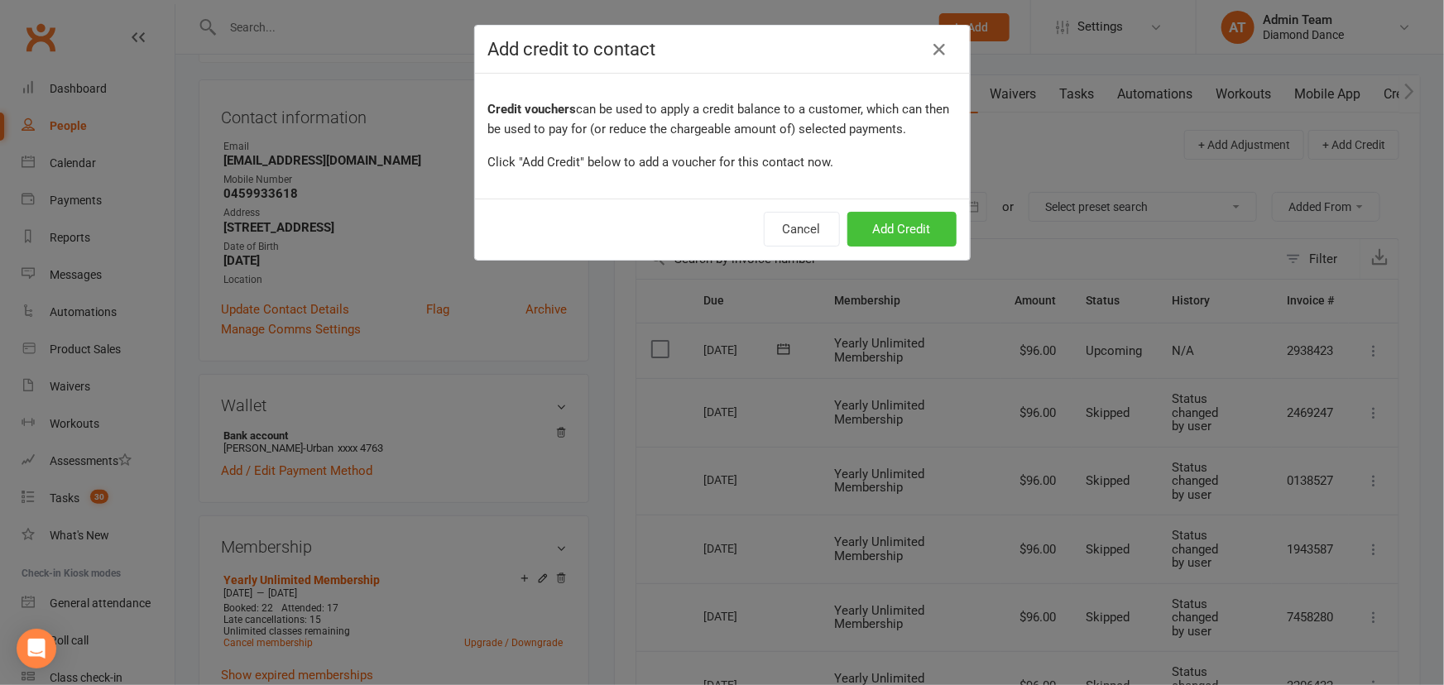
click at [902, 223] on button "Add Credit" at bounding box center [901, 229] width 109 height 35
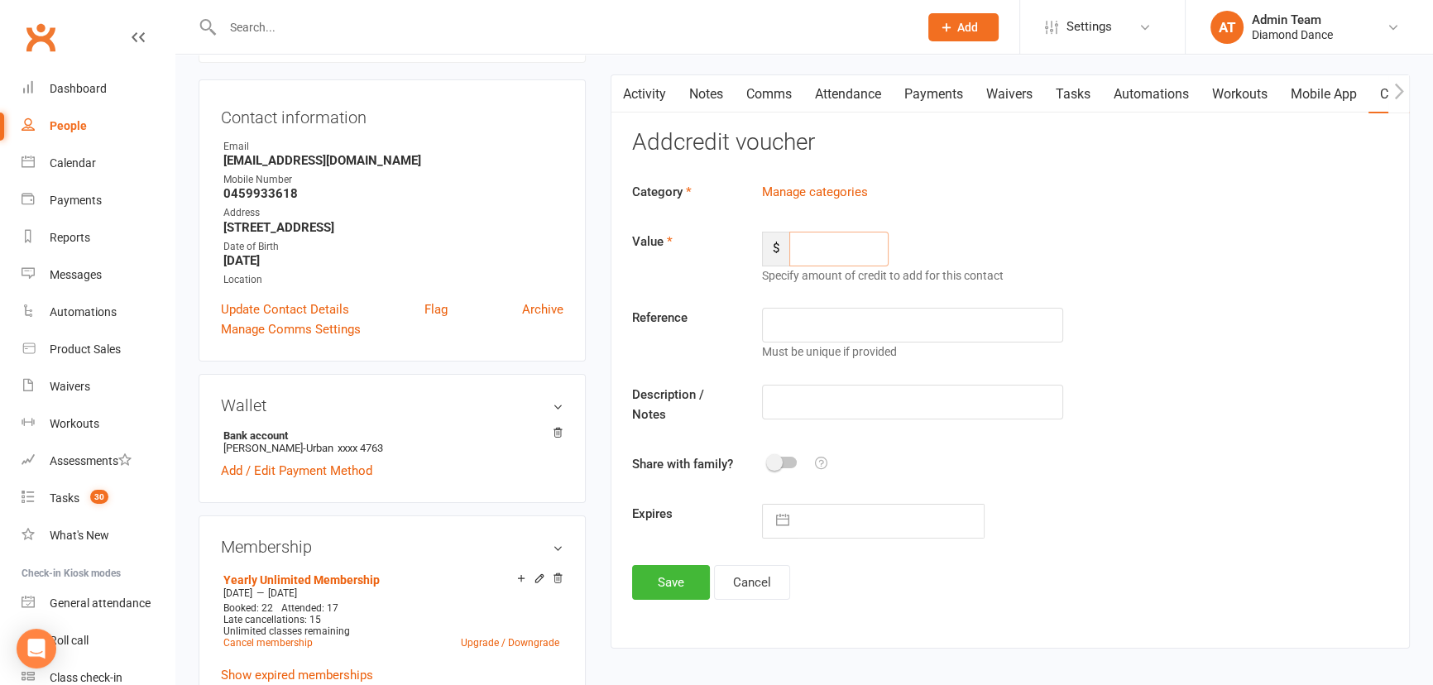
click at [850, 241] on input "number" at bounding box center [838, 249] width 99 height 35
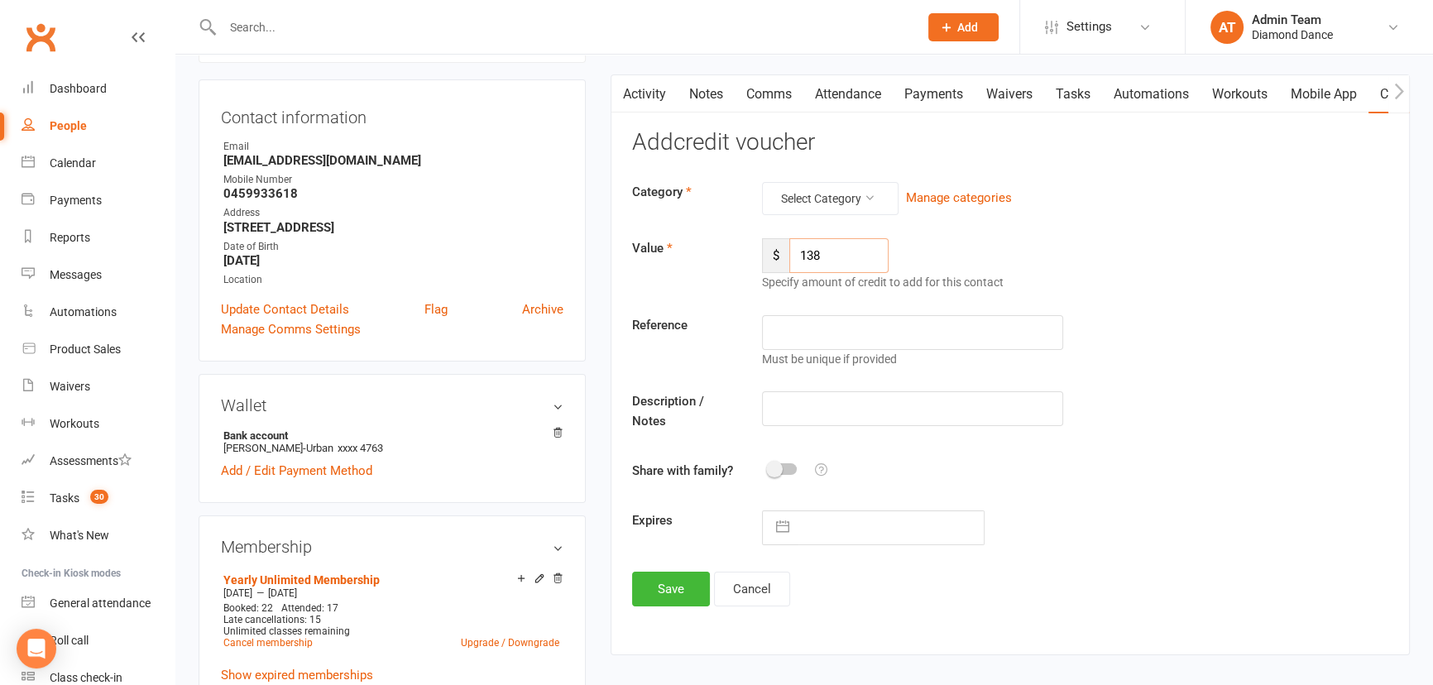
type input "138"
click at [856, 331] on input "text" at bounding box center [912, 332] width 300 height 35
click at [843, 408] on input "text" at bounding box center [912, 408] width 300 height 35
type input "O"
type input "Injury/skipped payment procressed"
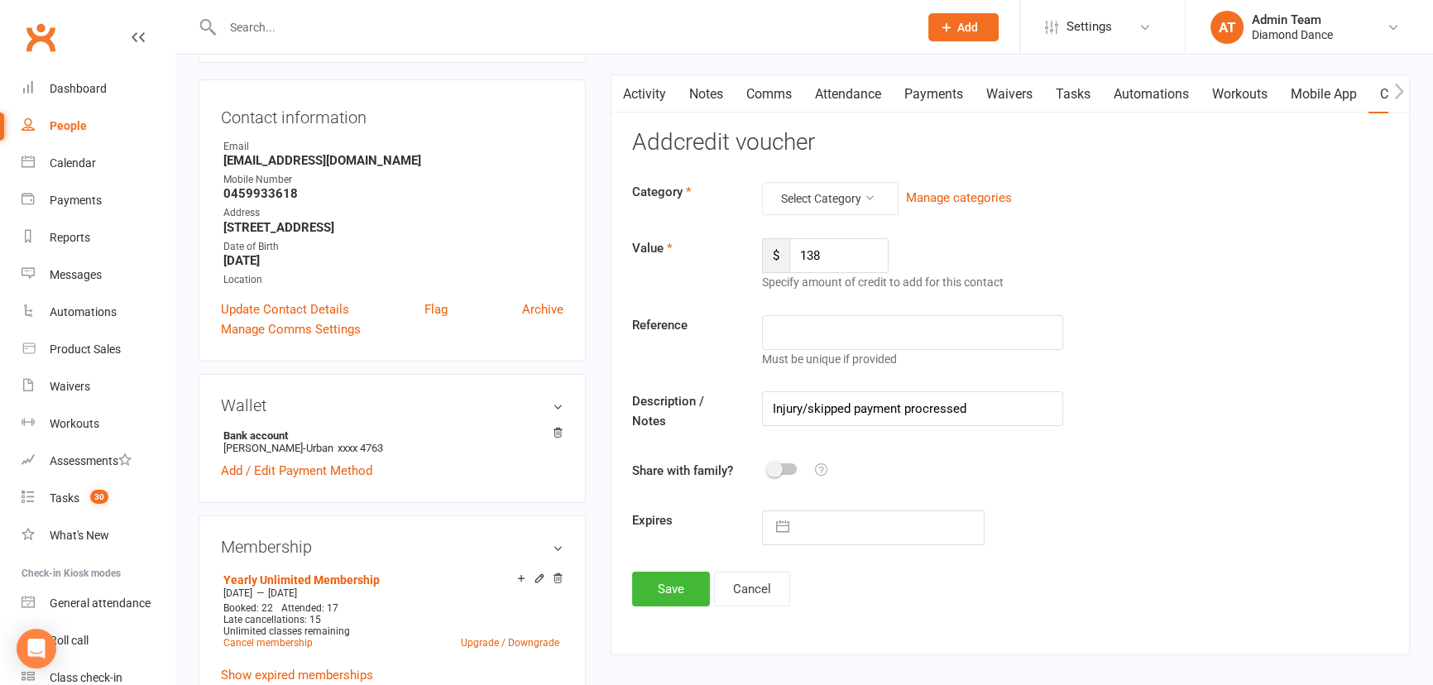
click at [839, 520] on input "text" at bounding box center [891, 527] width 186 height 33
select select "6"
select select "2025"
select select "7"
select select "2025"
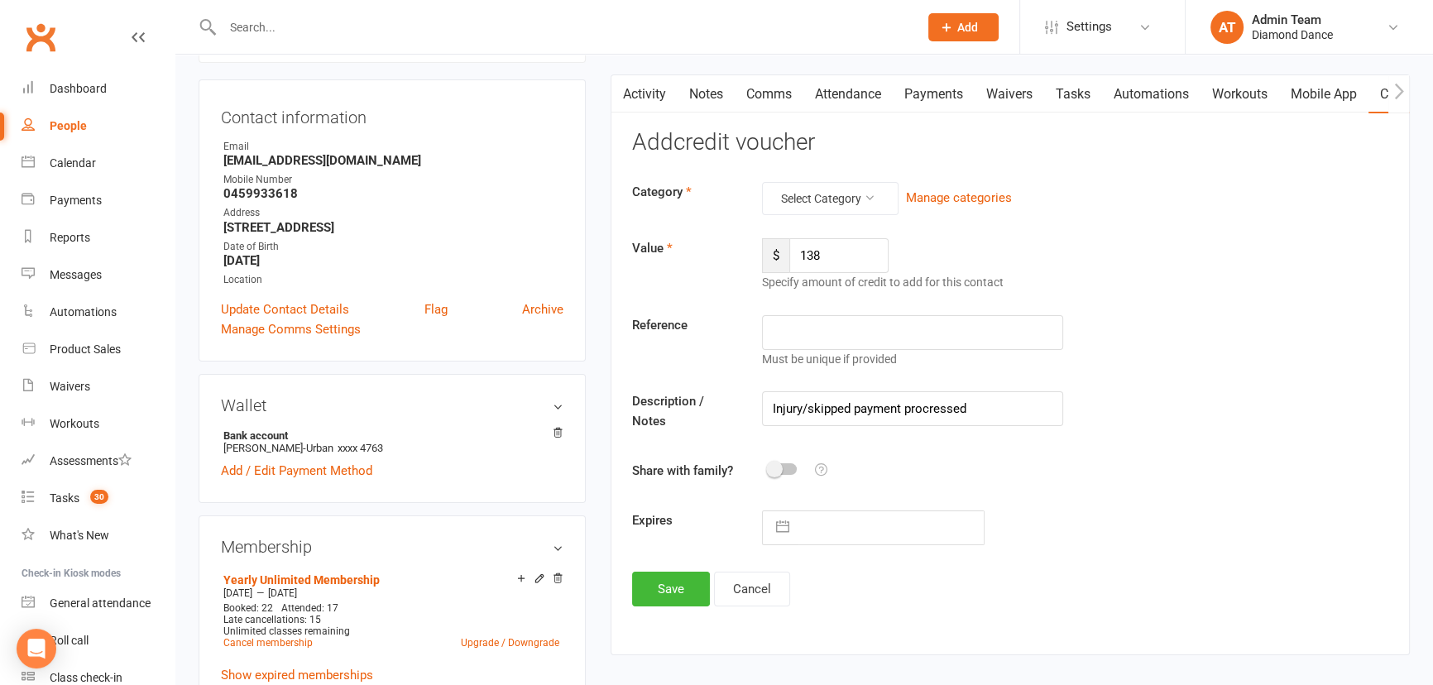
select select "8"
select select "2025"
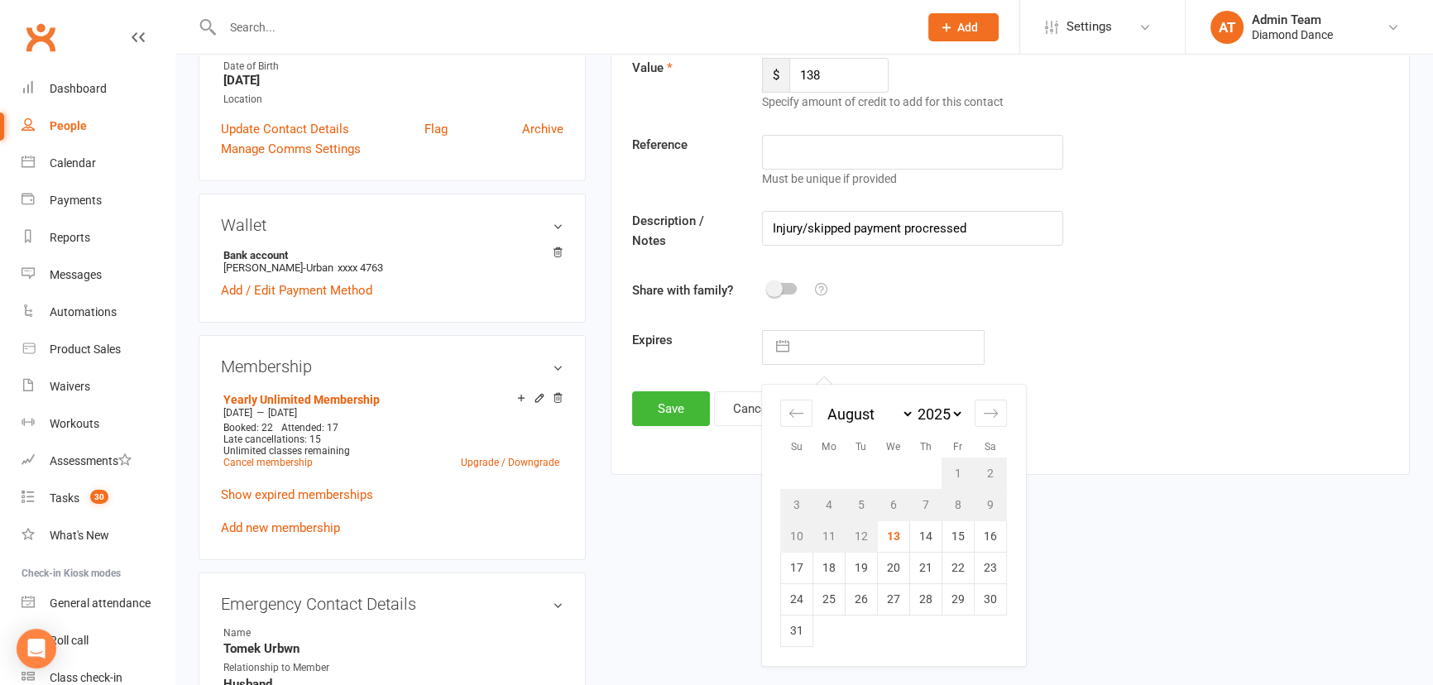
scroll to position [376, 0]
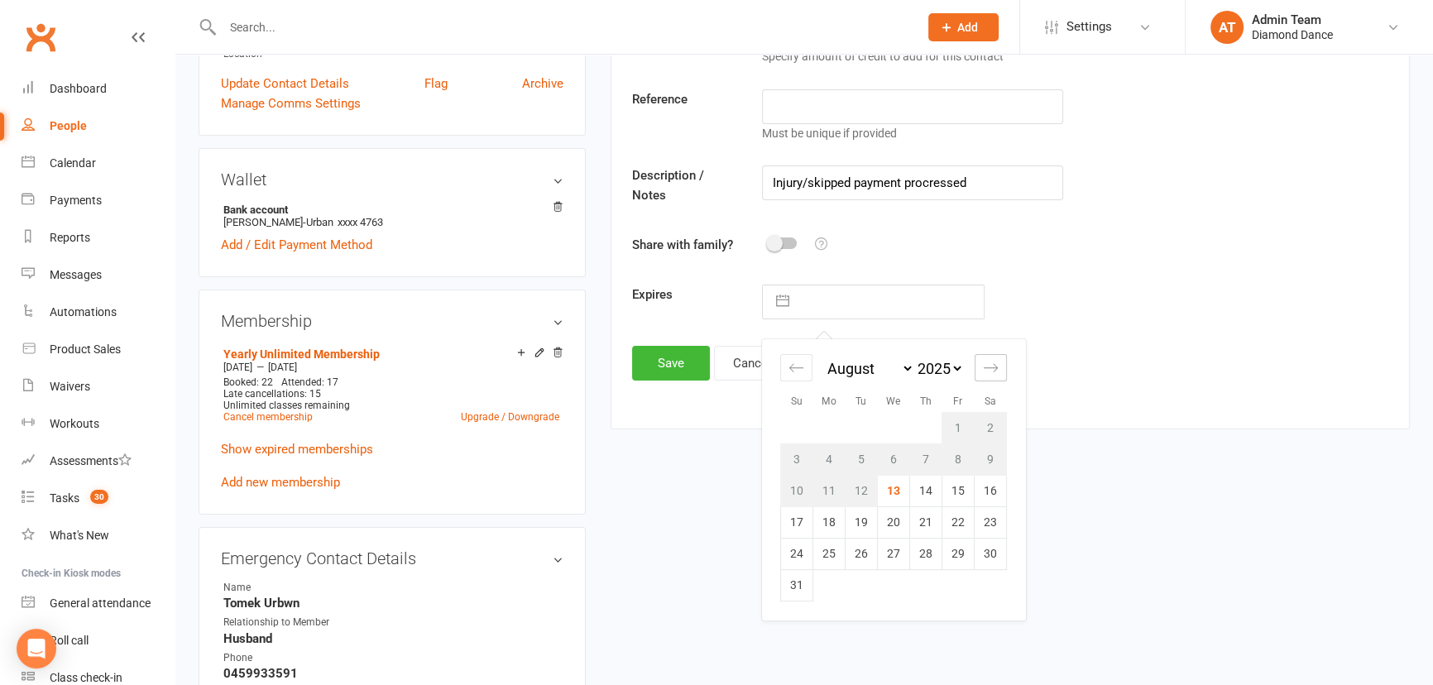
click at [995, 372] on icon "Move forward to switch to the next month." at bounding box center [991, 368] width 16 height 16
select select "9"
select select "2025"
click at [995, 372] on icon "Move forward to switch to the next month." at bounding box center [991, 368] width 16 height 16
select select "10"
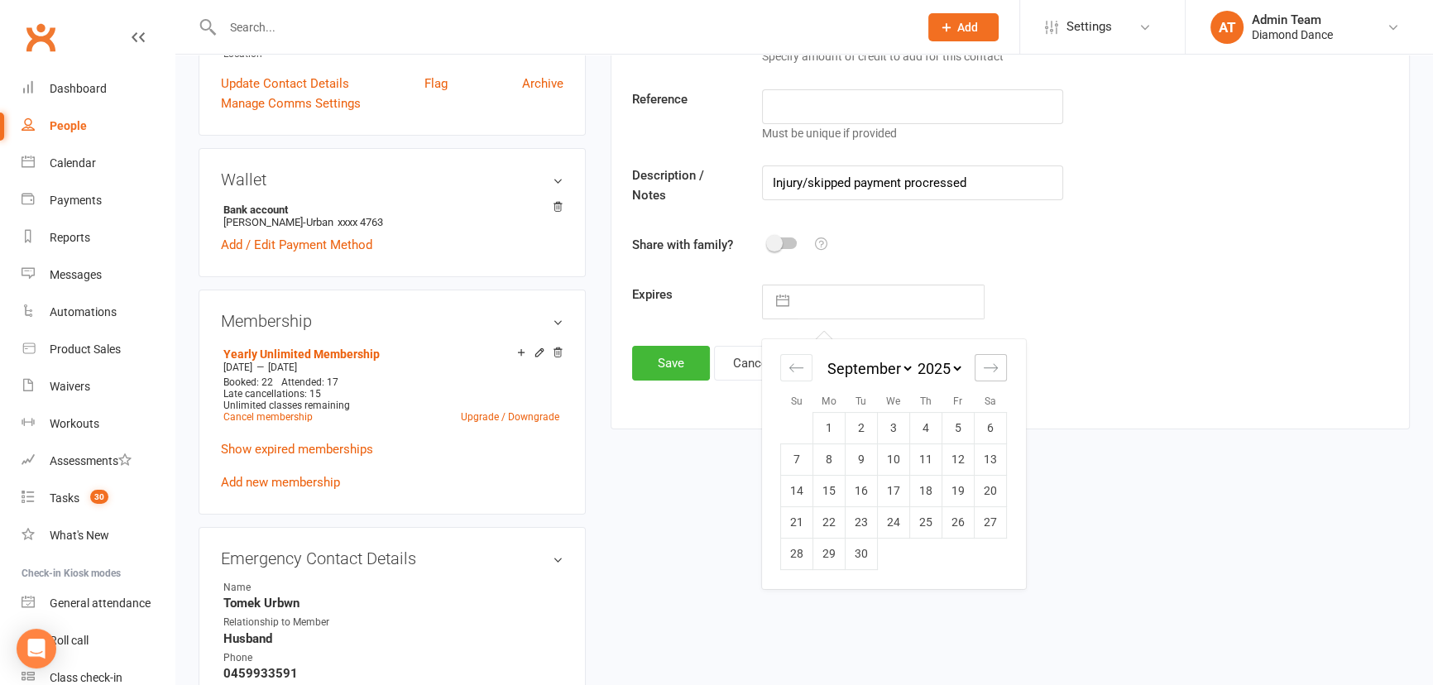
select select "2025"
click at [823, 520] on td "20" at bounding box center [829, 521] width 32 height 31
type input "20 Oct 2025"
click at [670, 363] on button "Save" at bounding box center [671, 363] width 78 height 35
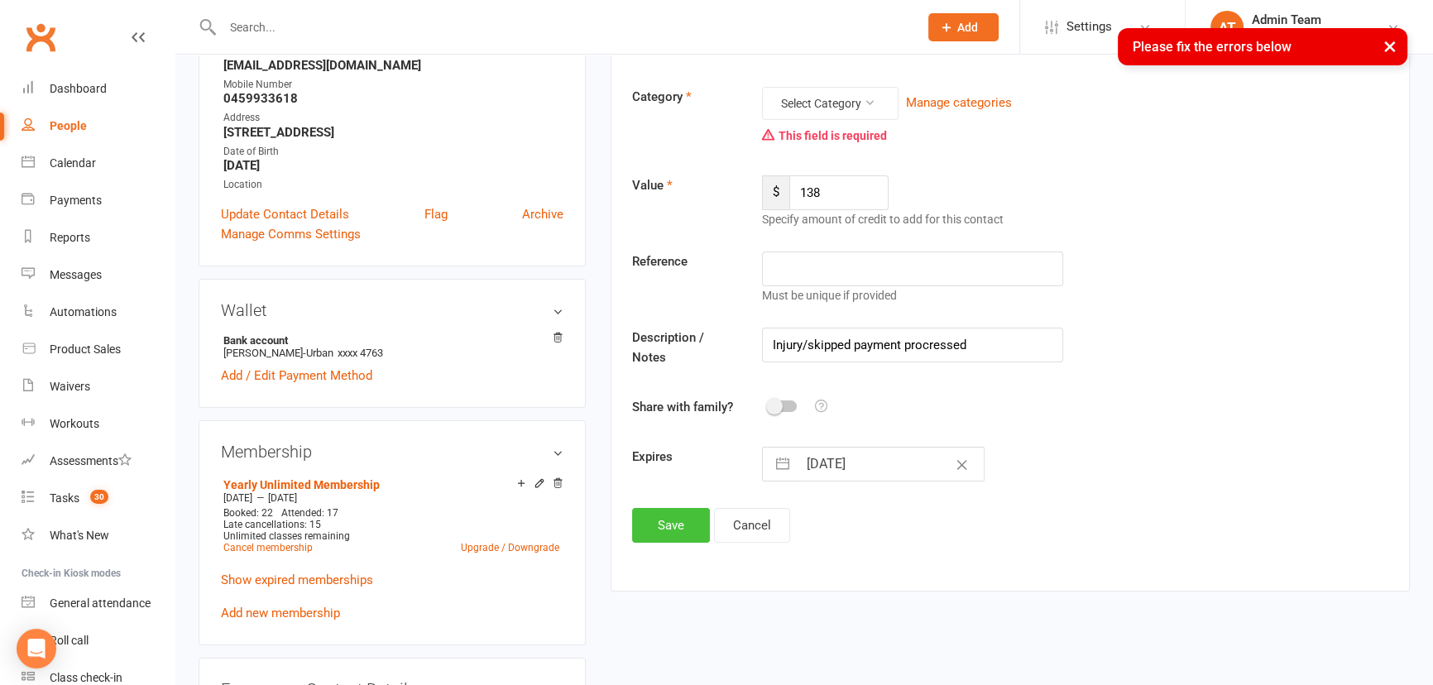
scroll to position [225, 0]
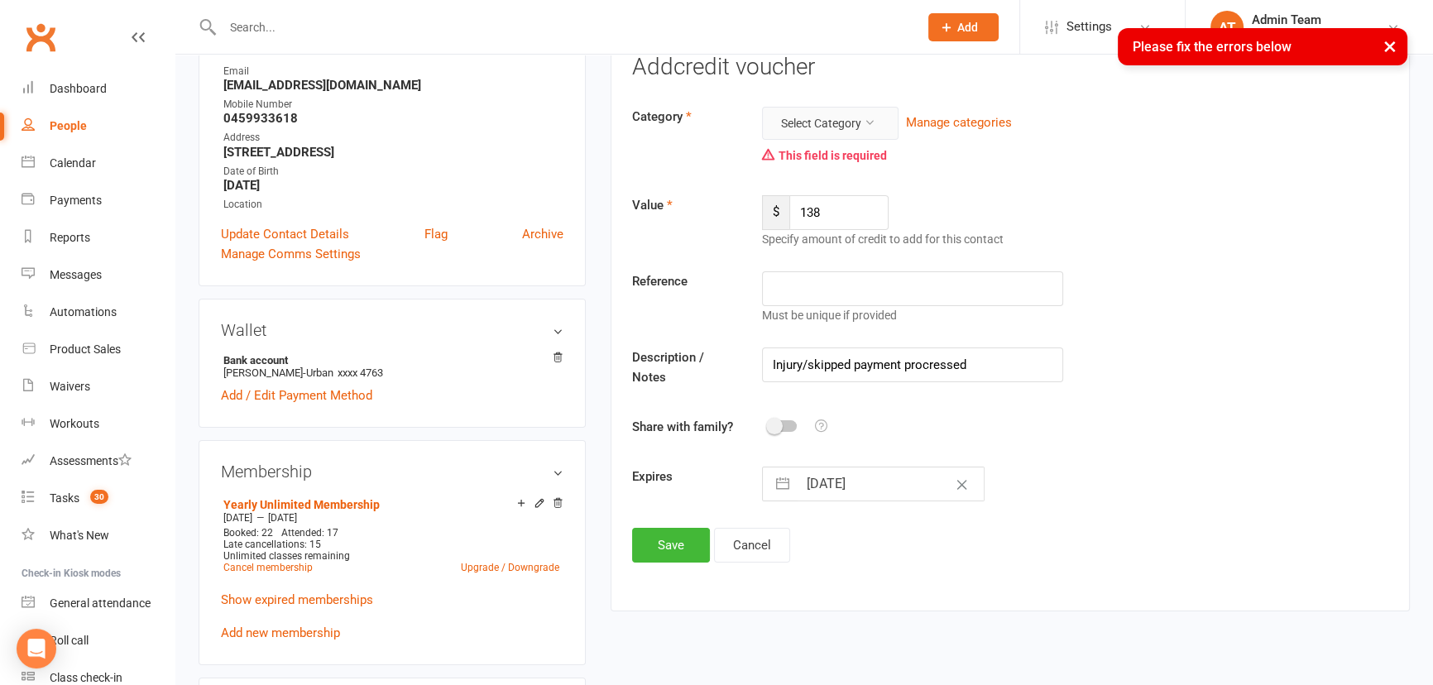
click at [868, 124] on icon at bounding box center [870, 123] width 12 height 12
click at [843, 161] on link "General" at bounding box center [807, 162] width 164 height 33
click at [679, 541] on button "Save" at bounding box center [671, 545] width 78 height 35
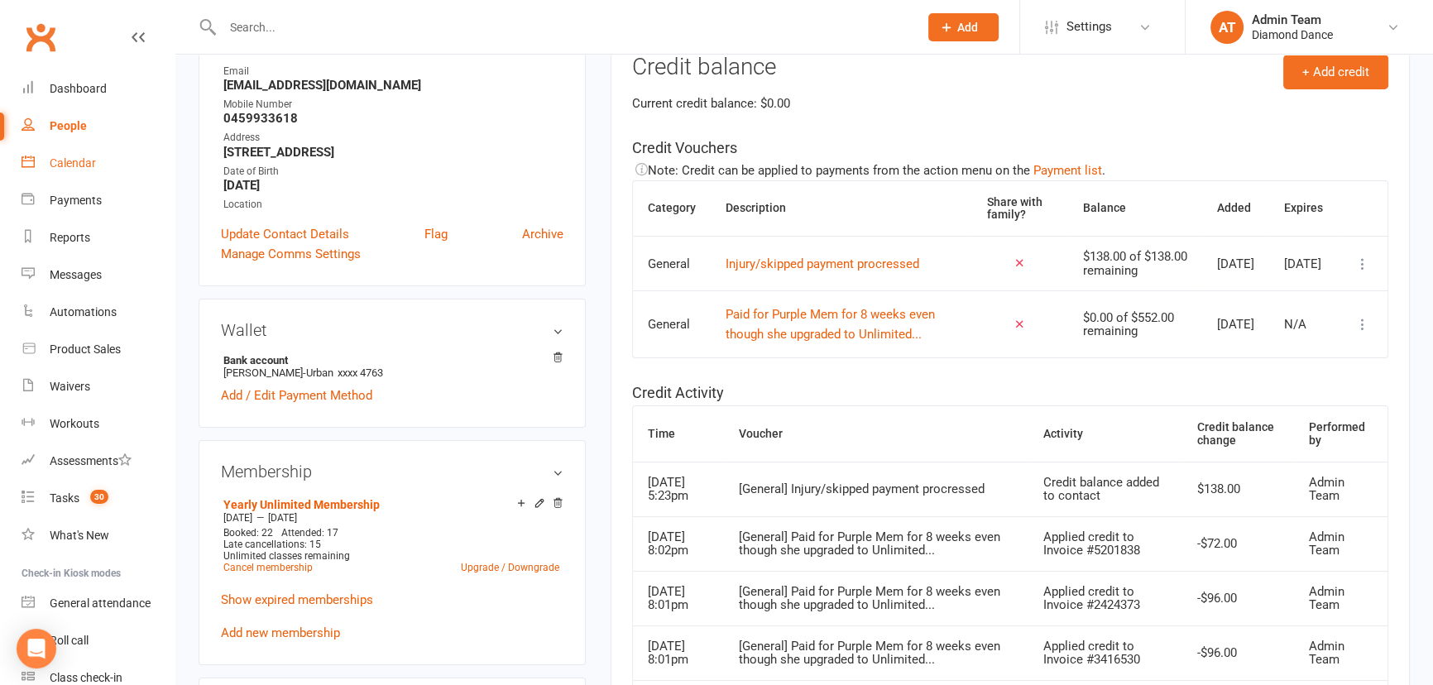
click at [78, 174] on link "Calendar" at bounding box center [98, 163] width 153 height 37
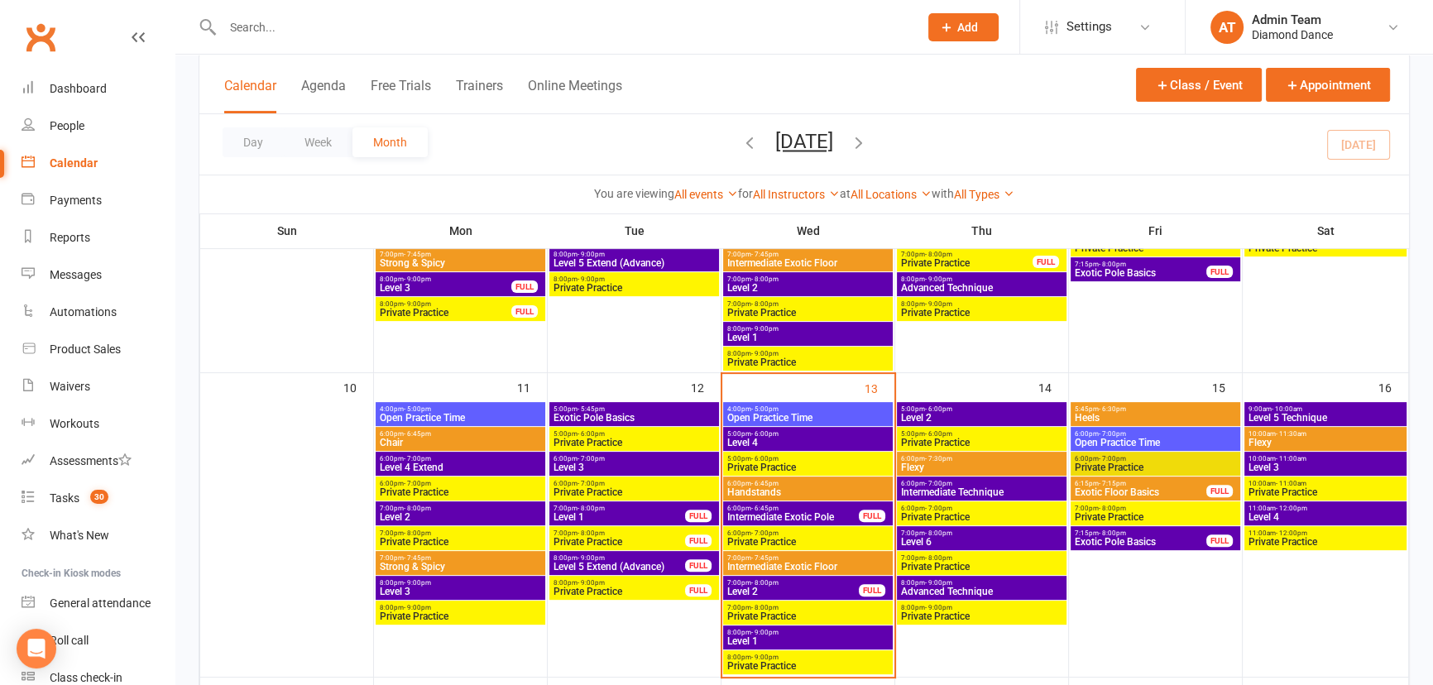
scroll to position [677, 0]
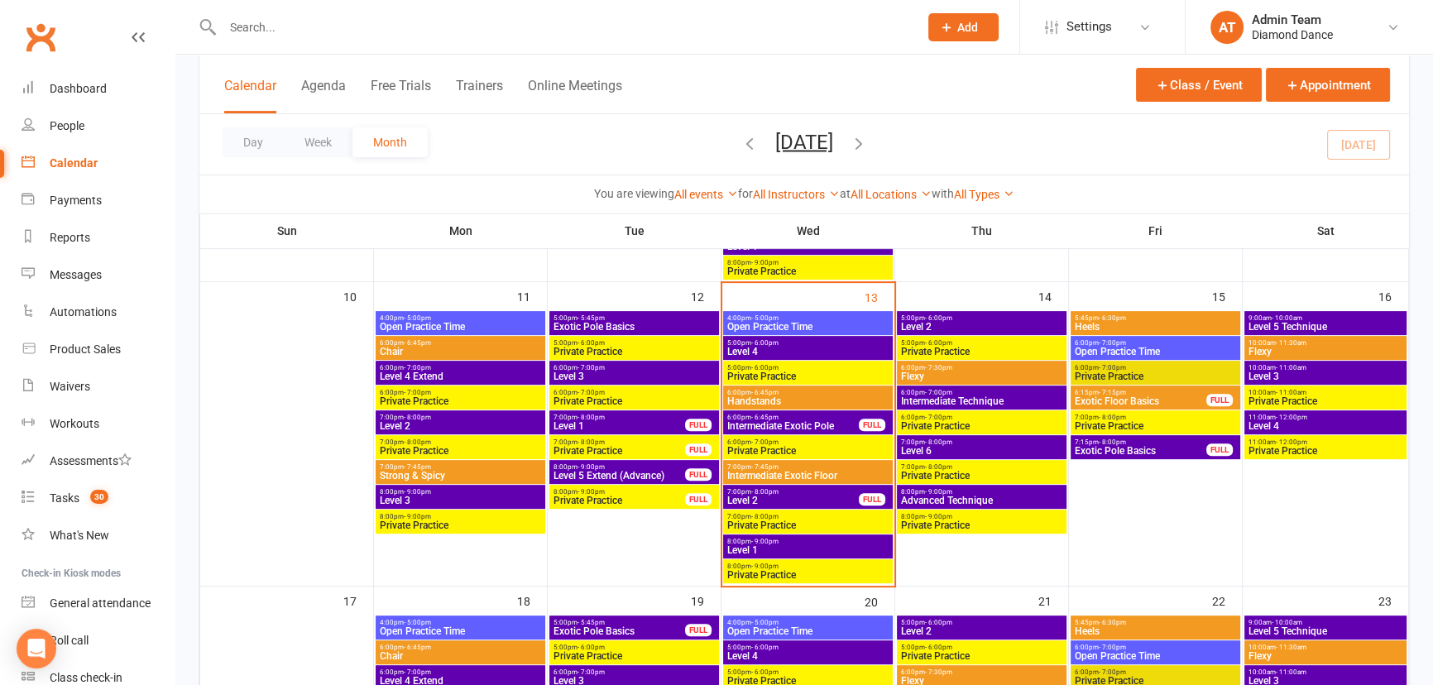
click at [805, 389] on span "6:00pm - 6:45pm" at bounding box center [807, 392] width 163 height 7
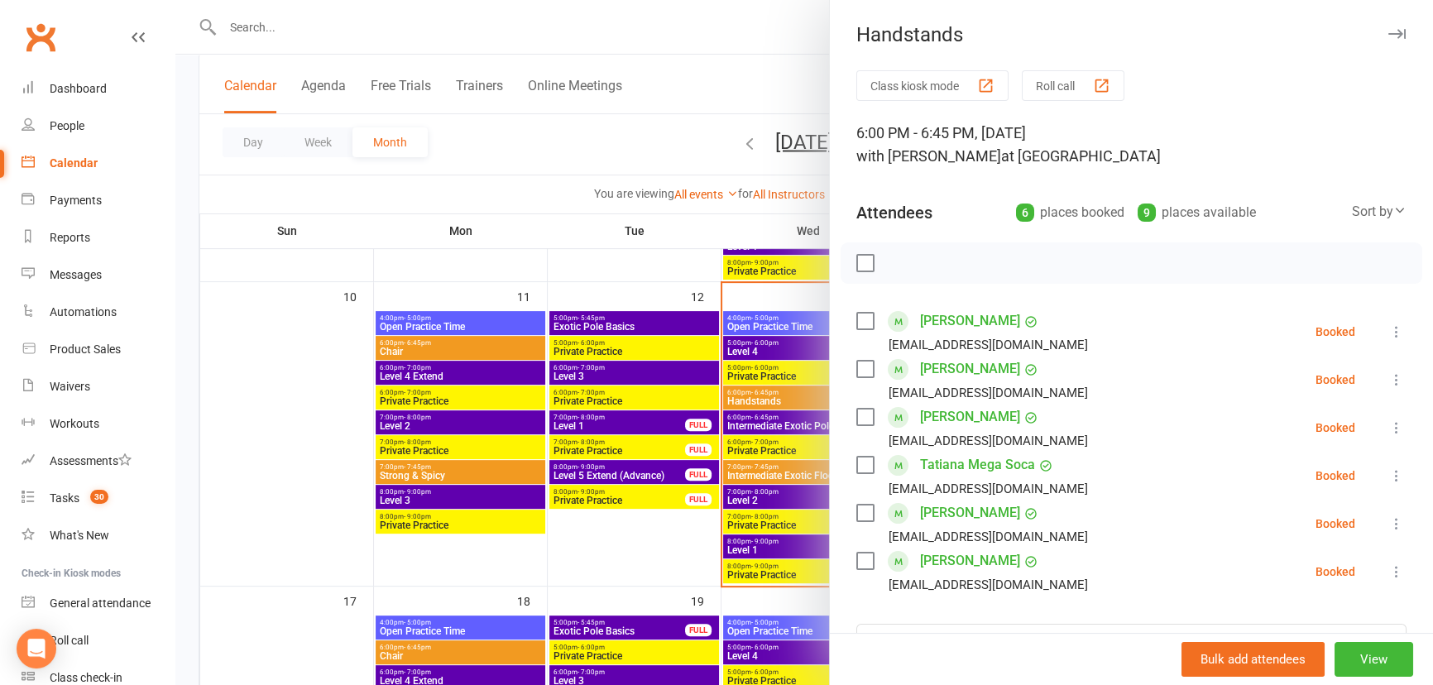
click at [651, 540] on div at bounding box center [804, 342] width 1258 height 685
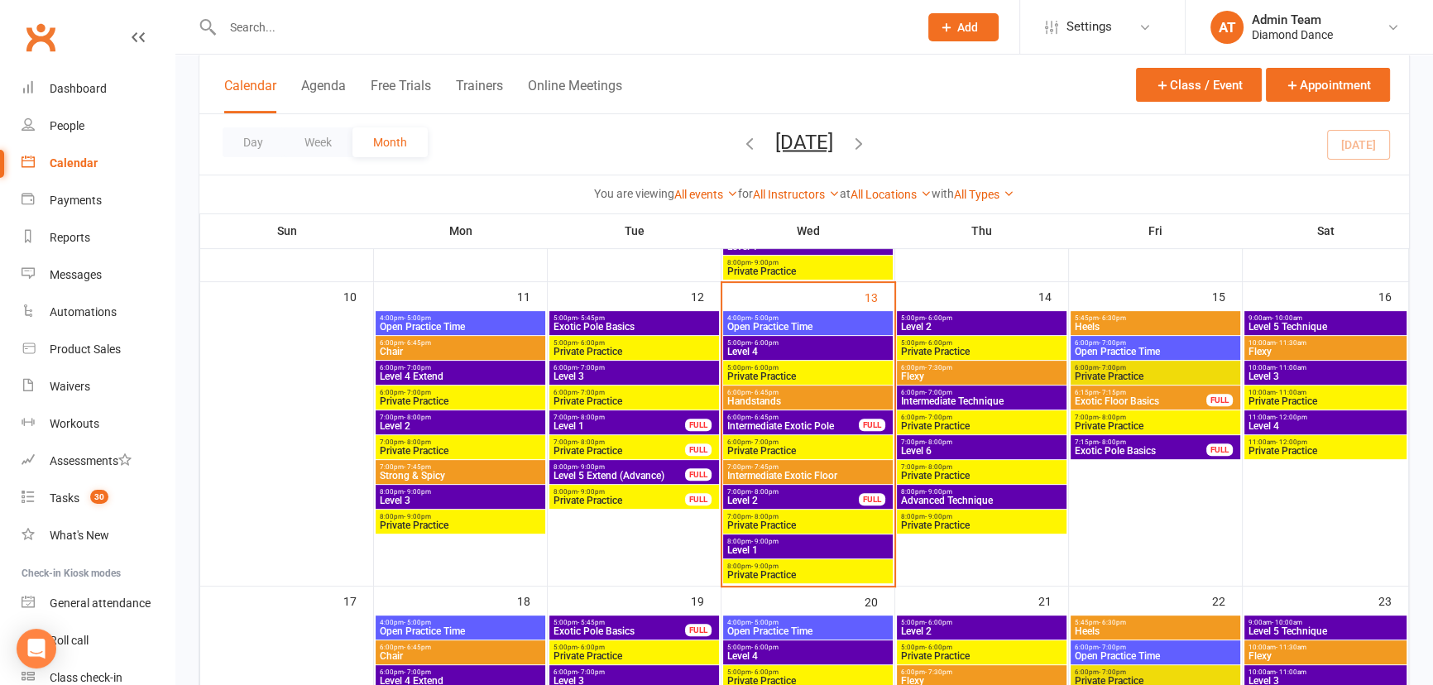
click at [799, 492] on span "7:00pm - 8:00pm" at bounding box center [792, 491] width 133 height 7
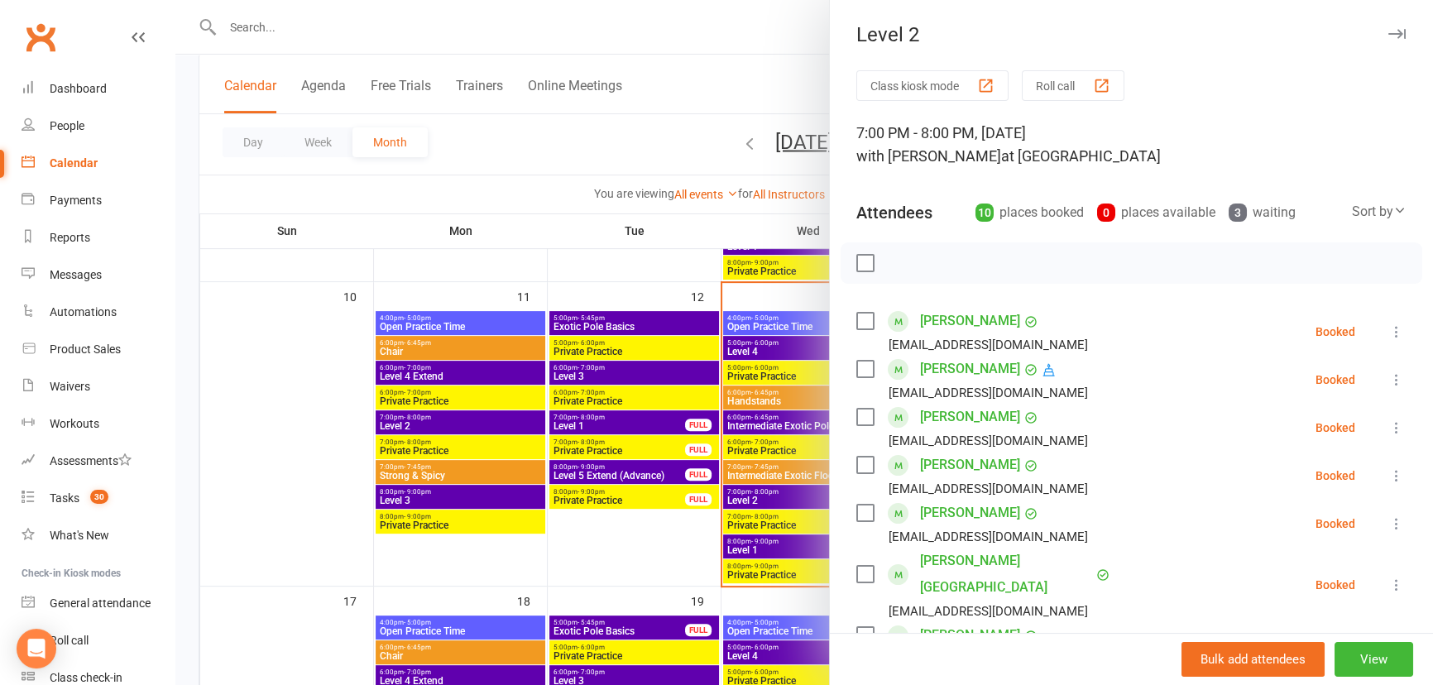
click at [631, 565] on div at bounding box center [804, 342] width 1258 height 685
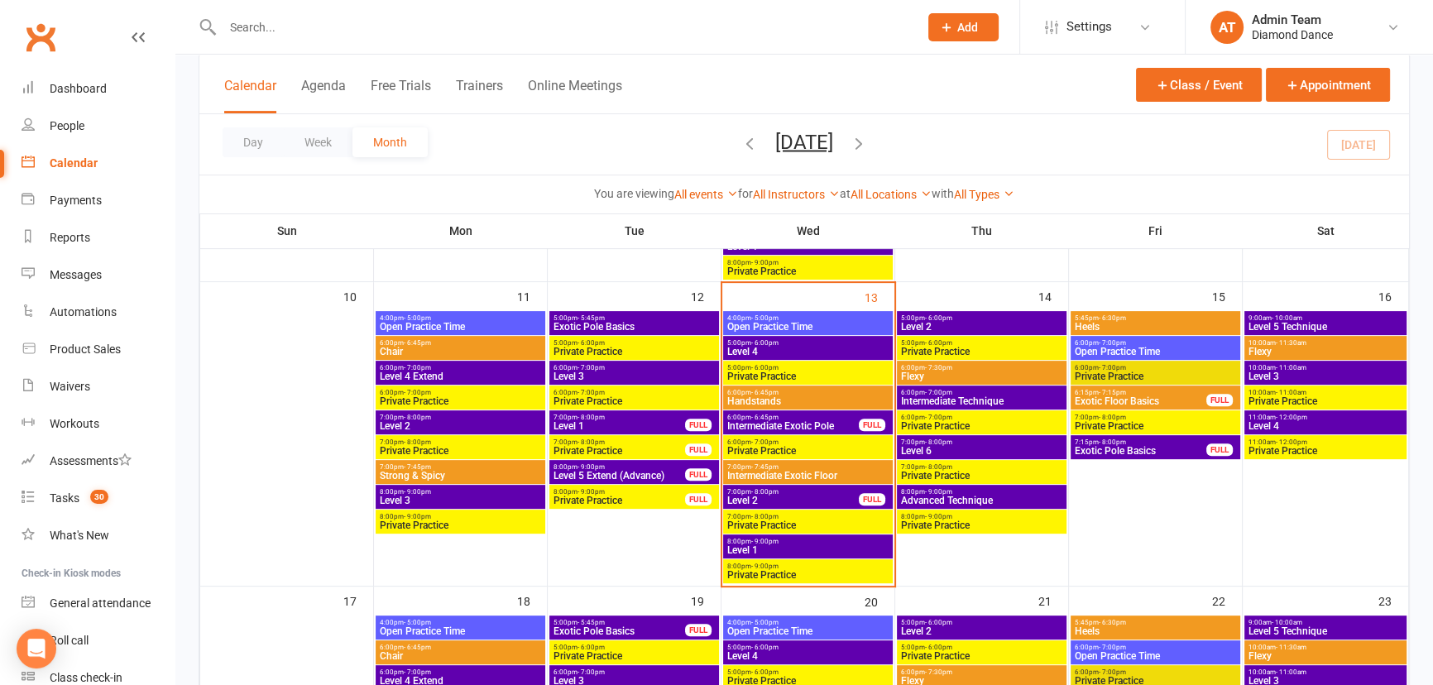
click at [808, 421] on span "Intermediate Exotic Pole" at bounding box center [792, 426] width 133 height 10
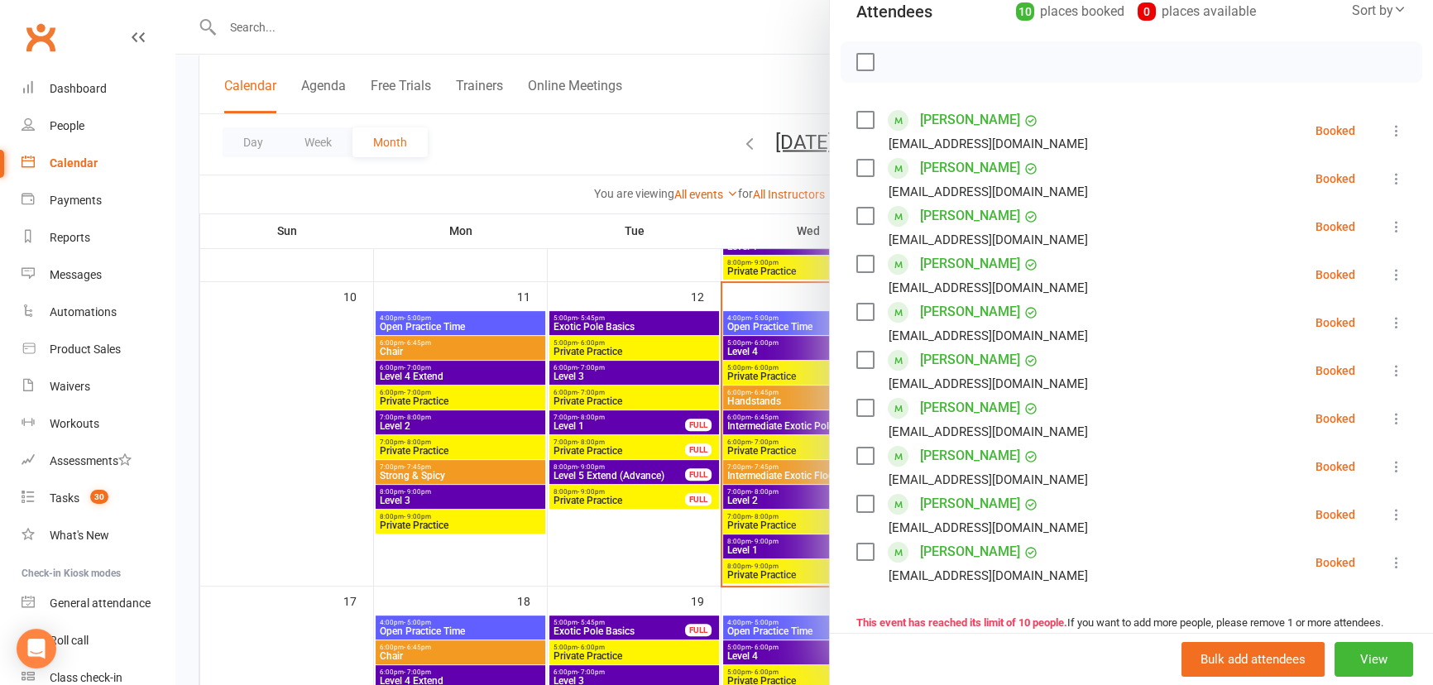
scroll to position [225, 0]
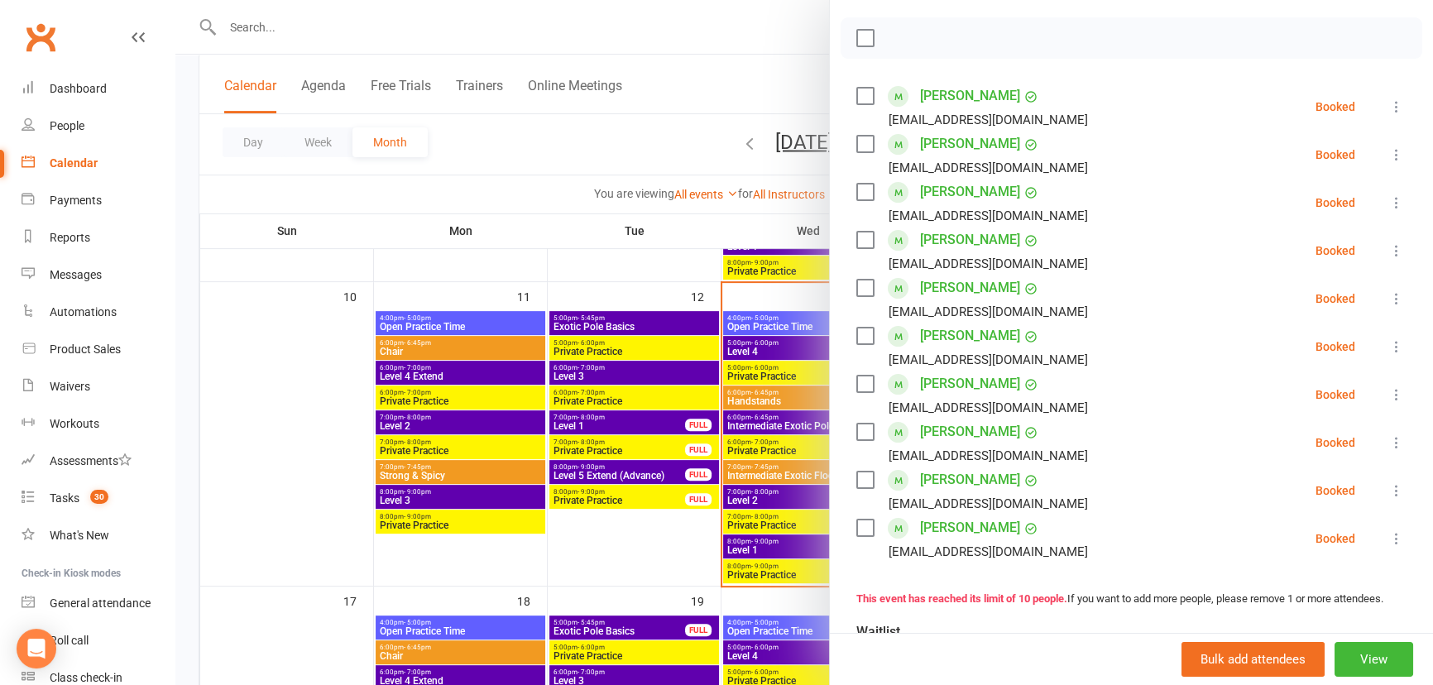
click at [635, 561] on div at bounding box center [804, 342] width 1258 height 685
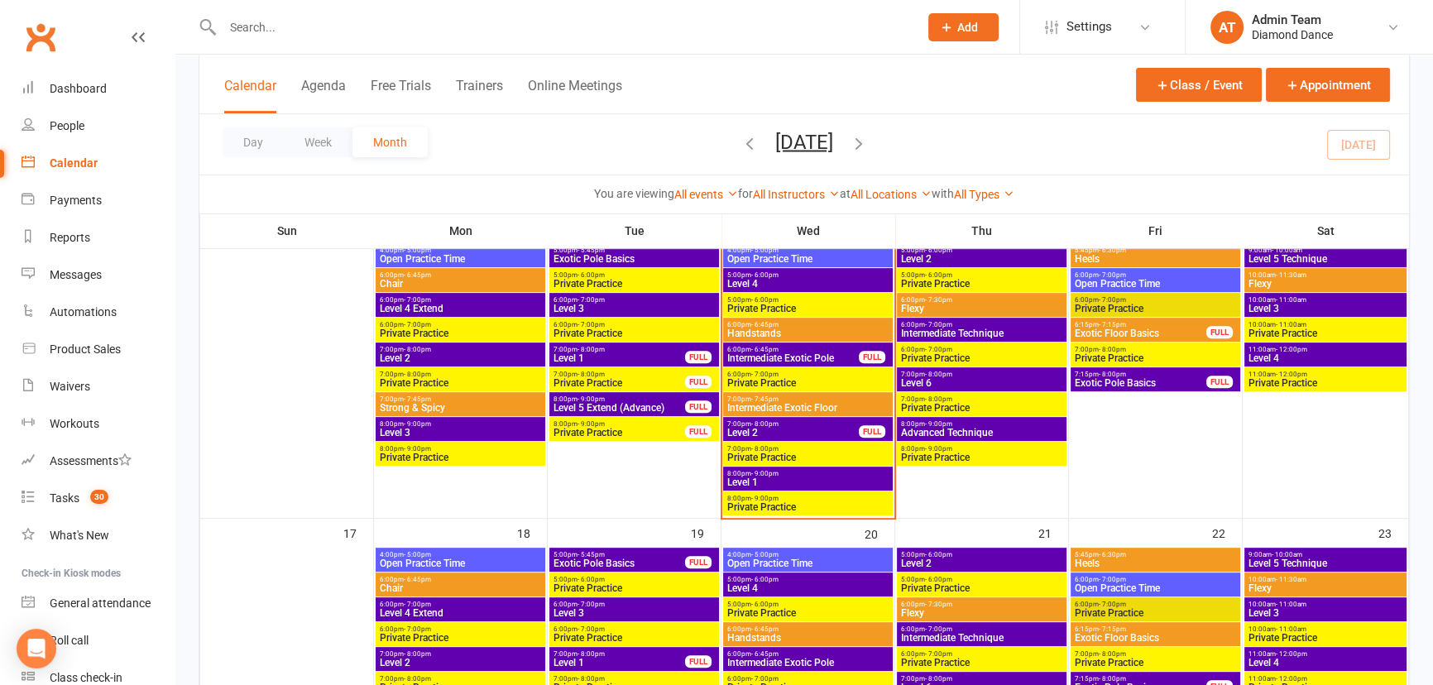
scroll to position [902, 0]
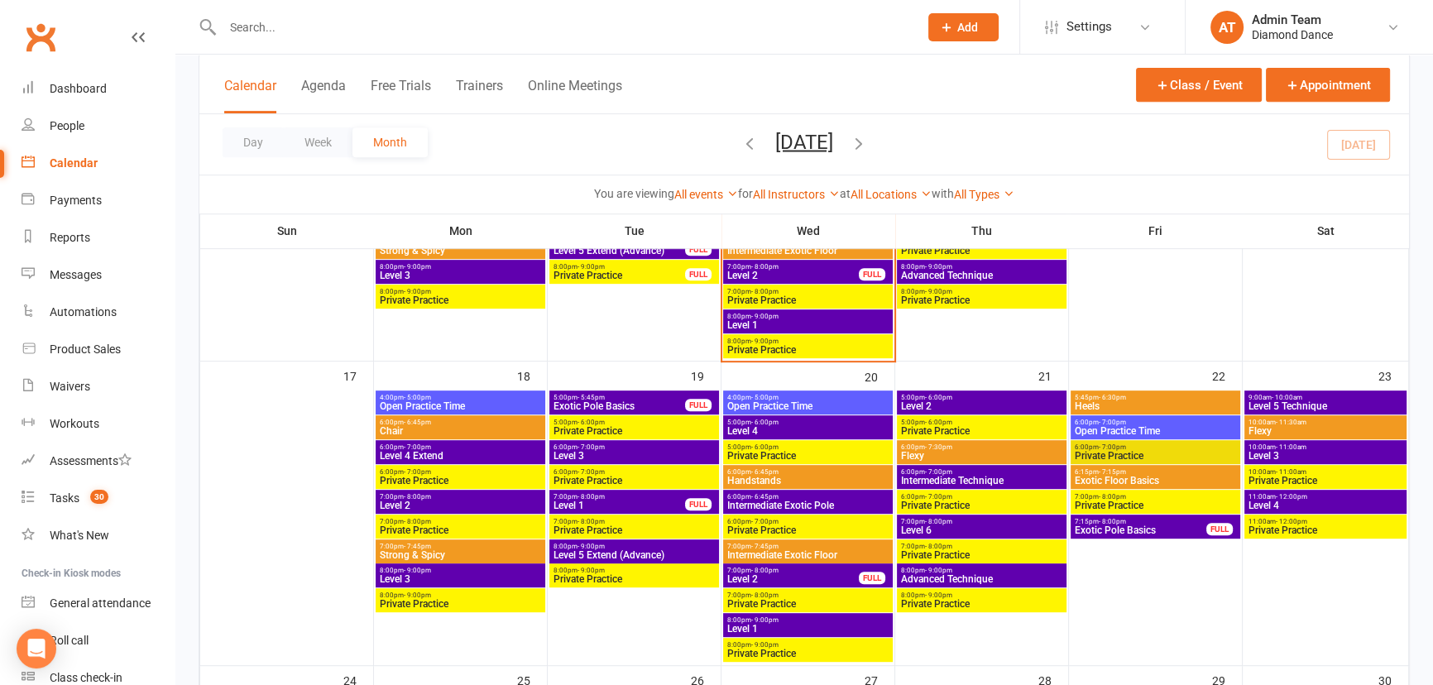
click at [796, 621] on span "8:00pm - 9:00pm" at bounding box center [807, 619] width 163 height 7
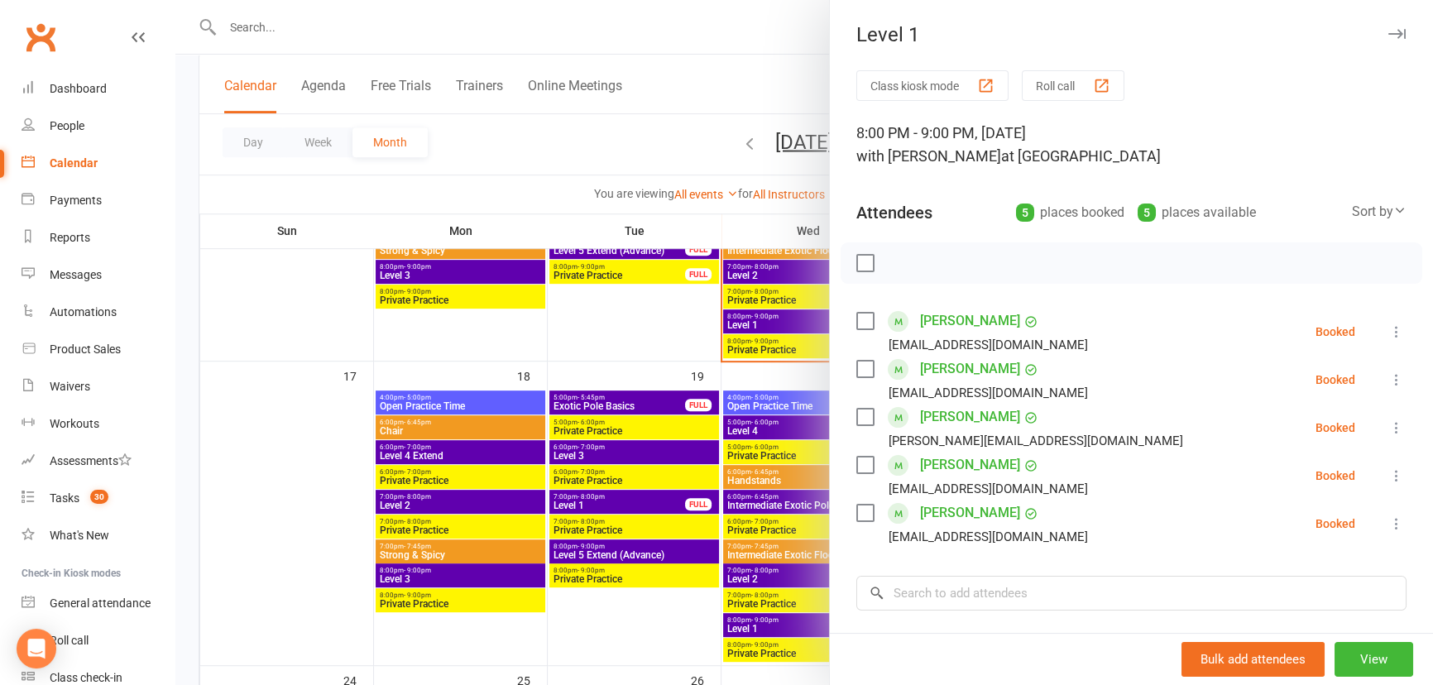
click at [633, 604] on div at bounding box center [804, 342] width 1258 height 685
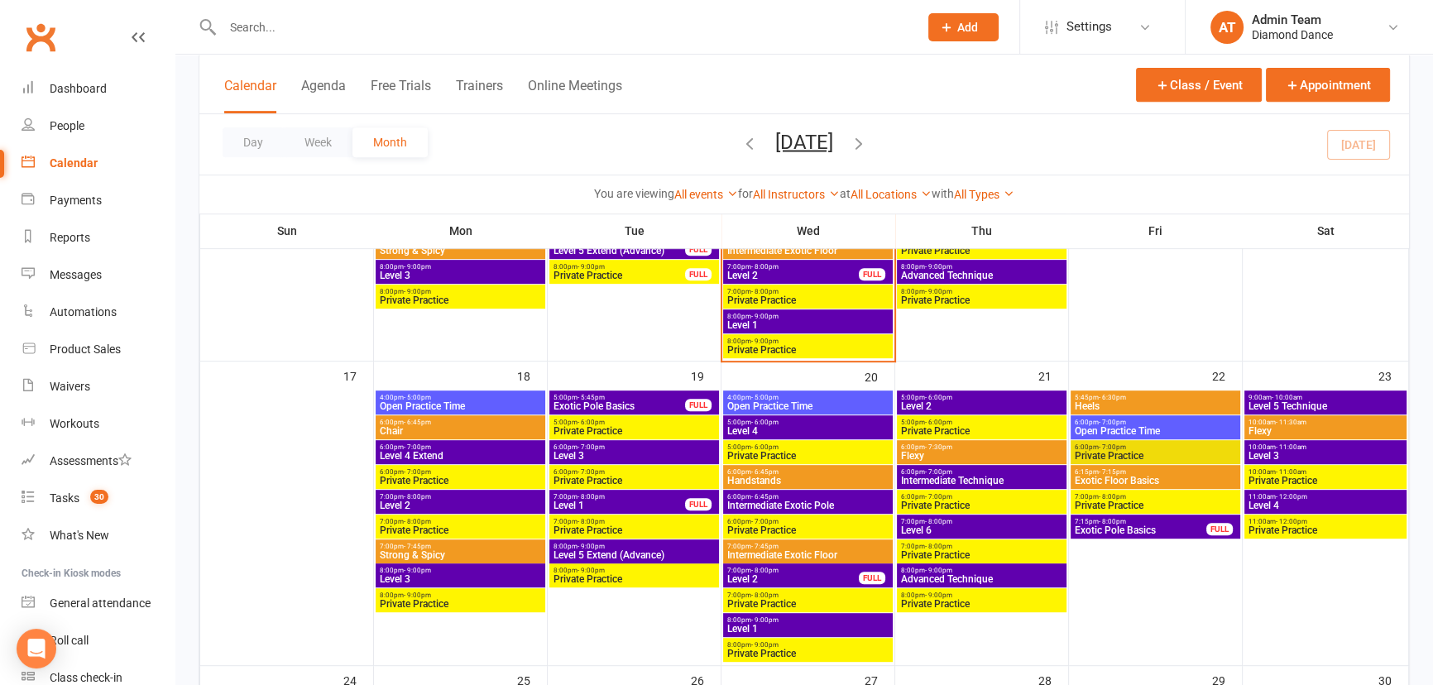
click at [808, 316] on span "8:00pm - 9:00pm" at bounding box center [807, 316] width 163 height 7
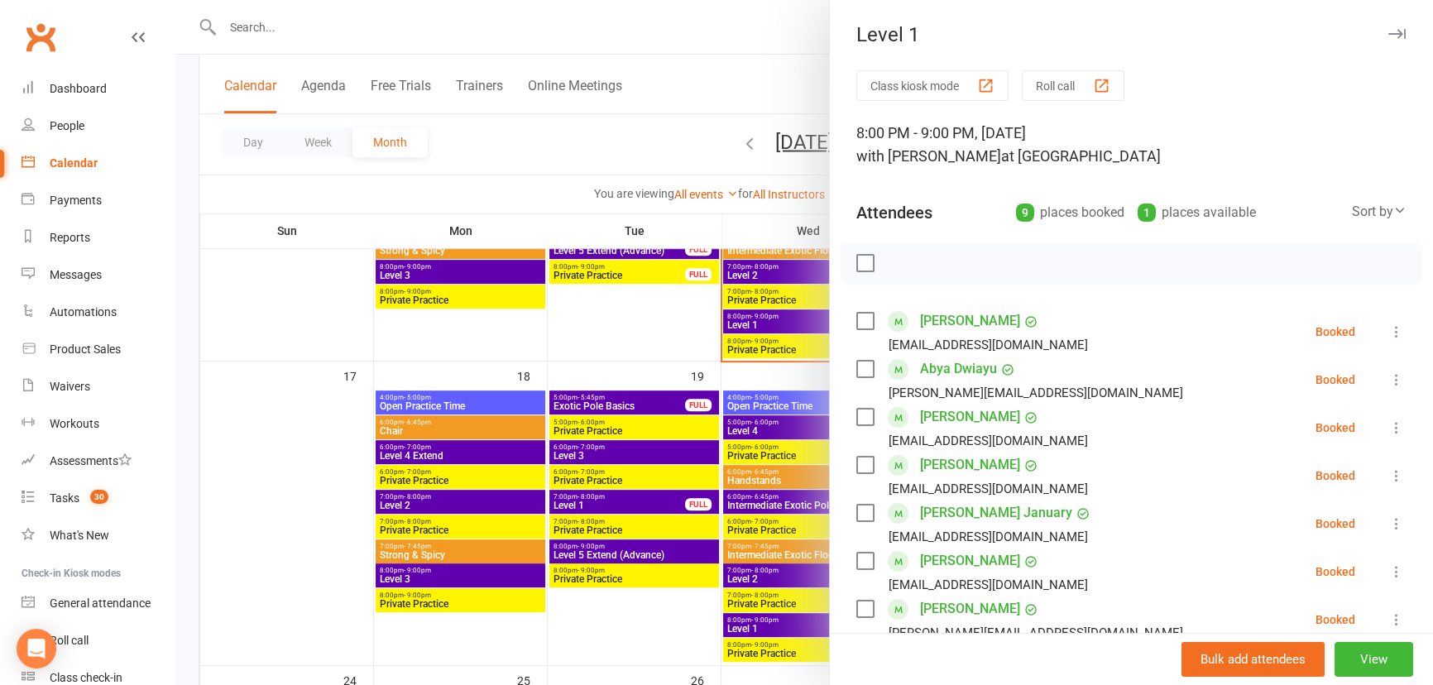
click at [616, 348] on div at bounding box center [804, 342] width 1258 height 685
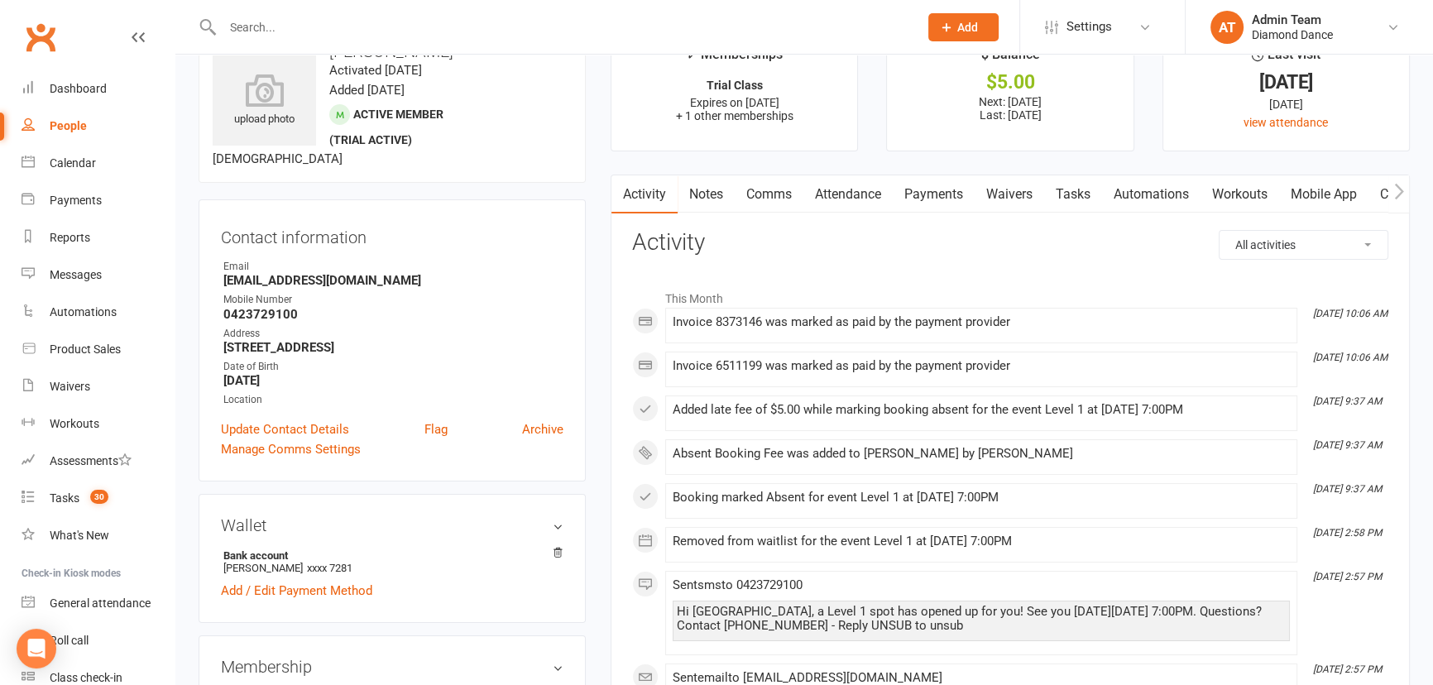
scroll to position [74, 0]
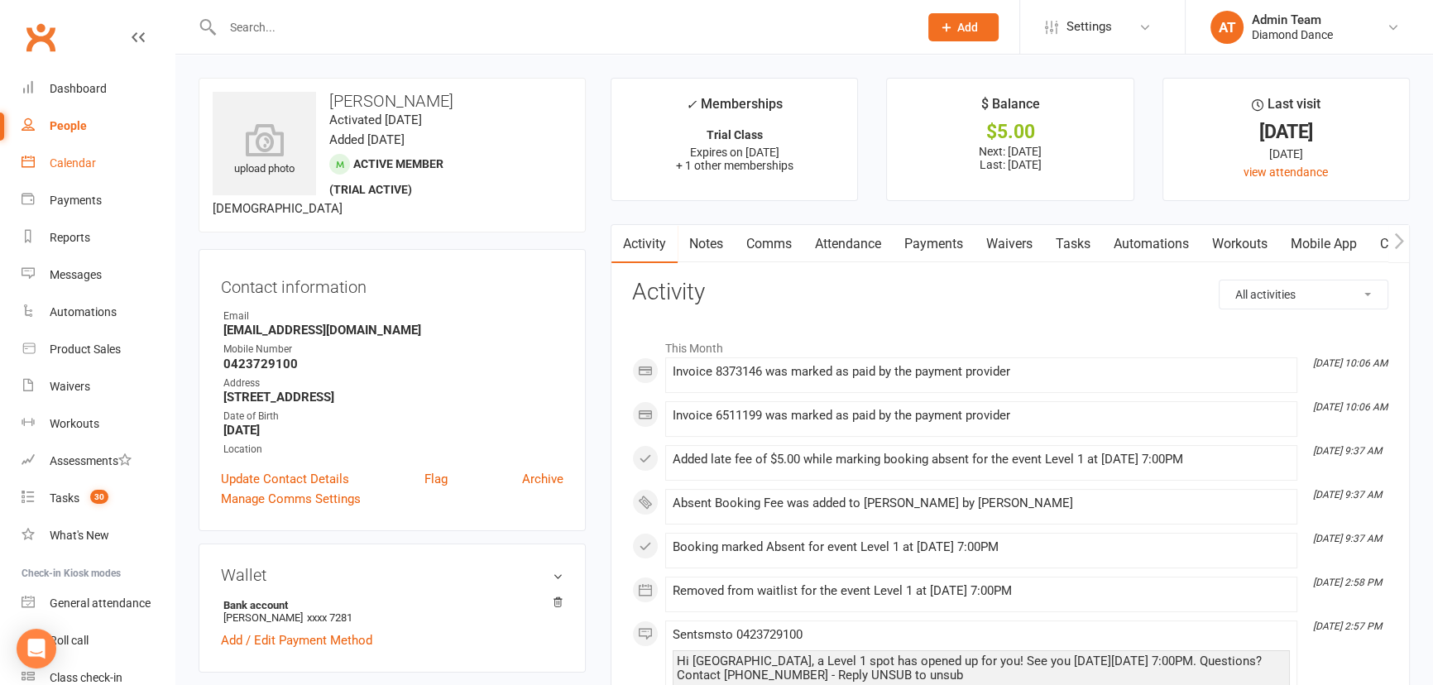
click at [77, 159] on div "Calendar" at bounding box center [73, 162] width 46 height 13
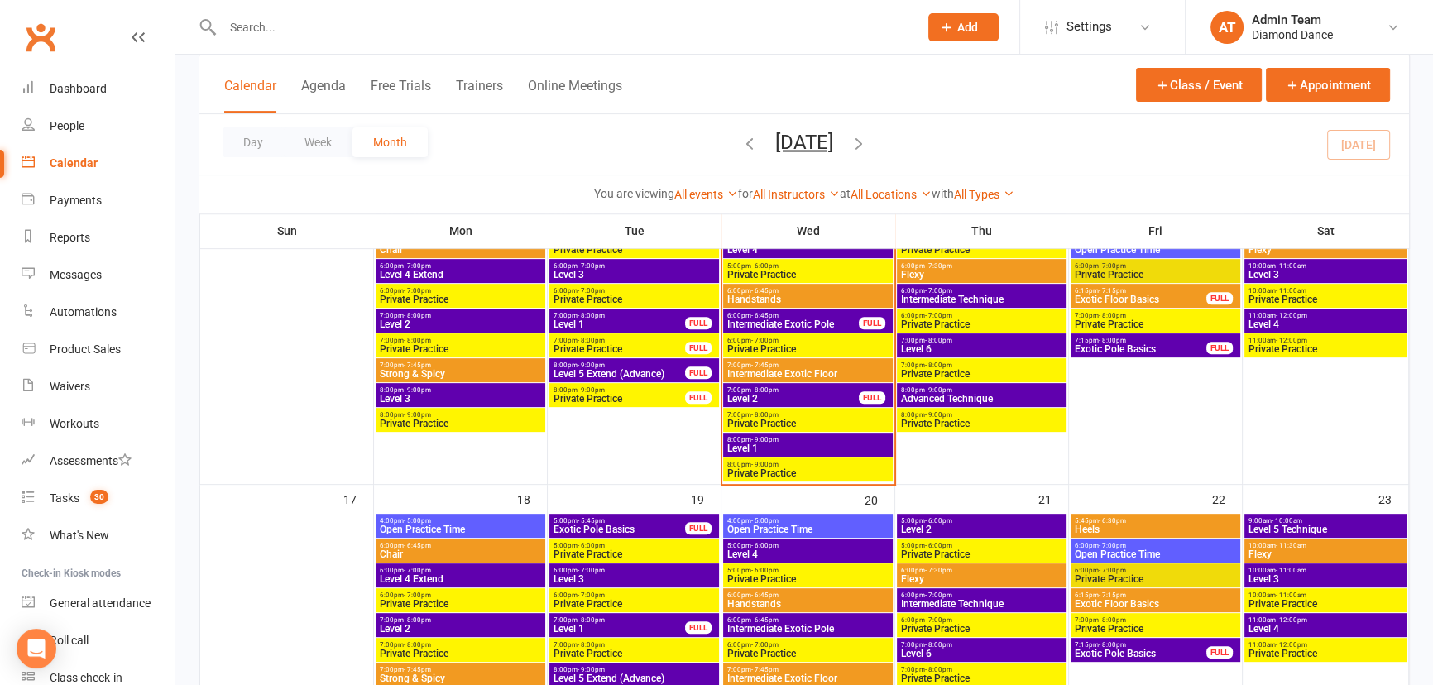
scroll to position [752, 0]
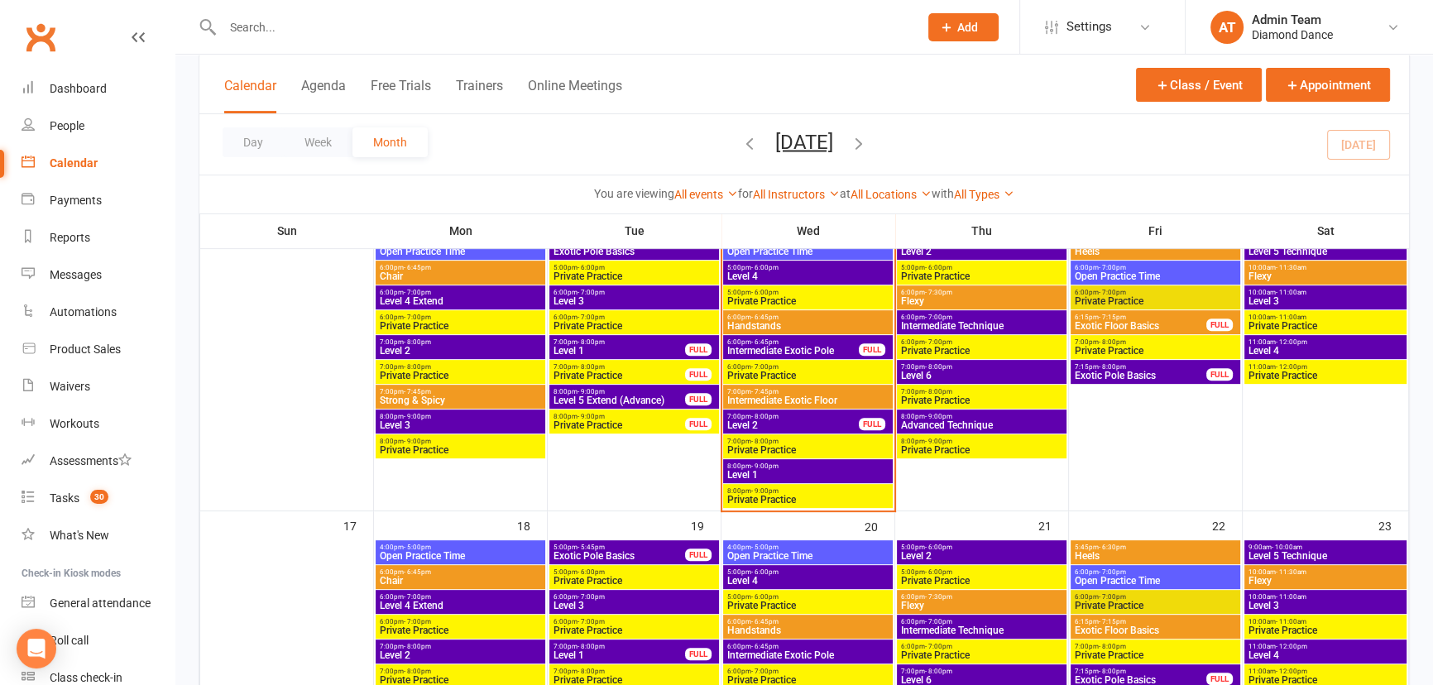
click at [803, 327] on span "Handstands" at bounding box center [807, 326] width 163 height 10
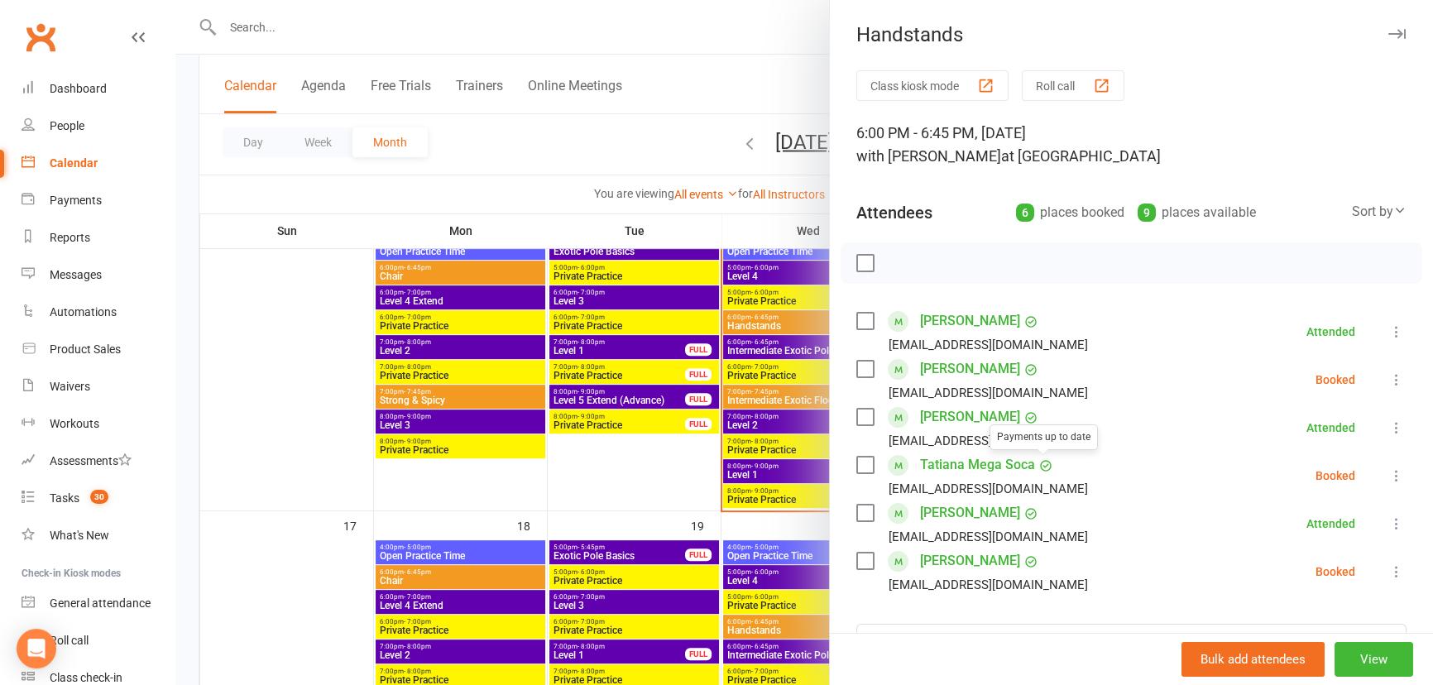
scroll to position [74, 0]
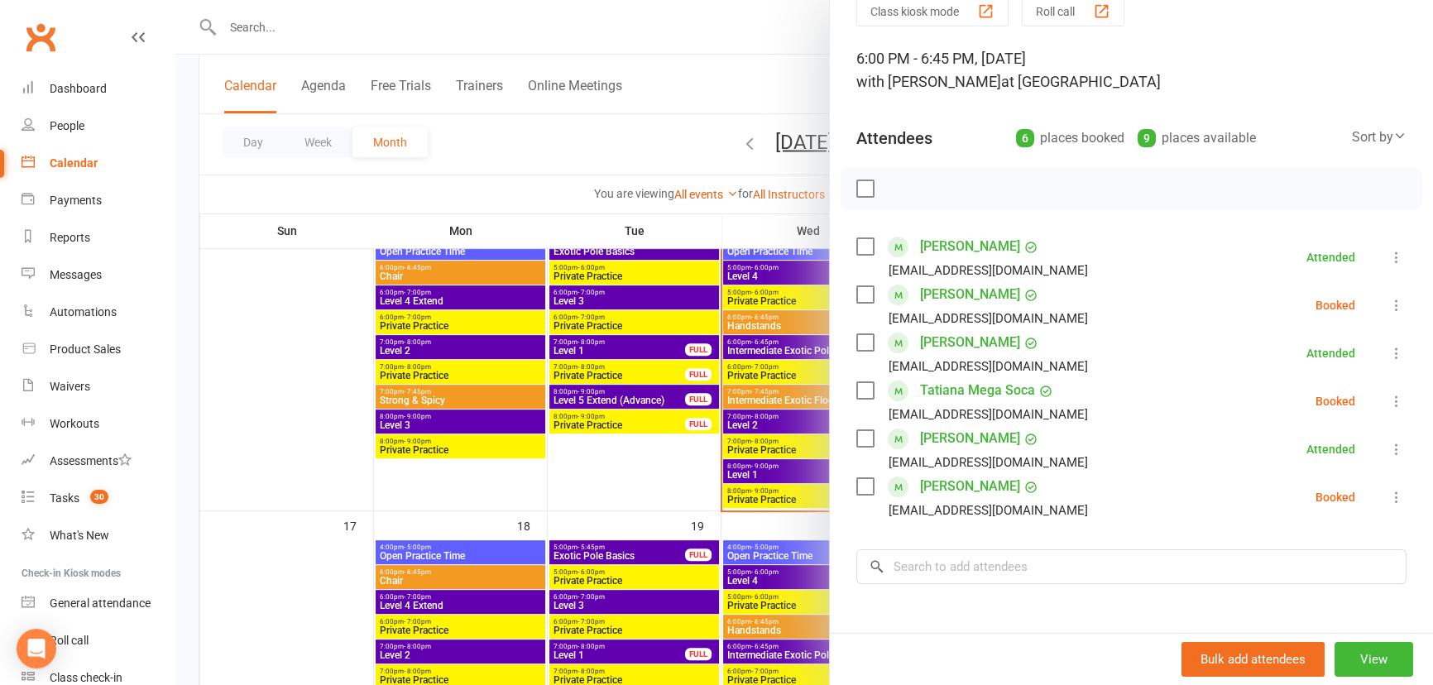
click at [1388, 400] on icon at bounding box center [1396, 401] width 17 height 17
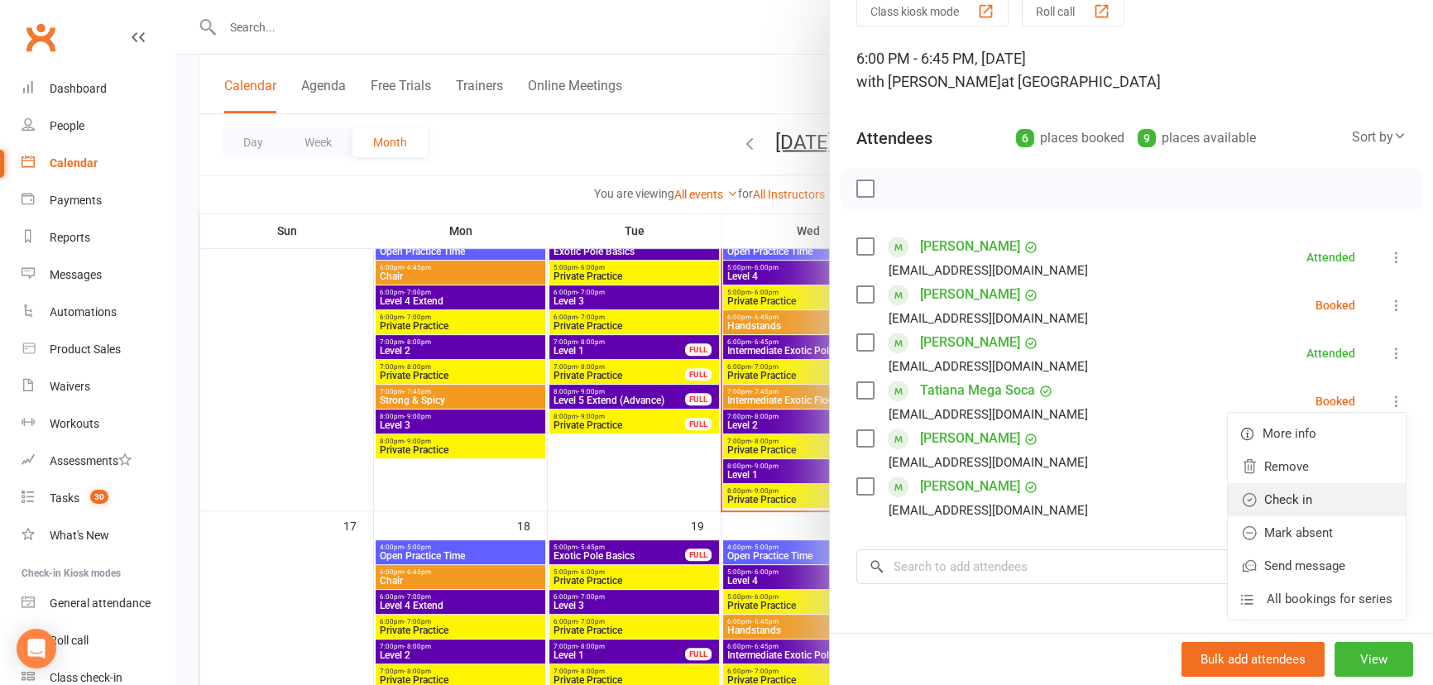
click at [1324, 505] on link "Check in" at bounding box center [1317, 499] width 178 height 33
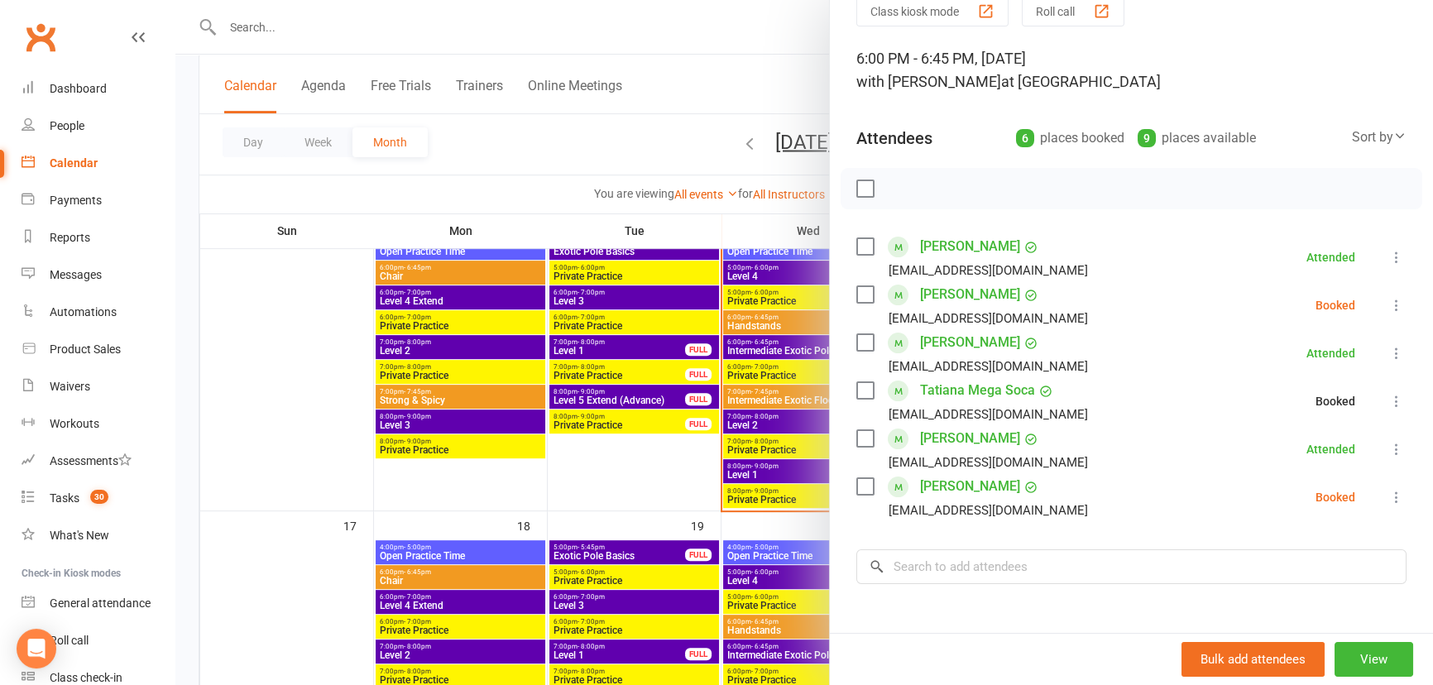
click at [1388, 496] on icon at bounding box center [1396, 497] width 17 height 17
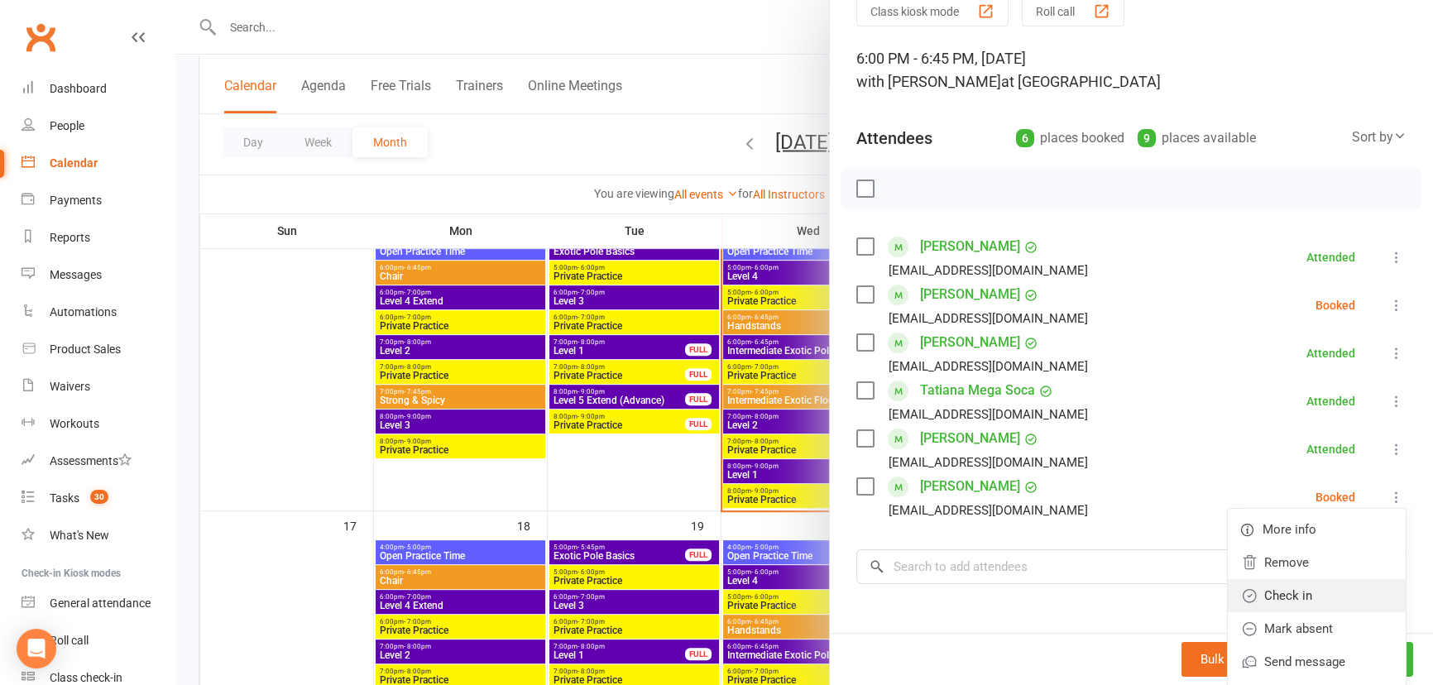
click at [1349, 587] on link "Check in" at bounding box center [1317, 595] width 178 height 33
